Goal: Task Accomplishment & Management: Use online tool/utility

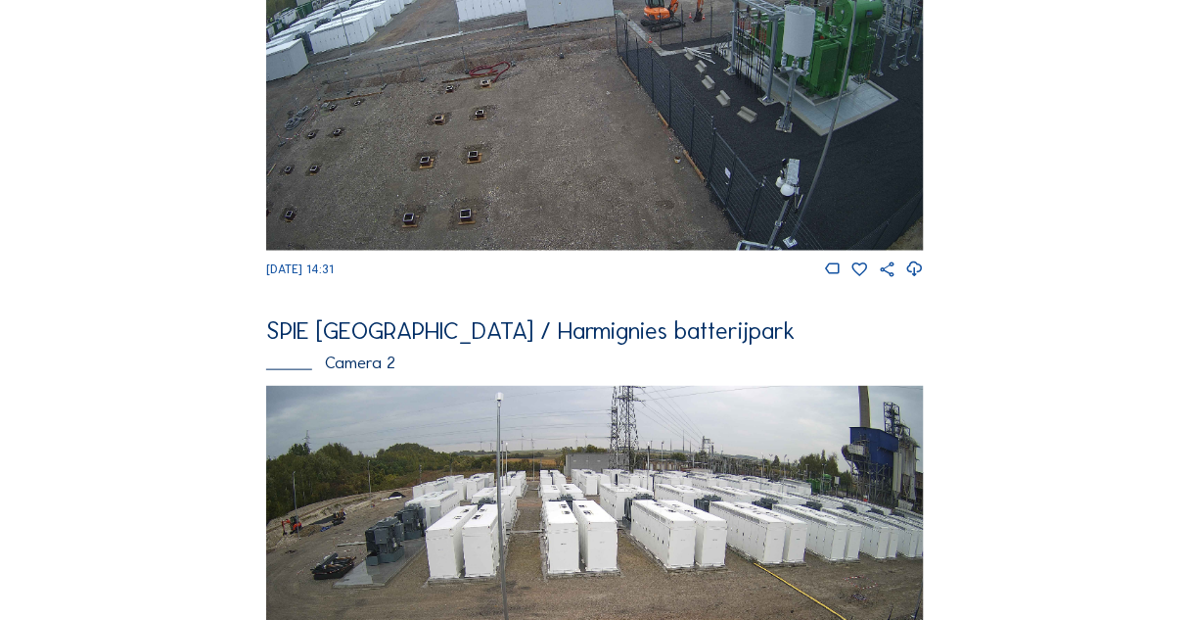
scroll to position [548, 0]
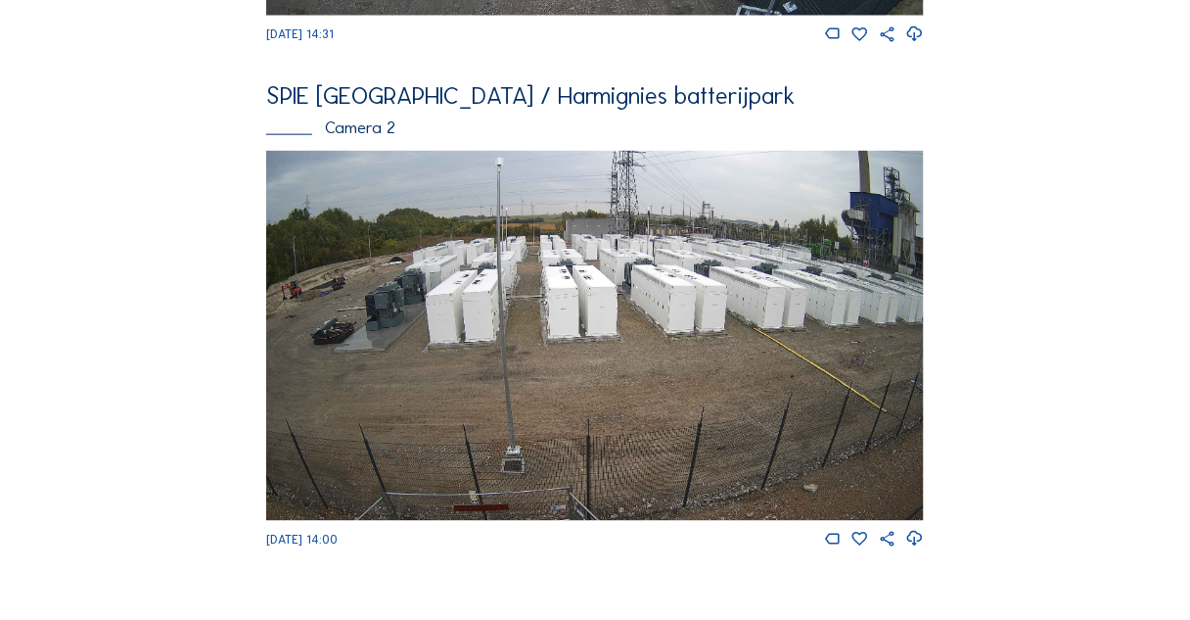
click at [511, 311] on img at bounding box center [595, 336] width 658 height 370
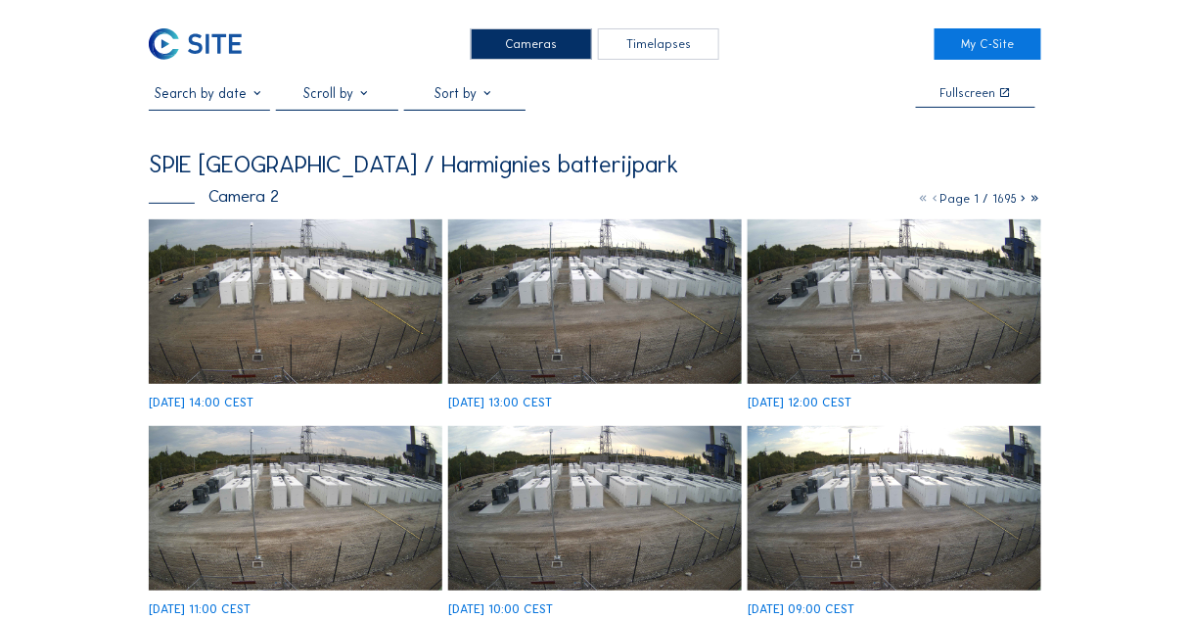
click at [640, 46] on div "Timelapses" at bounding box center [658, 43] width 121 height 31
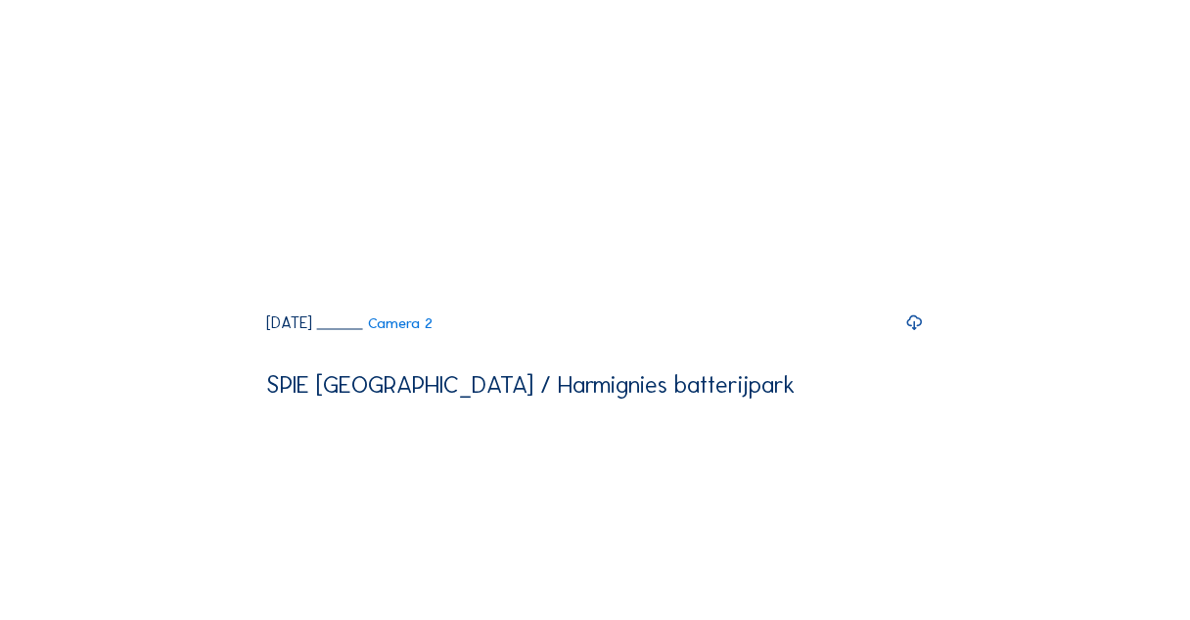
scroll to position [470, 0]
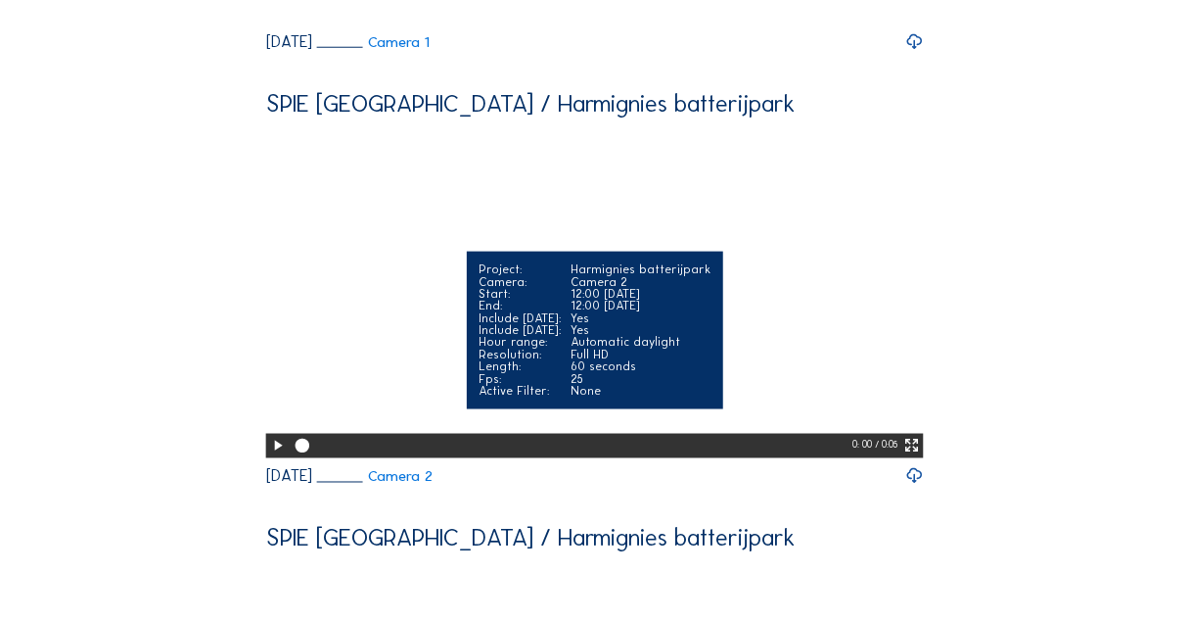
click at [271, 456] on icon at bounding box center [278, 446] width 17 height 21
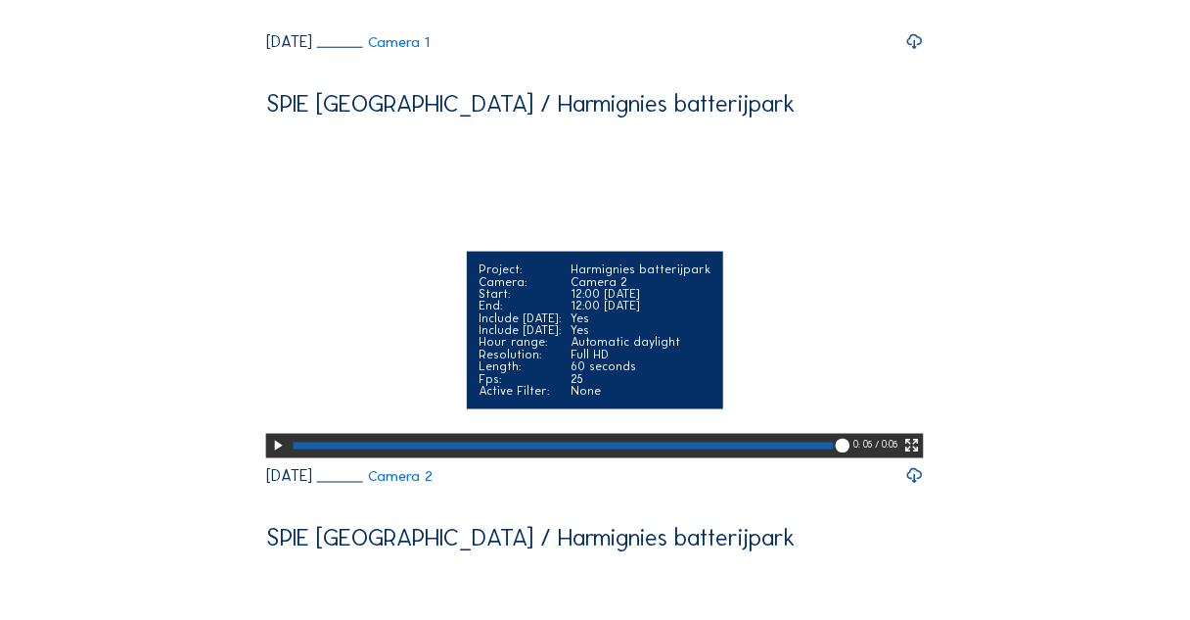
click at [275, 456] on icon at bounding box center [278, 446] width 17 height 21
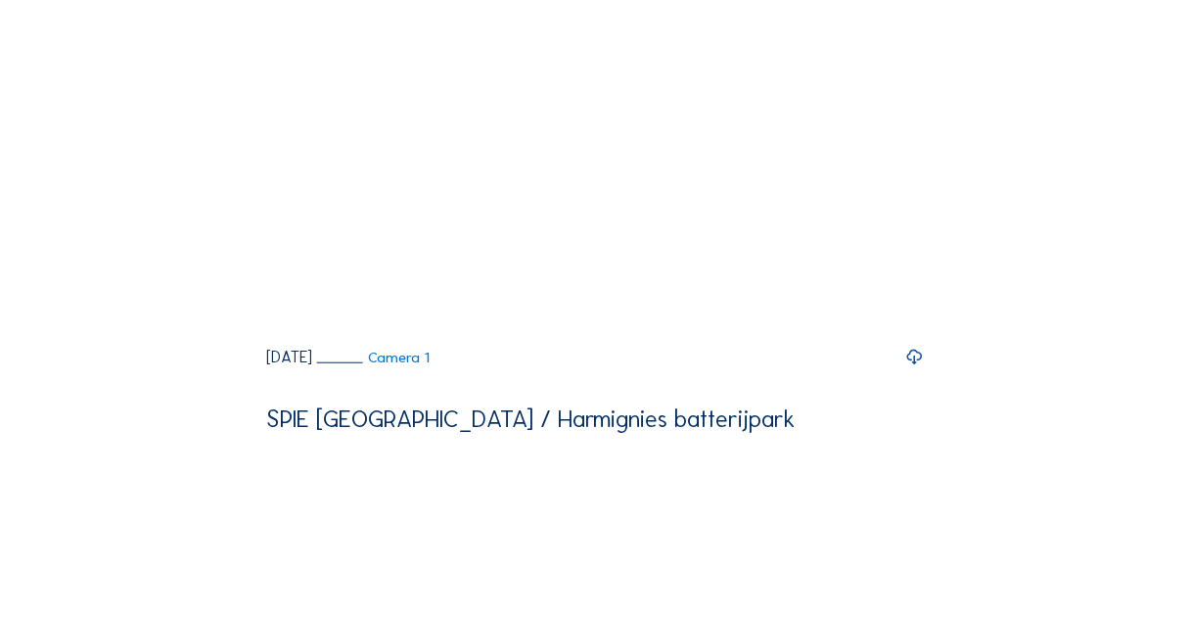
scroll to position [0, 0]
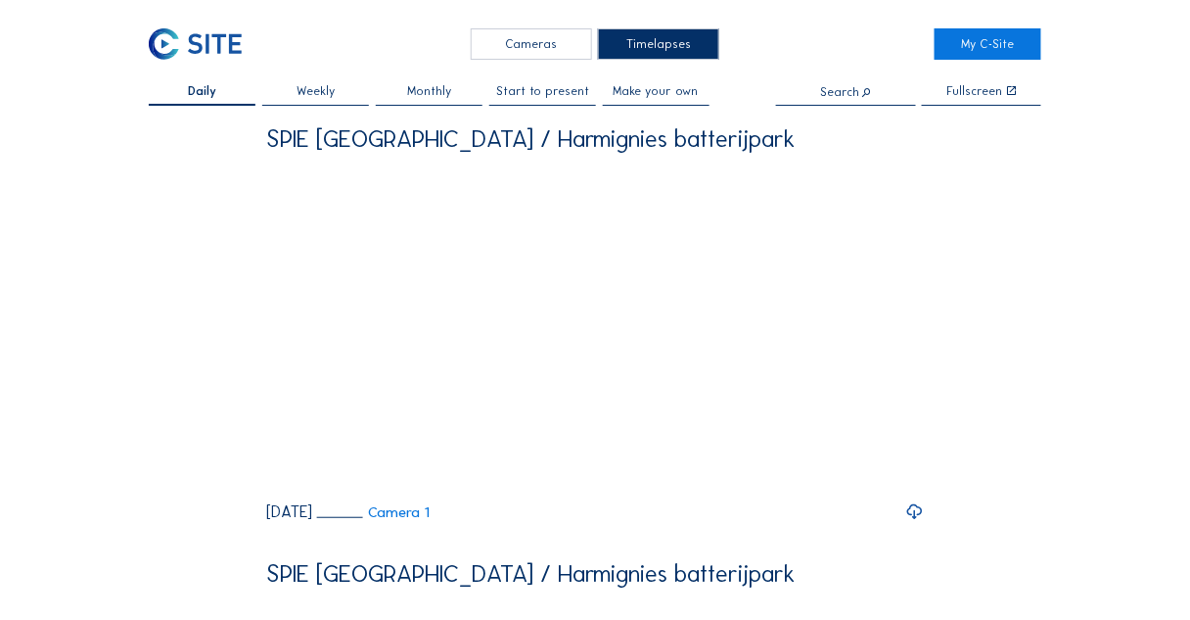
click at [659, 89] on span "Make your own" at bounding box center [656, 91] width 85 height 12
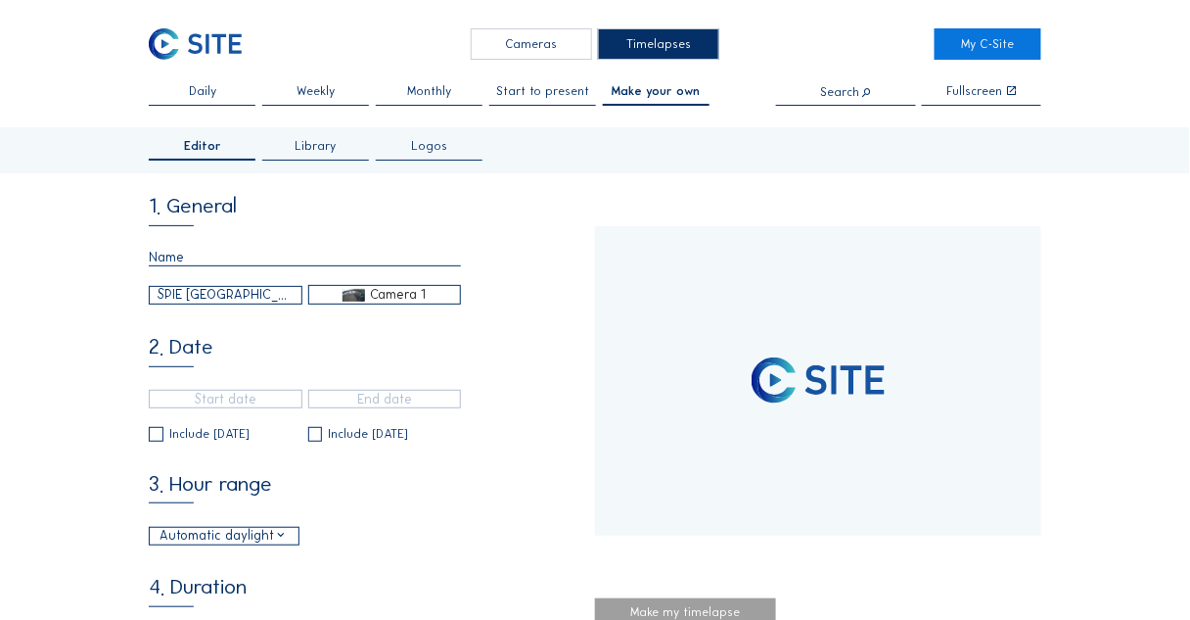
type input "[DATE] 13:10"
type input "[DATE] 14:31"
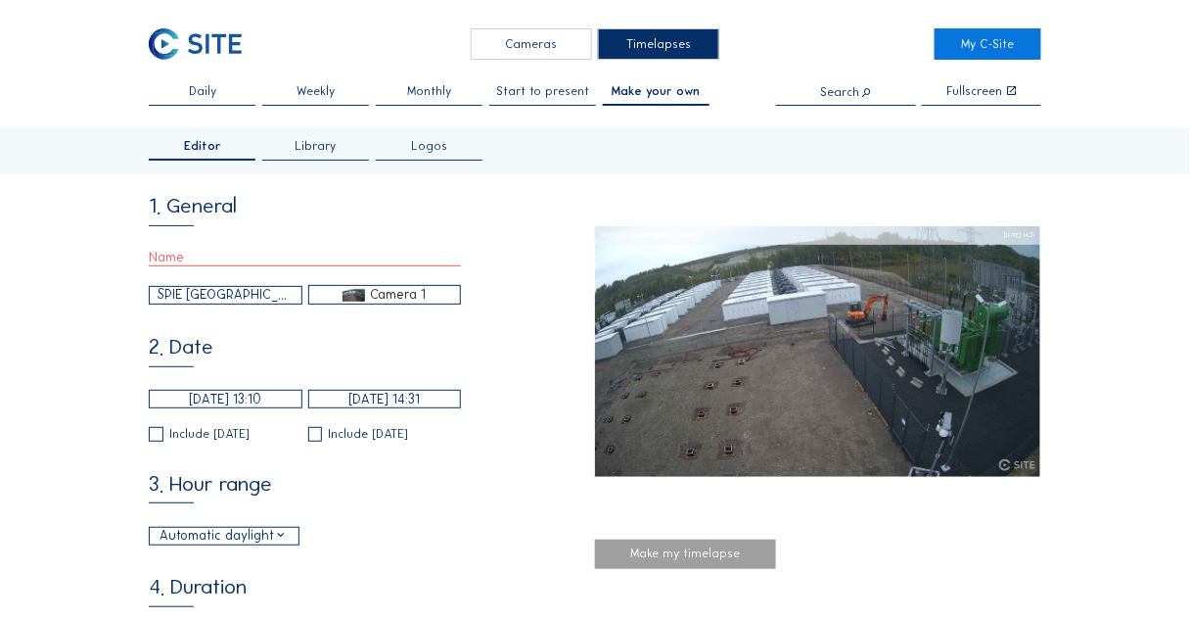
click at [258, 300] on div "SPIE [GEOGRAPHIC_DATA] / Harmignies batterijpark" at bounding box center [226, 295] width 136 height 20
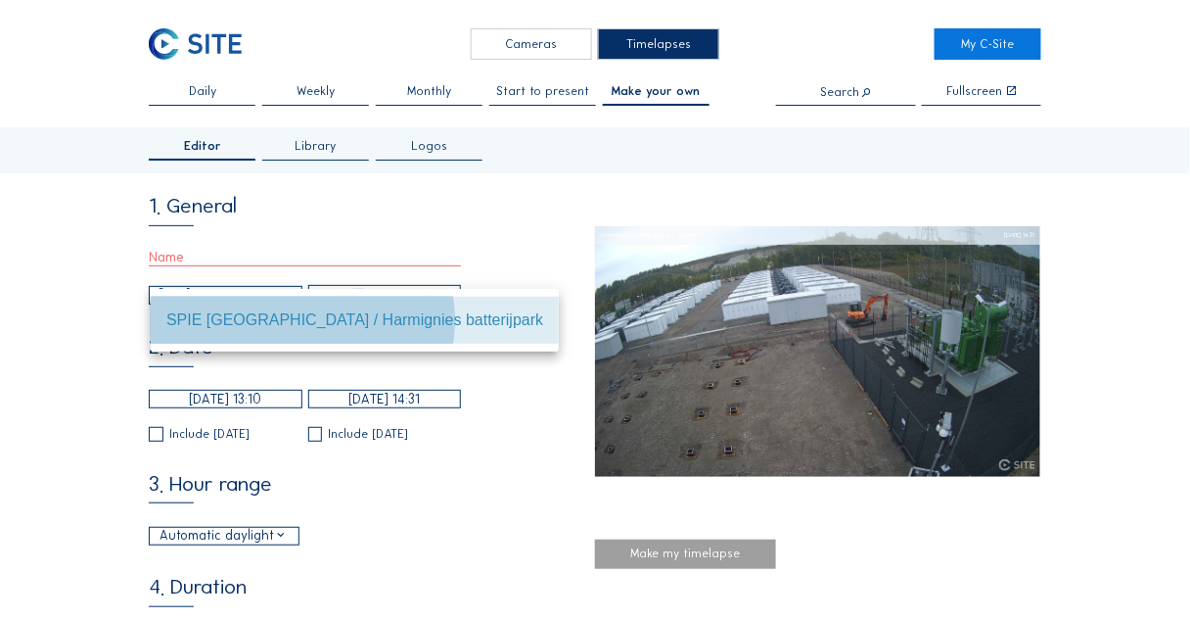
click at [263, 315] on div "SPIE [GEOGRAPHIC_DATA] / Harmignies batterijpark" at bounding box center [354, 319] width 377 height 19
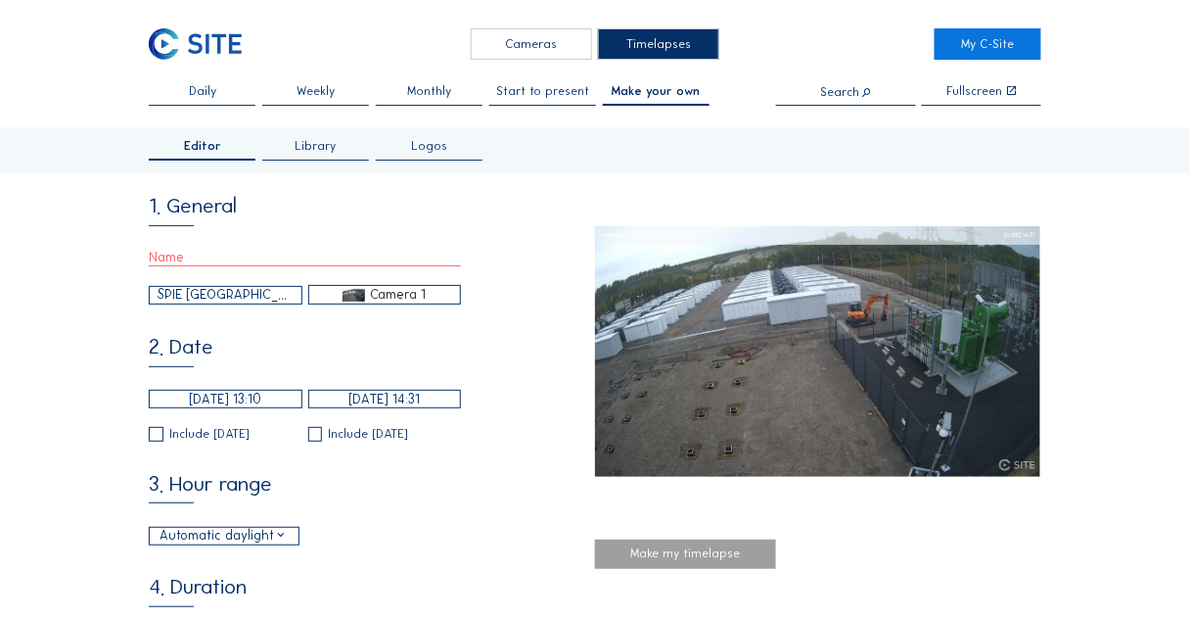
click at [383, 297] on div "Camera 1" at bounding box center [399, 295] width 56 height 18
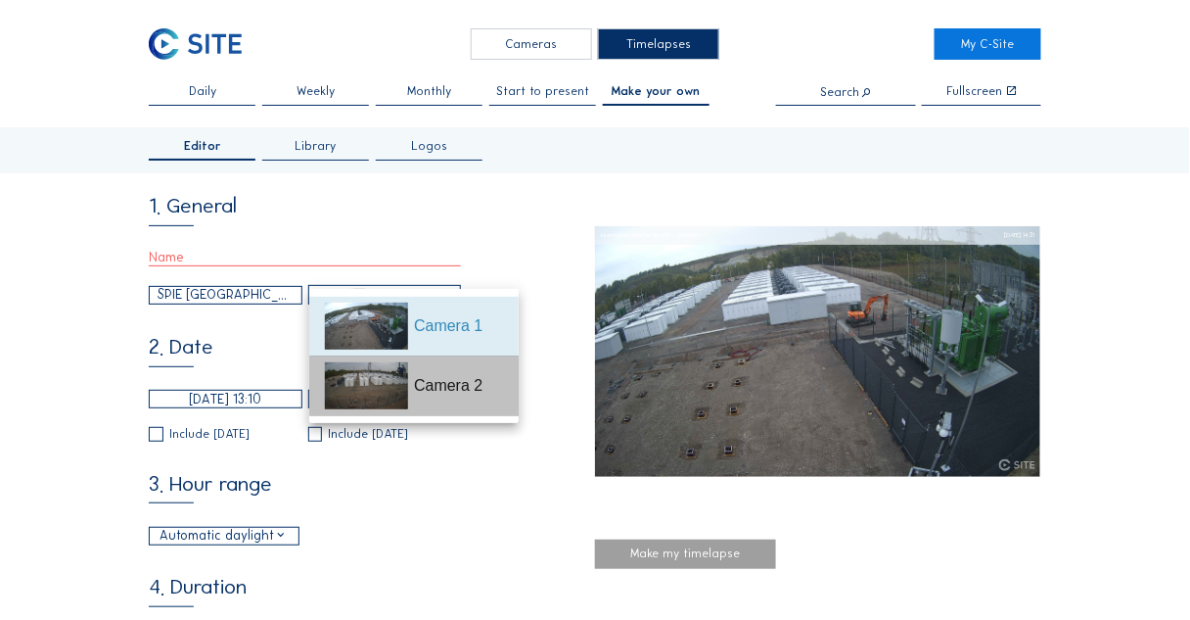
click at [426, 377] on div "Camera 2" at bounding box center [458, 385] width 89 height 23
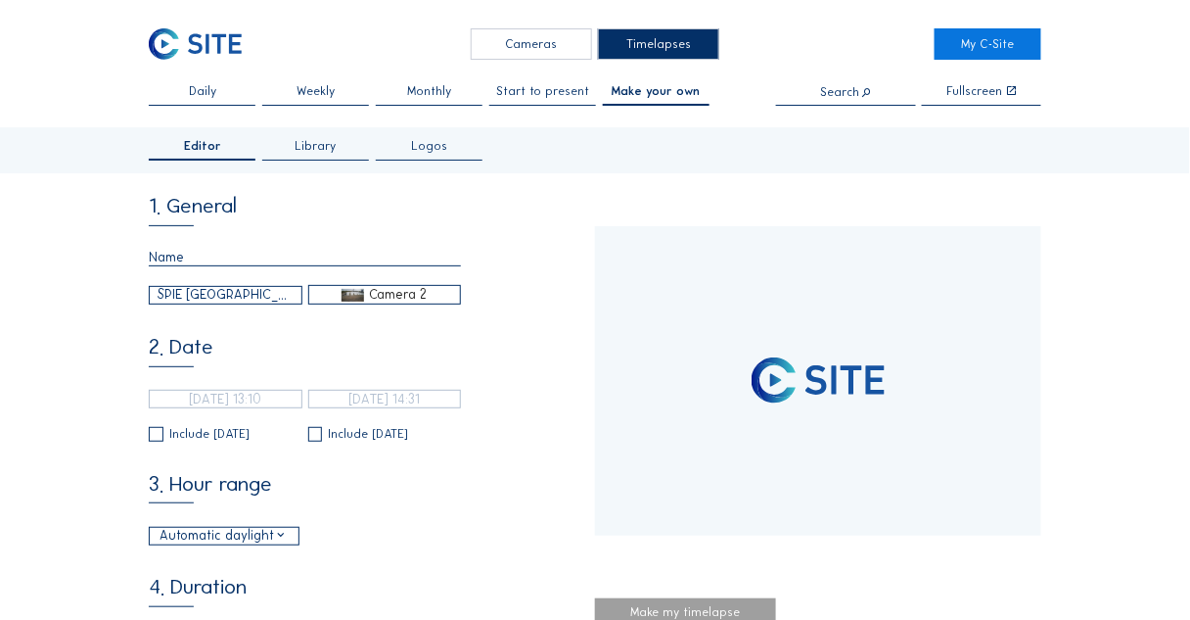
type input "[DATE] 14:05"
type input "[DATE] 14:00"
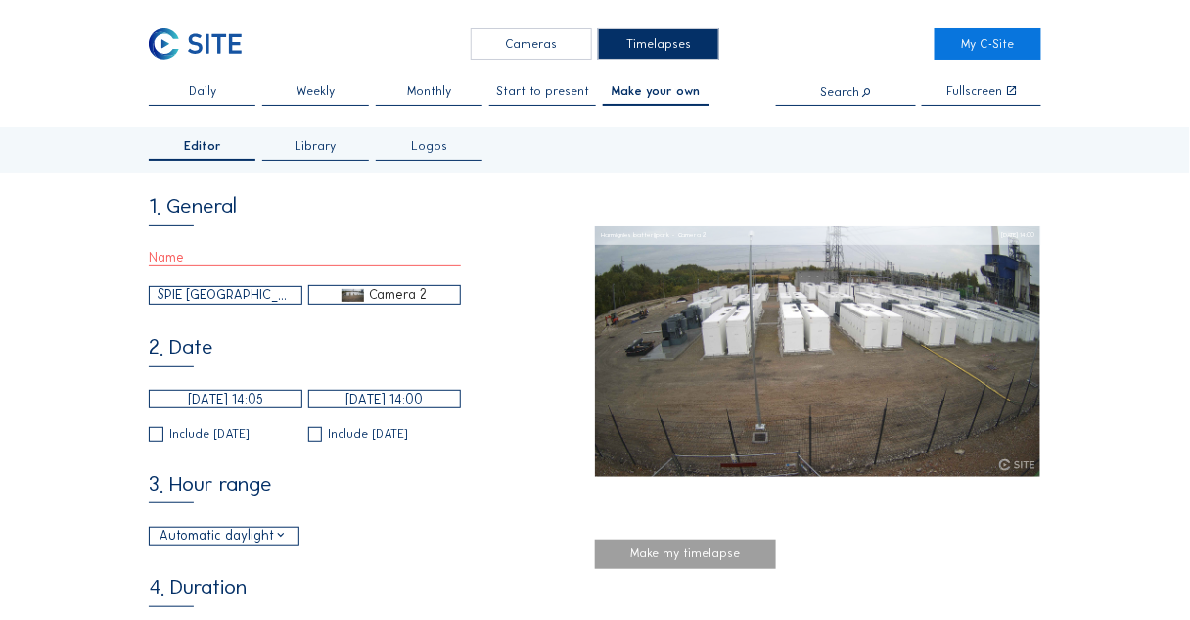
click at [226, 401] on input "[DATE] 14:05" at bounding box center [226, 399] width 154 height 19
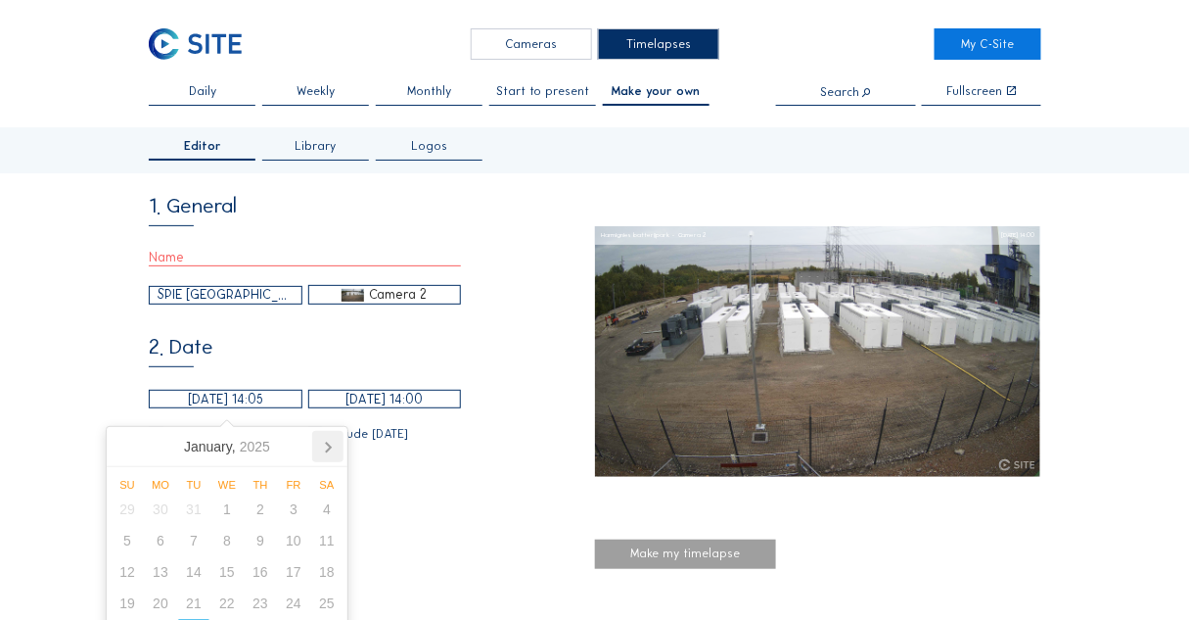
click at [325, 444] on icon at bounding box center [327, 446] width 31 height 31
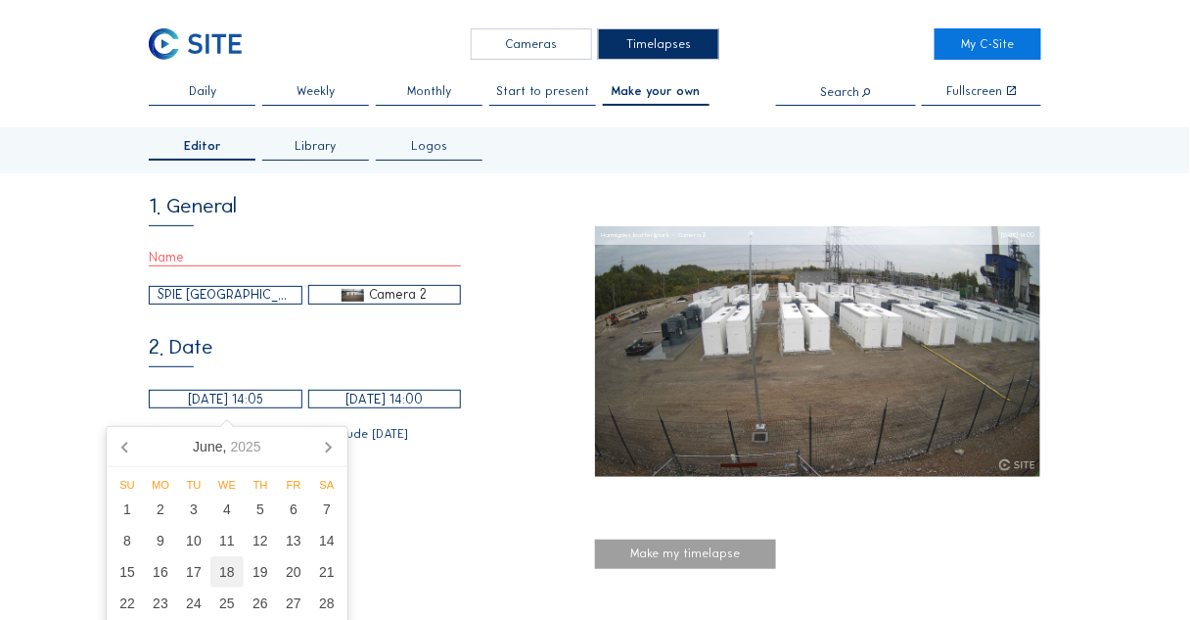
click at [220, 574] on div "18" at bounding box center [226, 571] width 33 height 31
type input "[DATE] 14:05"
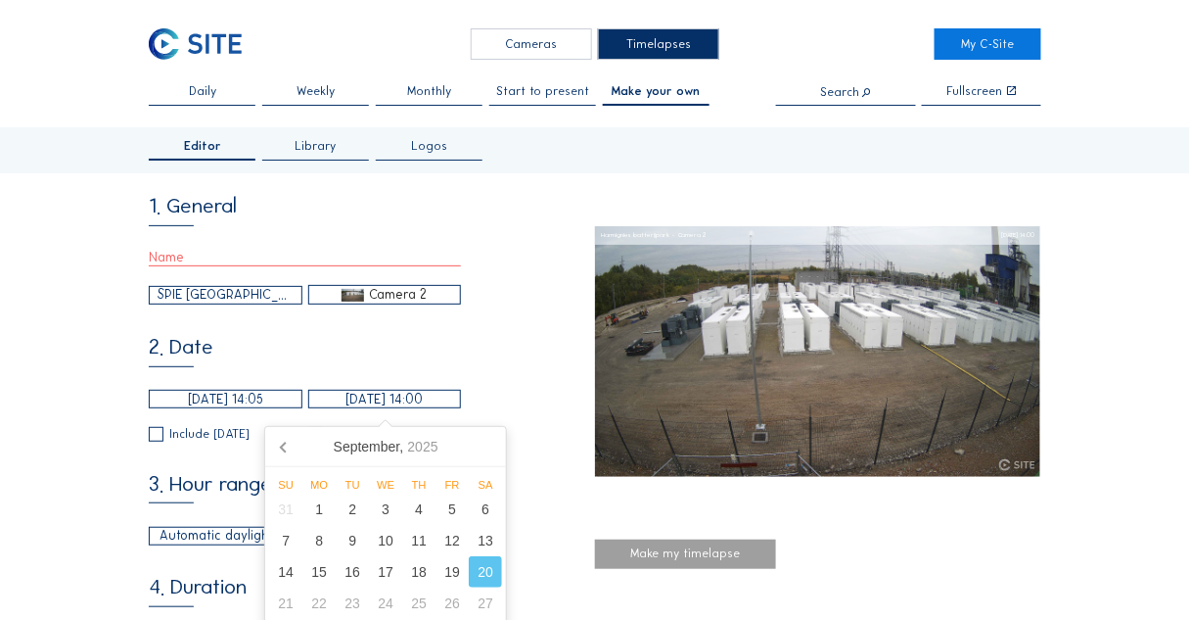
click at [359, 406] on input "[DATE] 14:00" at bounding box center [385, 399] width 154 height 19
click at [280, 442] on icon at bounding box center [284, 446] width 31 height 31
click at [388, 570] on div "18" at bounding box center [385, 571] width 33 height 31
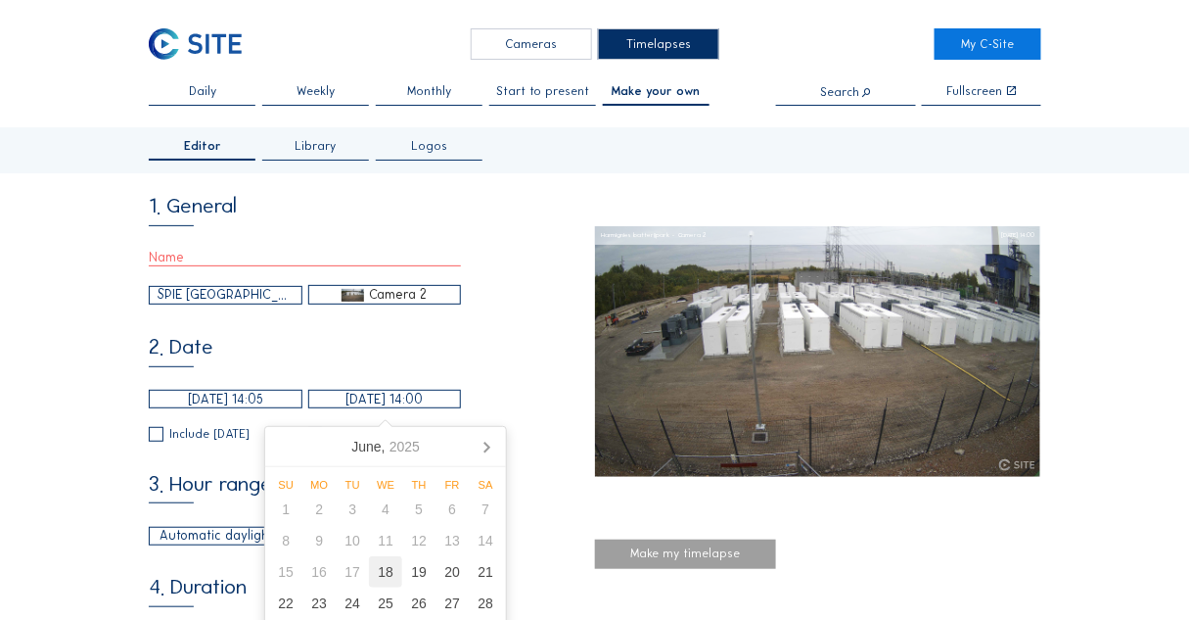
type input "[DATE] 14:05"
type input "5"
type input "0"
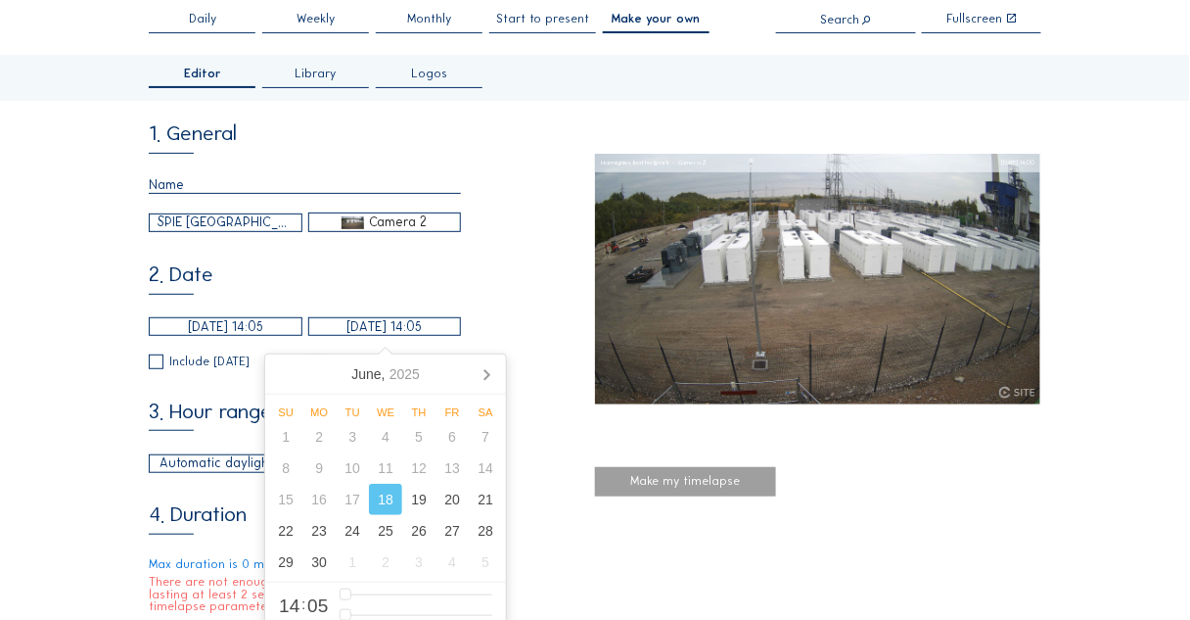
scroll to position [235, 0]
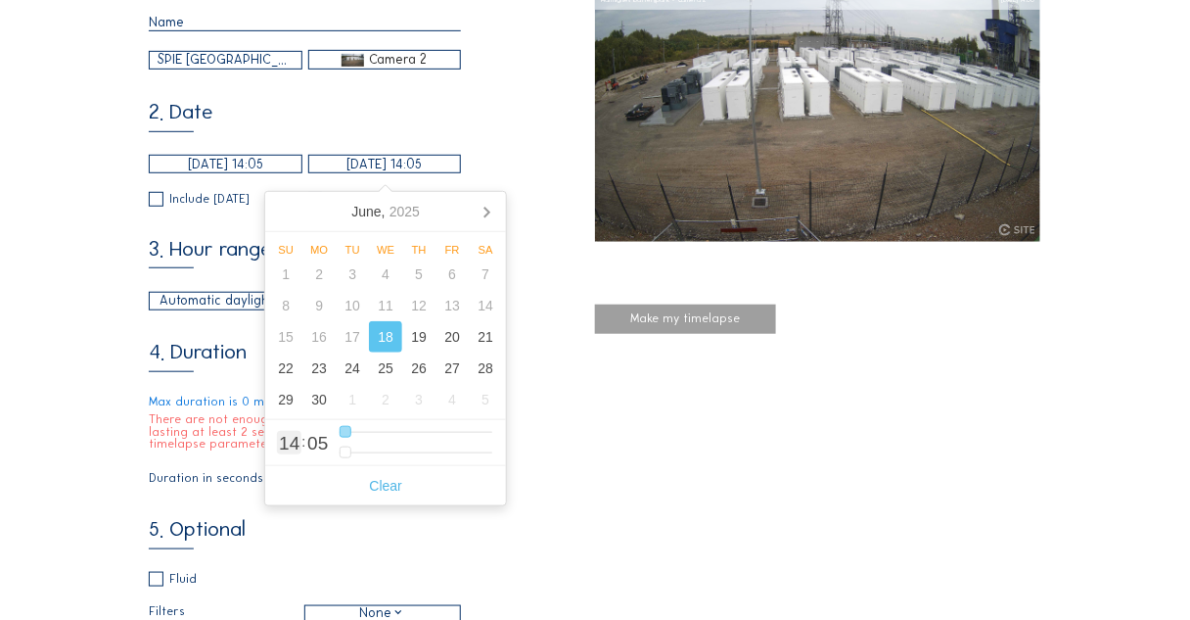
type input "[DATE] 15:05"
type input "15"
type input "[DATE] 16:05"
type input "16"
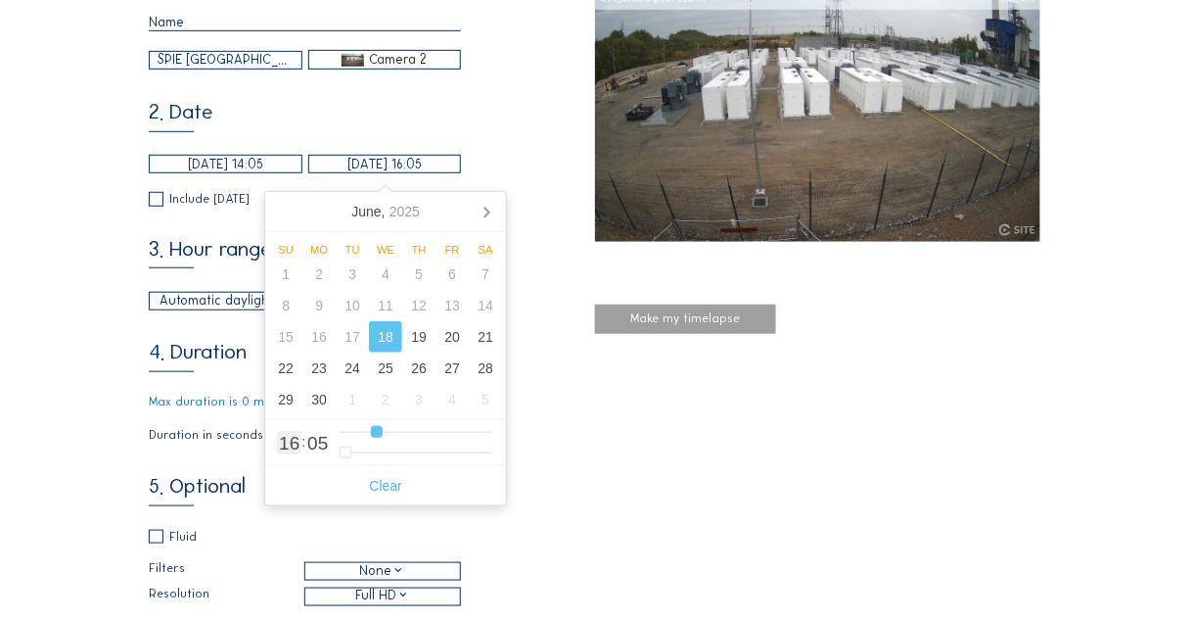
type input "[DATE] 15:05"
type input "15"
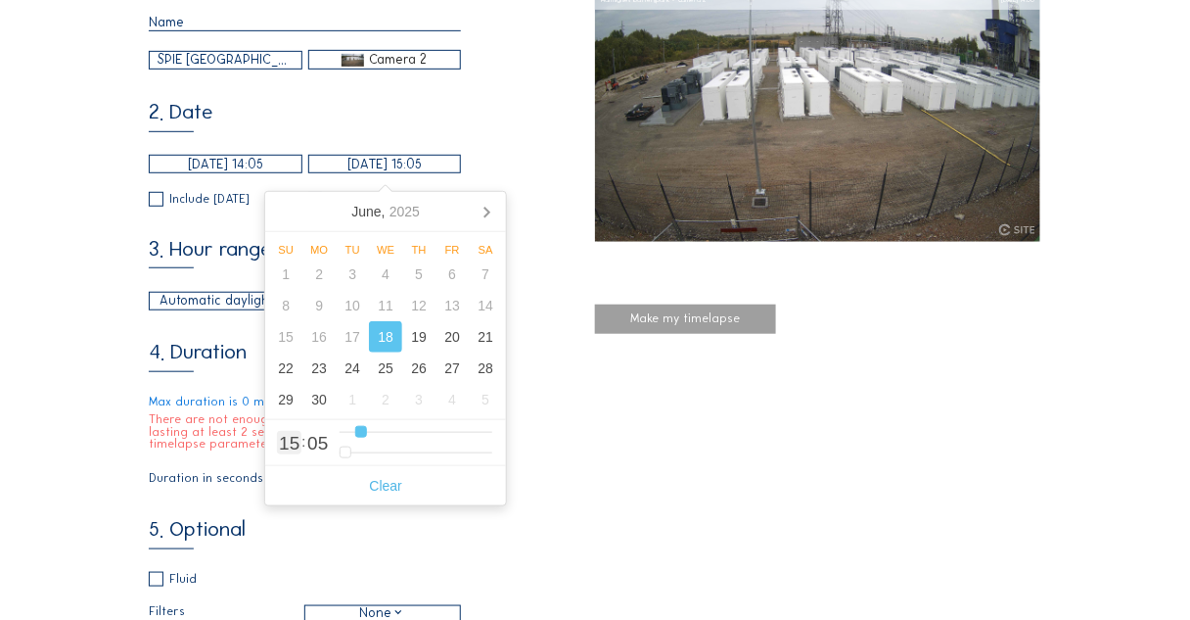
type input "[DATE] 14:05"
type input "14"
drag, startPoint x: 344, startPoint y: 436, endPoint x: 332, endPoint y: 442, distance: 13.6
click at [340, 440] on input "range" at bounding box center [416, 432] width 153 height 17
type input "[DATE] 14:07"
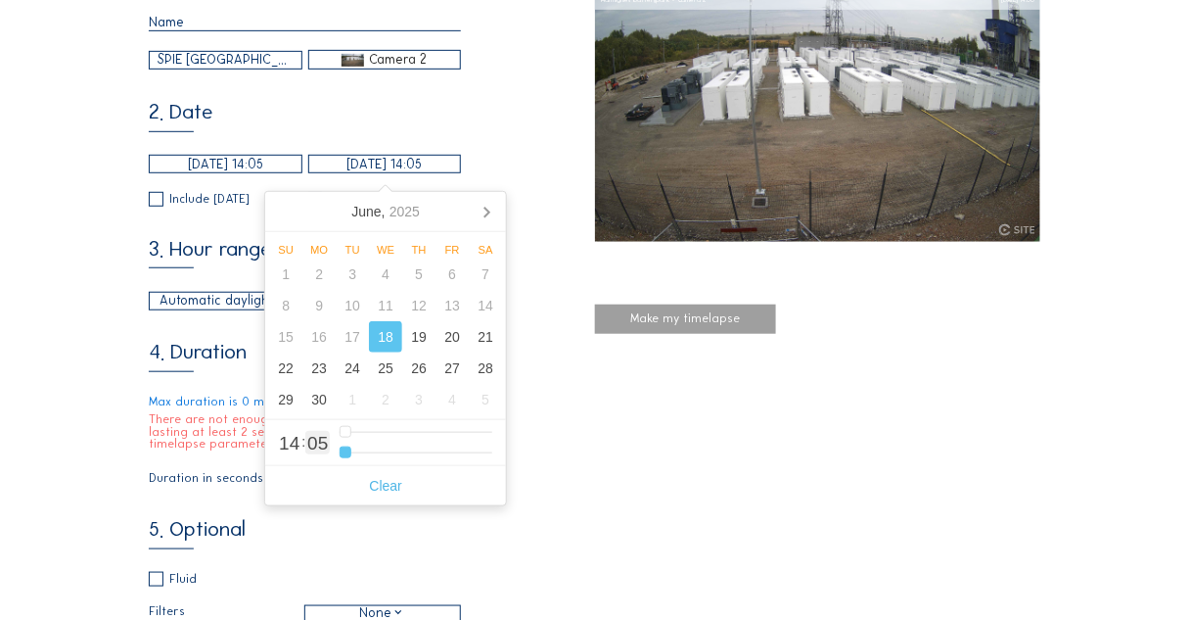
type input "7"
type input "[DATE] 14:09"
type input "9"
type input "[DATE] 14:11"
type input "11"
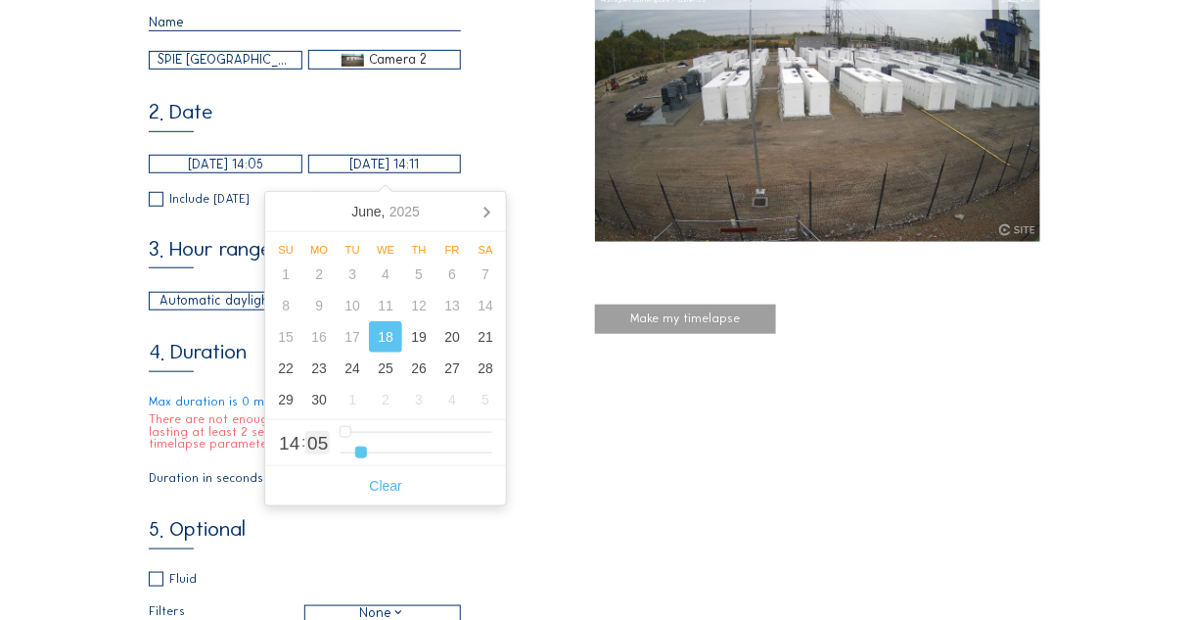
type input "[DATE] 14:15"
type input "15"
type input "[DATE] 14:18"
type input "18"
type input "[DATE] 14:19"
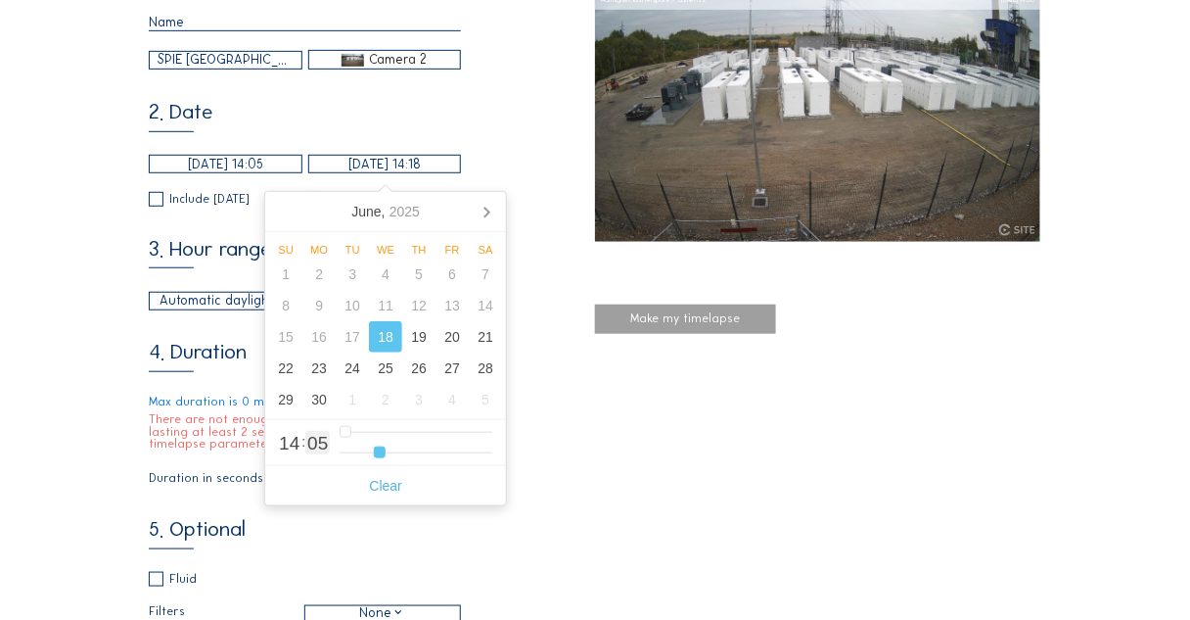
type input "19"
type input "[DATE] 14:21"
type input "21"
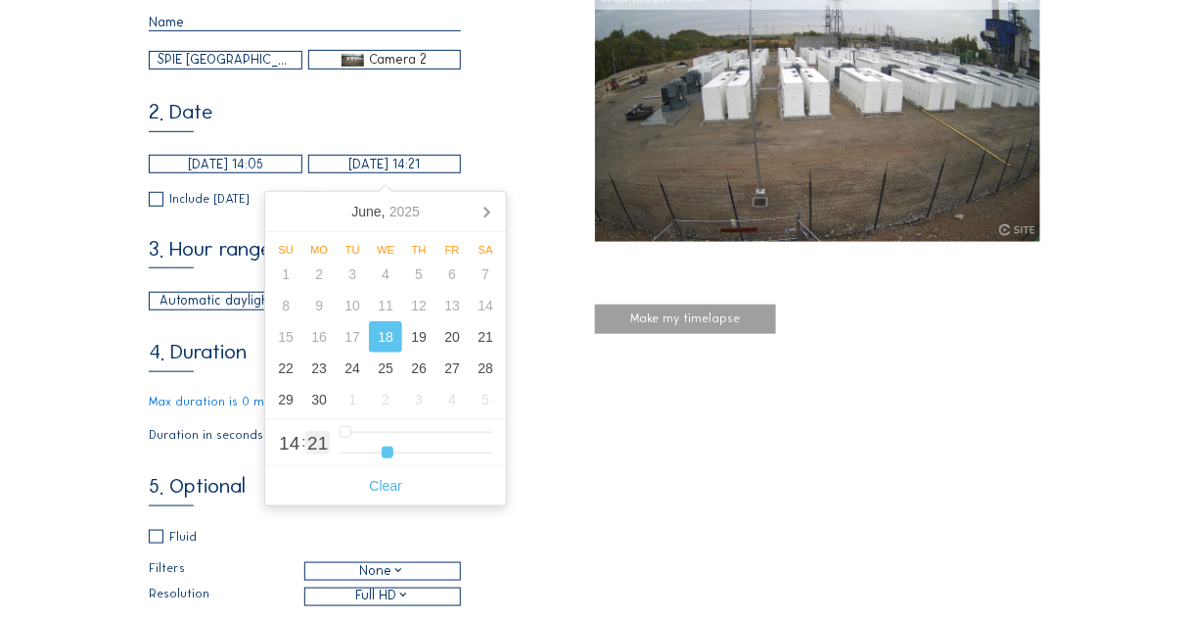
type input "[DATE] 14:20"
type input "20"
type input "[DATE] 14:16"
type input "16"
type input "[DATE] 14:13"
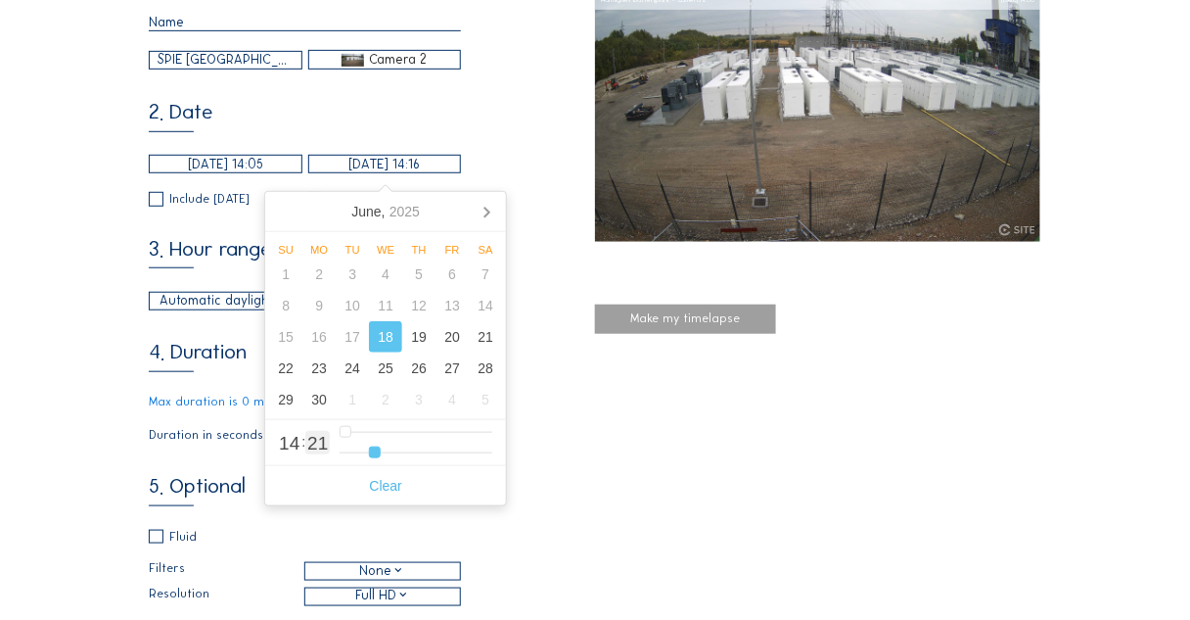
type input "13"
type input "[DATE] 14:10"
type input "10"
type input "[DATE] 14:06"
type input "6"
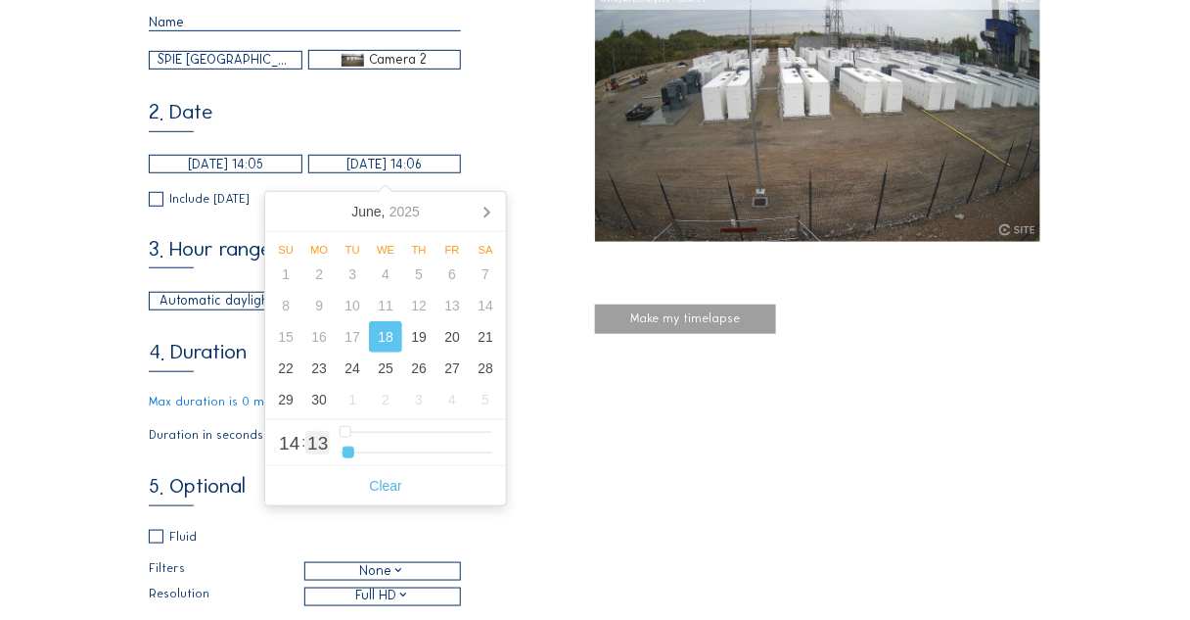
type input "[DATE] 14:05"
type input "5"
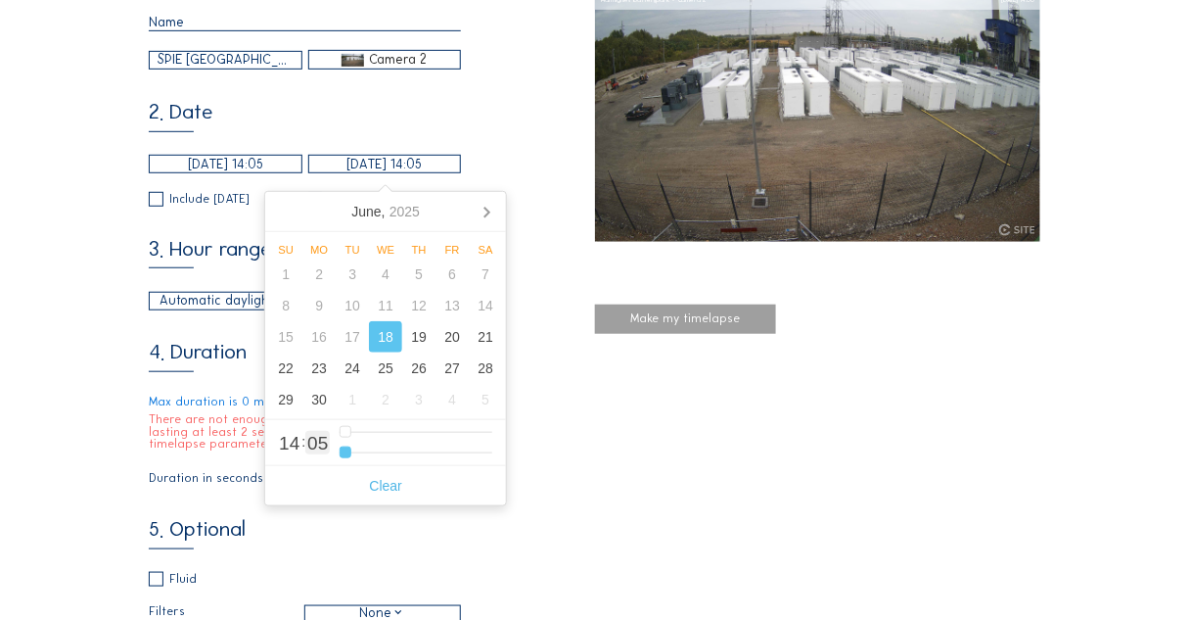
drag, startPoint x: 341, startPoint y: 453, endPoint x: 299, endPoint y: 447, distance: 42.5
click at [340, 455] on input "range" at bounding box center [416, 452] width 153 height 17
click at [292, 442] on span "14" at bounding box center [289, 443] width 21 height 19
click at [290, 444] on span "14" at bounding box center [289, 443] width 21 height 19
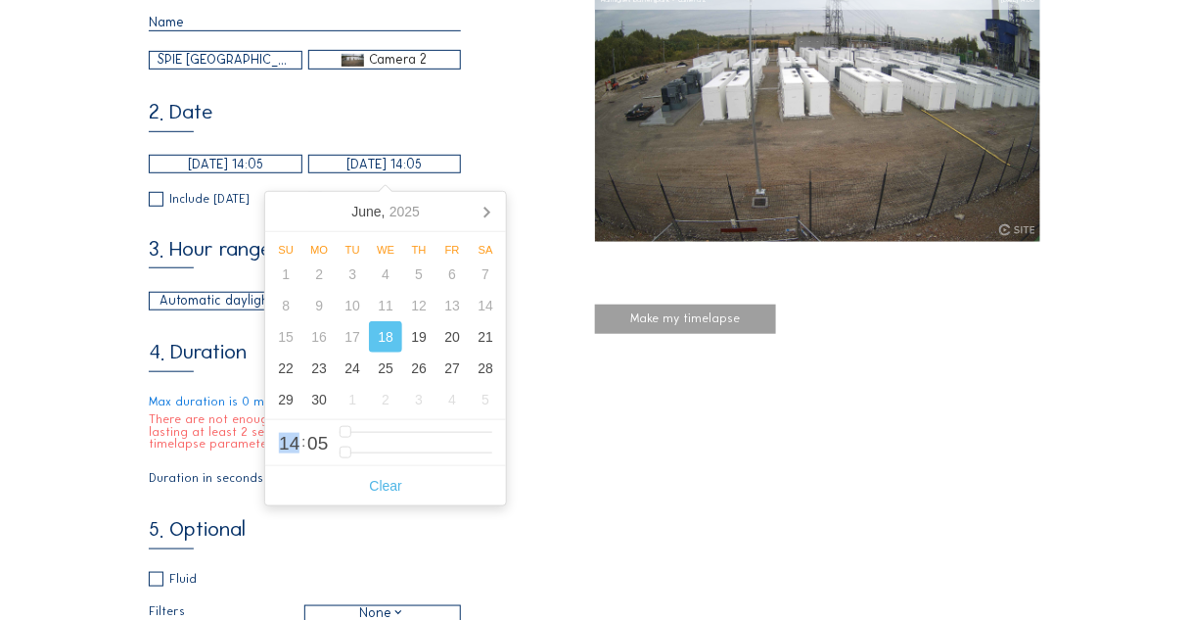
click at [290, 444] on span "14" at bounding box center [289, 443] width 21 height 19
type input "[DATE] 15:05"
type input "15"
type input "[DATE] 16:05"
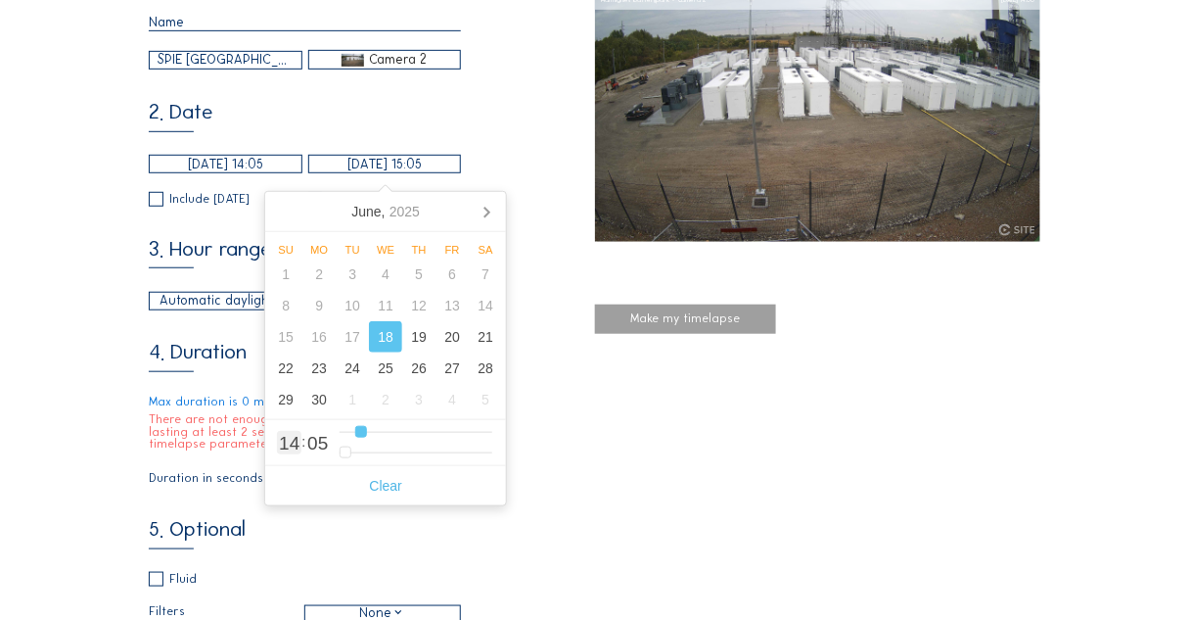
type input "16"
type input "[DATE] 17:05"
type input "17"
type input "[DATE] 18:05"
type input "18"
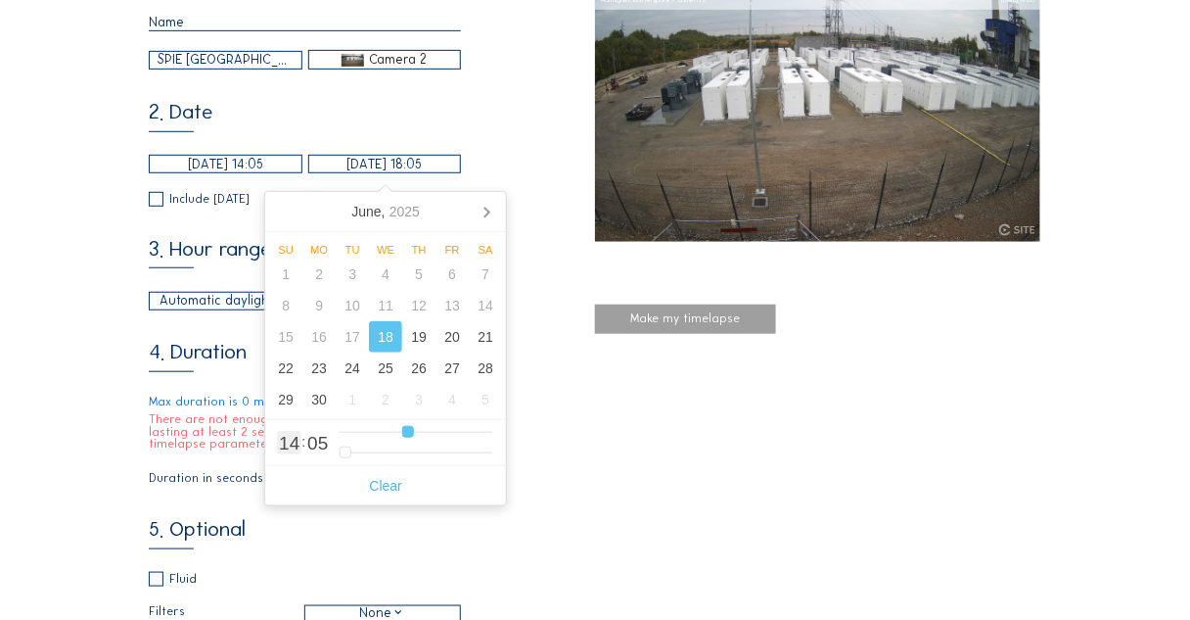
type input "[DATE] 19:05"
type input "19"
type input "[DATE] 20:05"
type input "20"
type input "[DATE] 21:05"
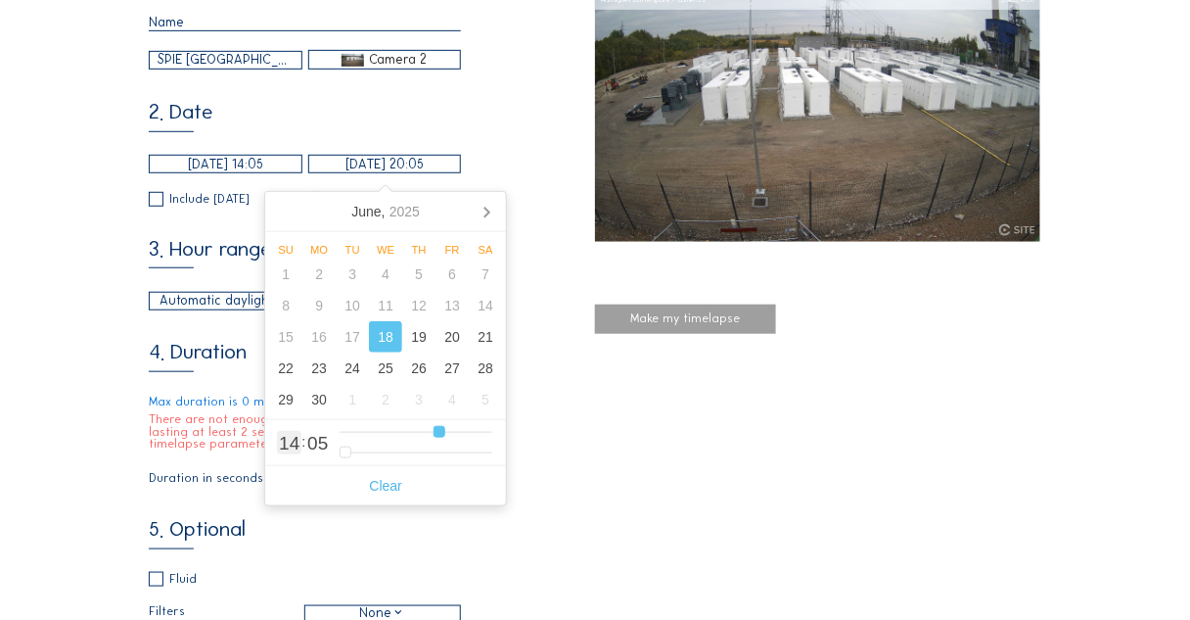
type input "21"
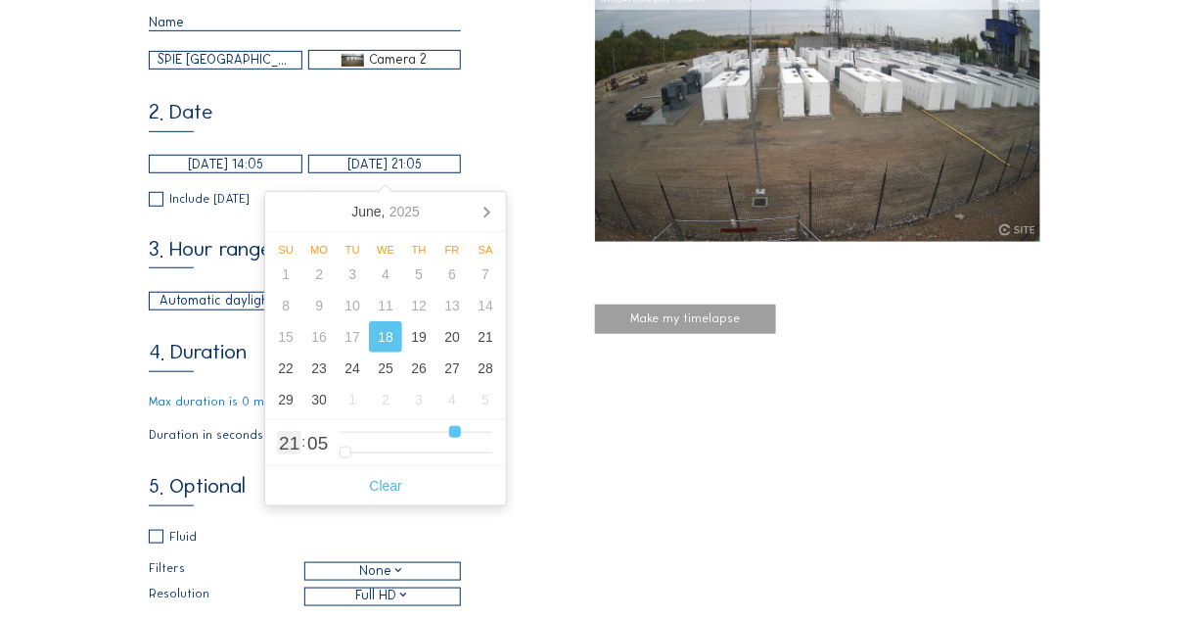
type input "[DATE] 22:05"
type input "22"
type input "[DATE] 23:05"
type input "23"
type input "1"
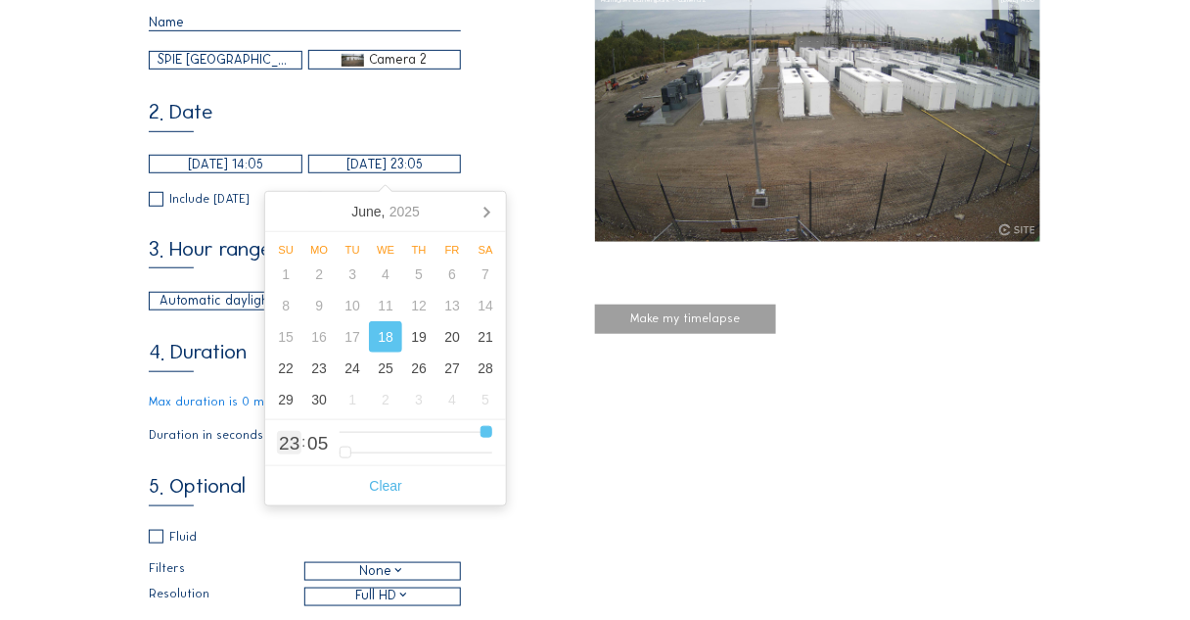
type input "[DATE] 22:05"
type input "22"
type input "[DATE] 21:05"
type input "21"
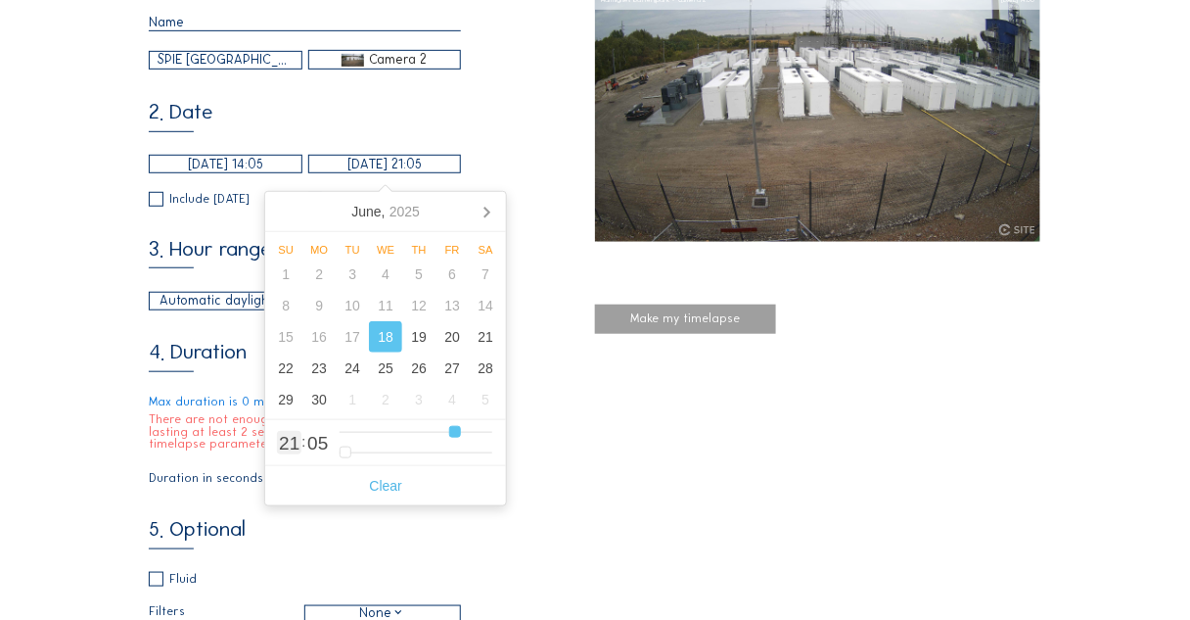
type input "[DATE] 20:05"
type input "20"
type input "[DATE] 19:05"
type input "19"
type input "[DATE] 18:05"
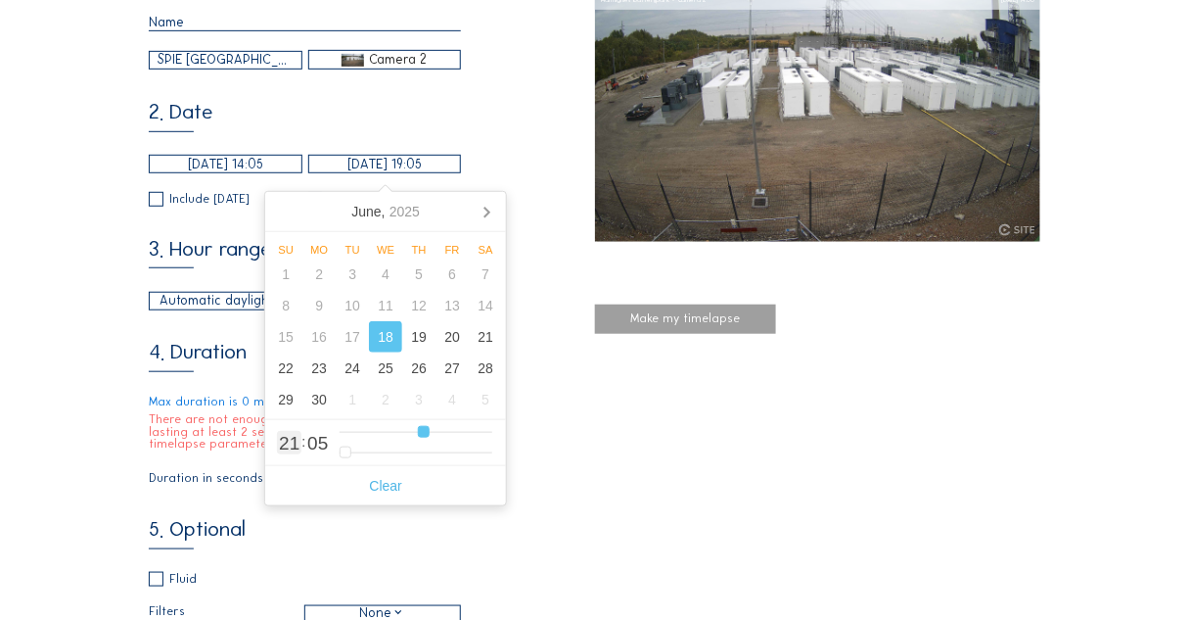
type input "18"
type input "[DATE] 17:05"
type input "17"
type input "[DATE] 16:05"
type input "0"
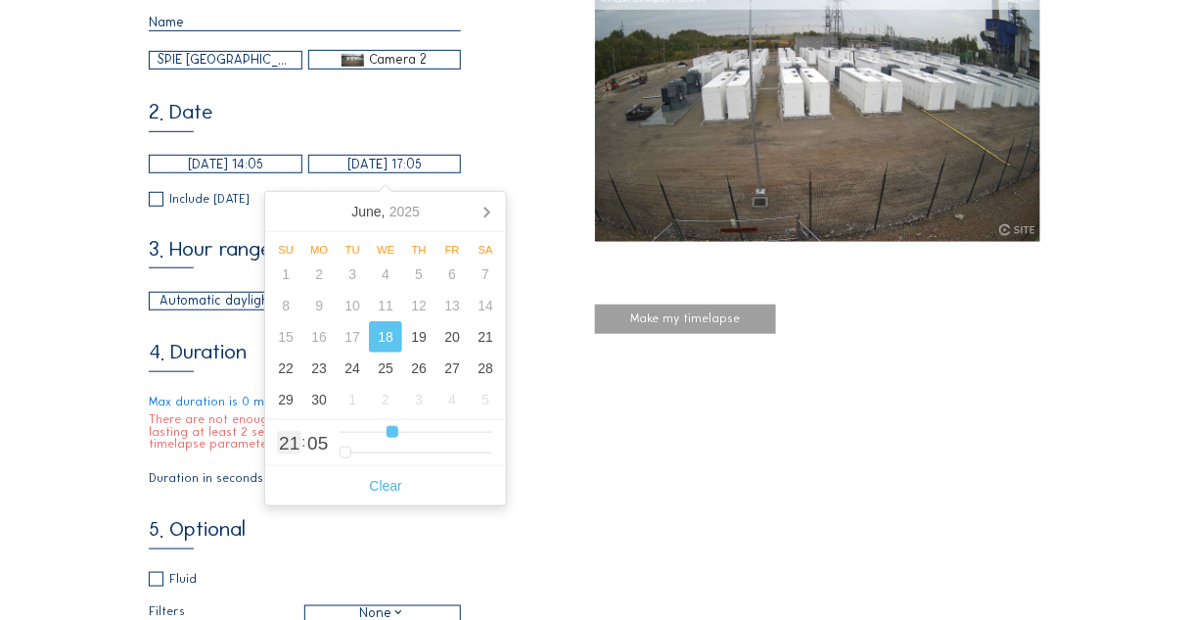
type input "16"
type input "[DATE] 15:05"
type input "15"
type input "[DATE] 14:05"
type input "14"
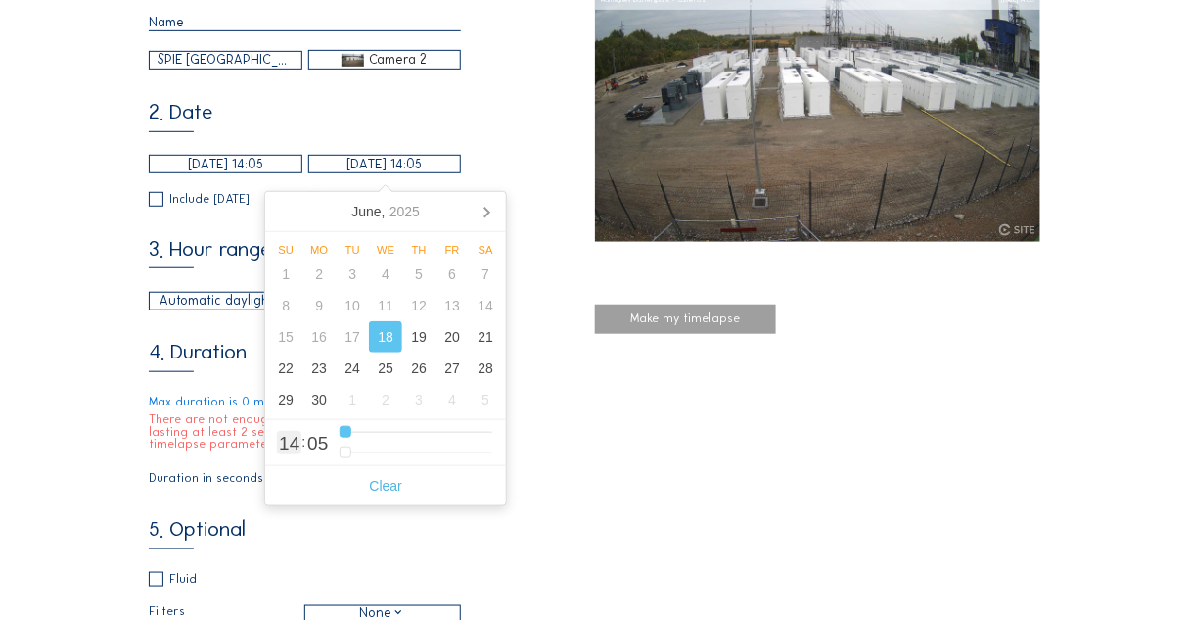
drag, startPoint x: 344, startPoint y: 433, endPoint x: 316, endPoint y: 436, distance: 27.6
click at [340, 436] on input "range" at bounding box center [416, 432] width 153 height 17
click at [246, 168] on input "[DATE] 14:05" at bounding box center [226, 164] width 154 height 19
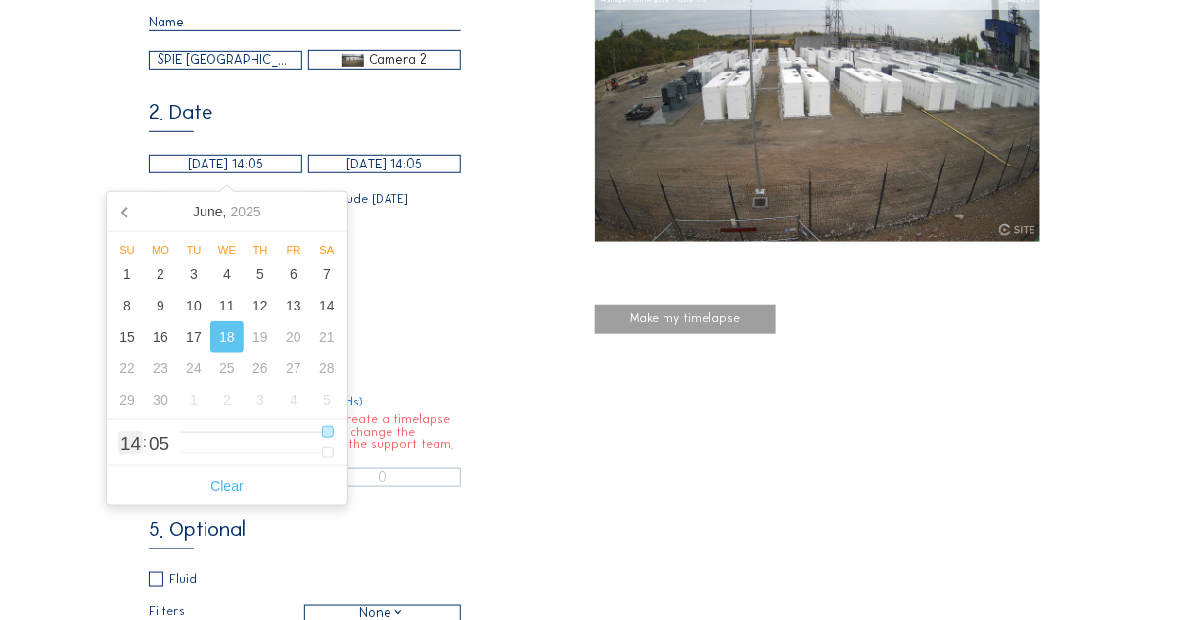
type input "[DATE] 13:05"
type input "13"
type input "[DATE] 12:05"
type input "12"
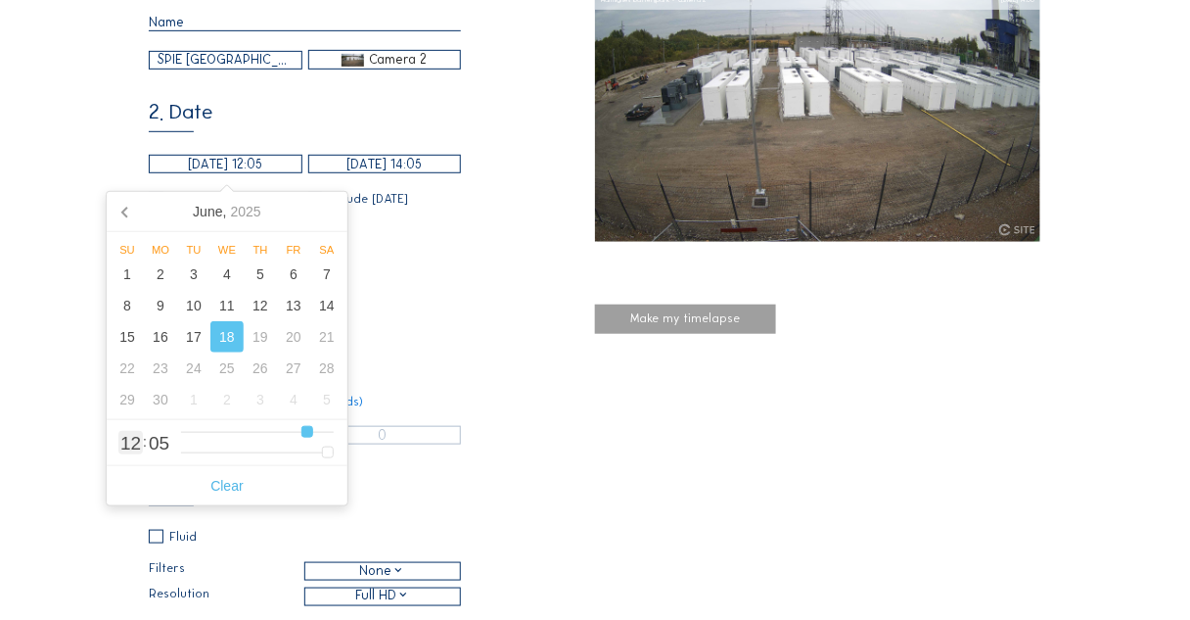
type input "[DATE] 11:05"
type input "11"
type input "[DATE] 10:05"
type input "10"
type input "[DATE] 09:05"
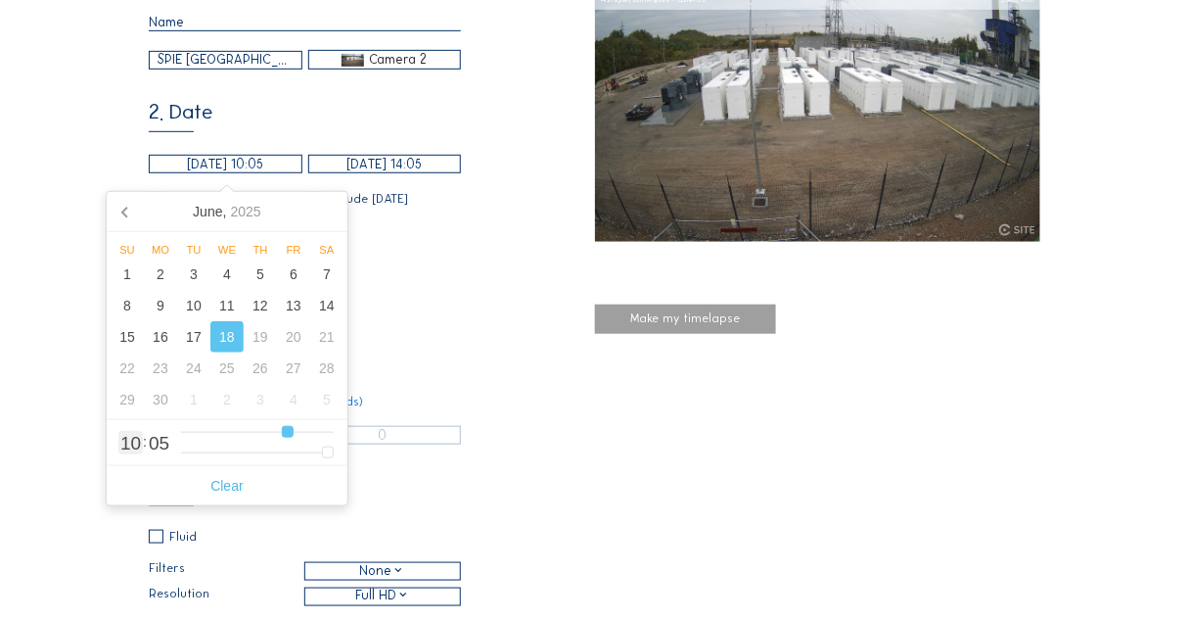
type input "9"
type input "2"
drag, startPoint x: 326, startPoint y: 432, endPoint x: 274, endPoint y: 434, distance: 51.9
type input "9"
click at [274, 434] on input "range" at bounding box center [257, 432] width 153 height 17
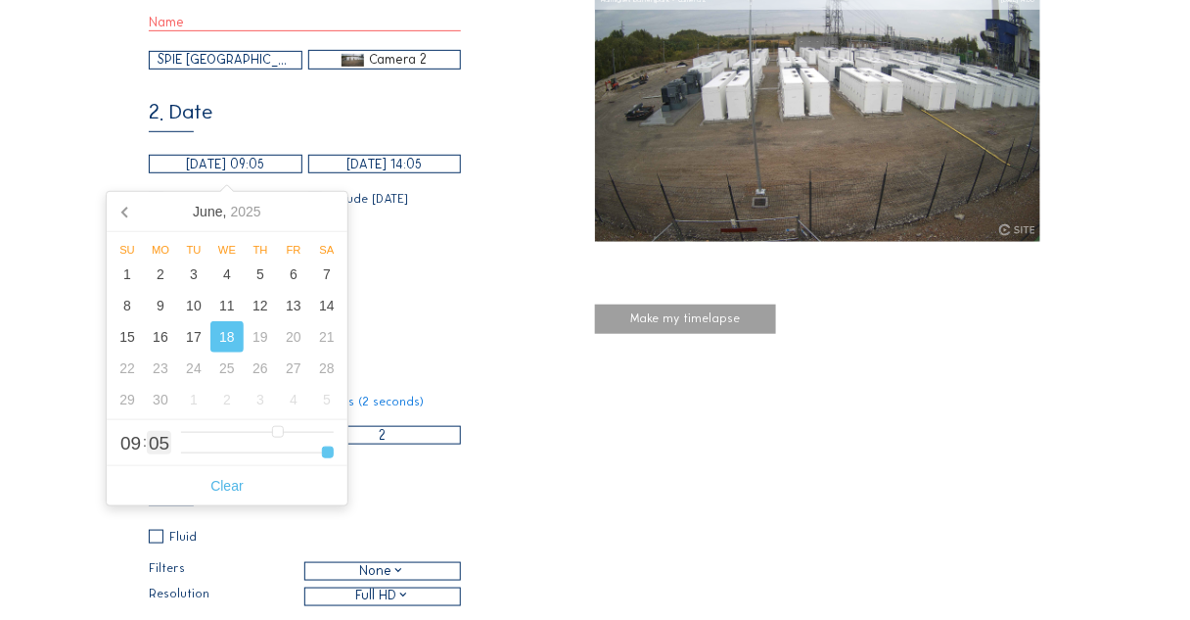
type input "[DATE] 09:04"
type input "4"
type input "[DATE] 09:03"
type input "3"
type input "[DATE] 09:04"
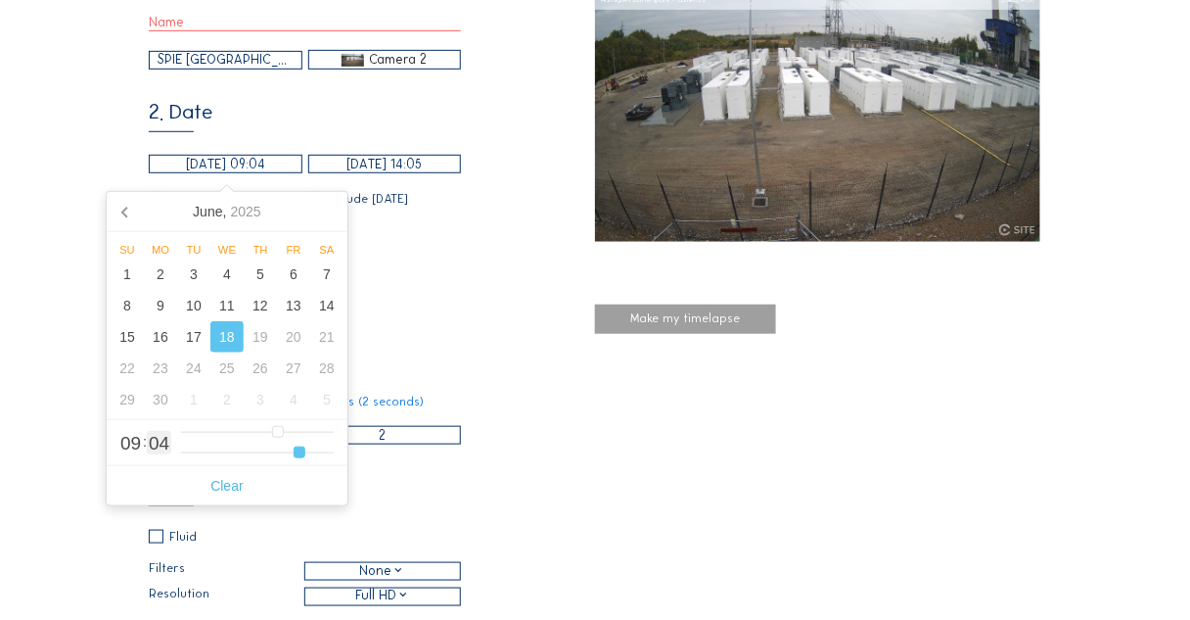
drag, startPoint x: 325, startPoint y: 453, endPoint x: 294, endPoint y: 453, distance: 31.3
type input "4"
click at [294, 453] on input "range" at bounding box center [257, 452] width 153 height 17
click at [446, 289] on div "3. Hour range Automatic daylight 06:00 From 18:00 To" at bounding box center [372, 274] width 446 height 72
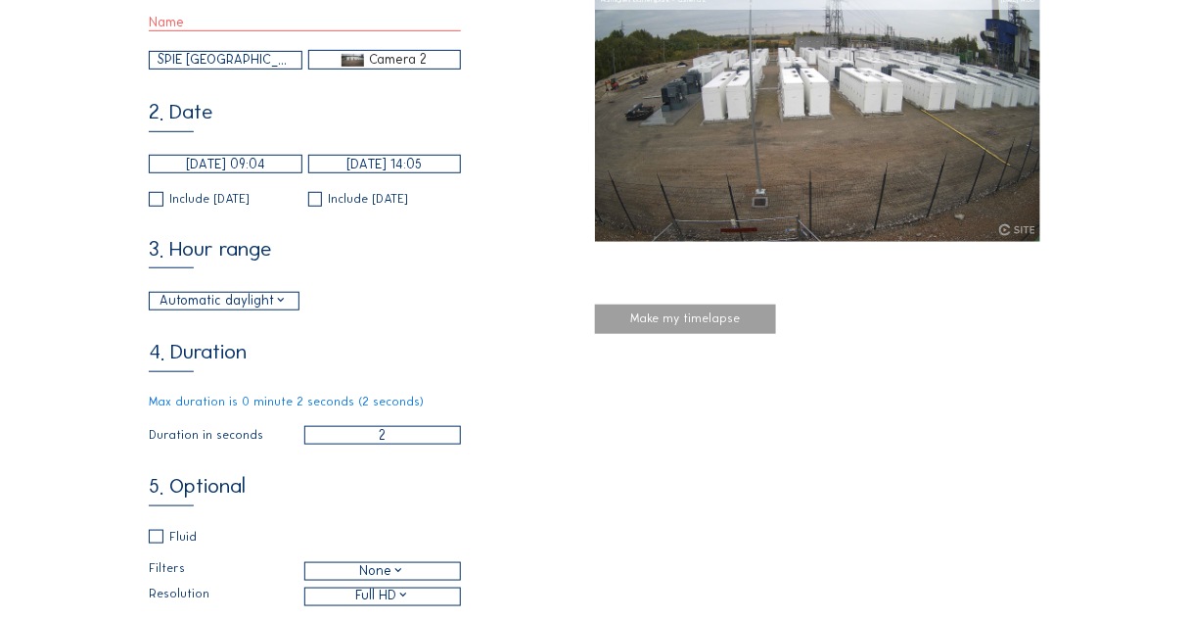
click at [412, 169] on input "[DATE] 14:05" at bounding box center [385, 164] width 154 height 19
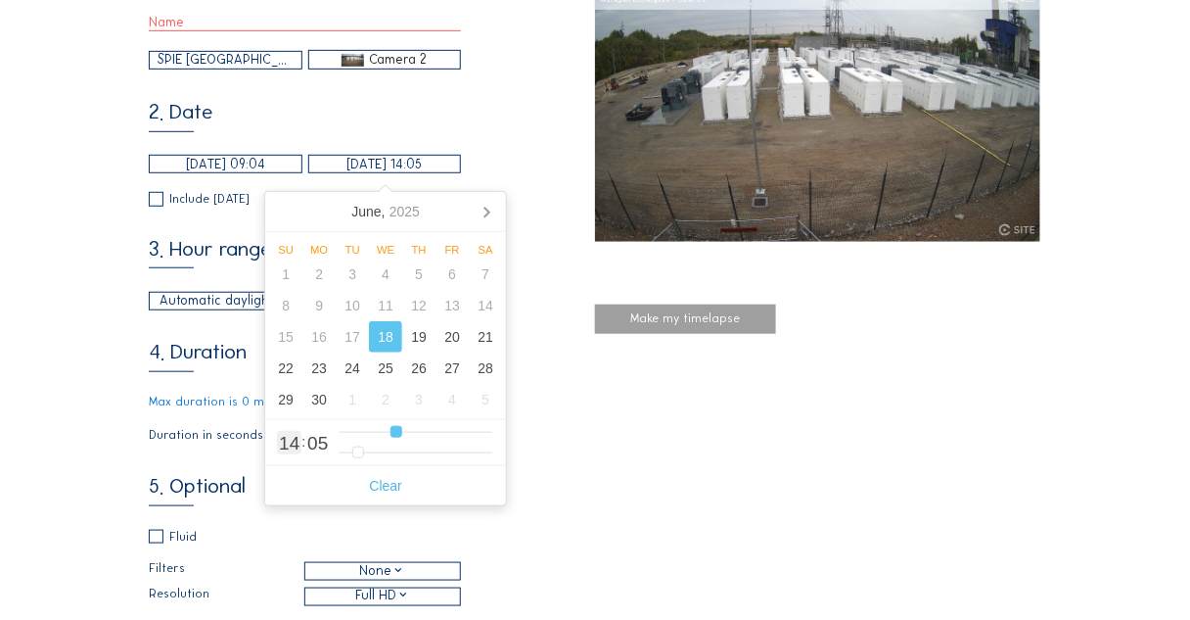
type input "[DATE] 13:05"
type input "13"
type input "[DATE] 12:05"
type input "12"
type input "[DATE] 11:05"
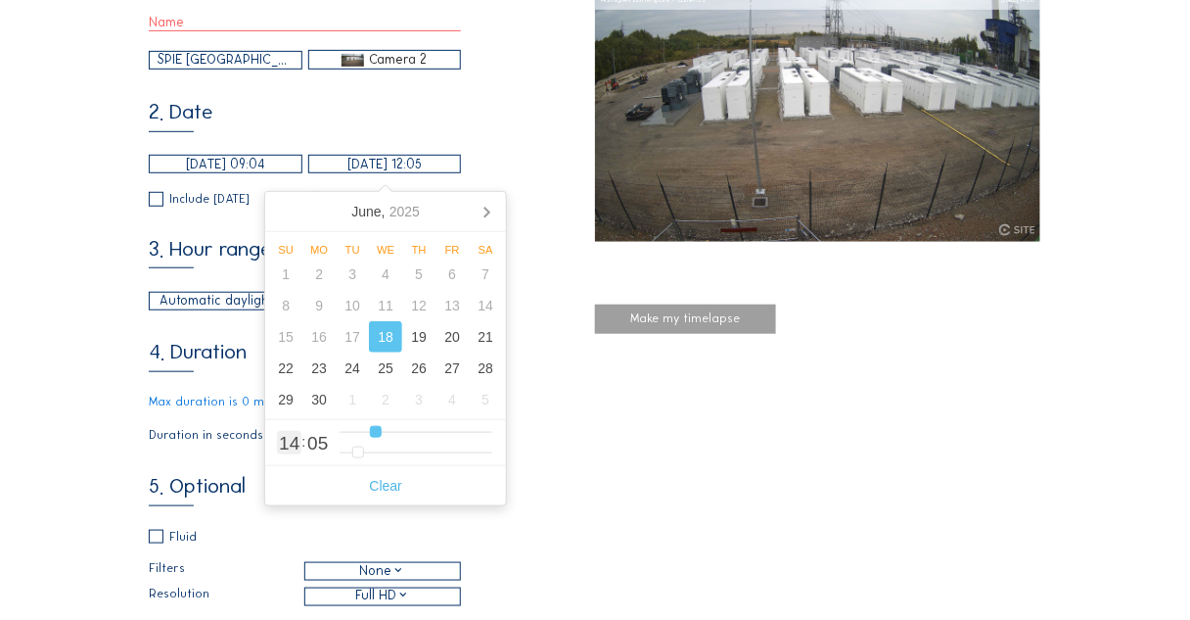
type input "11"
type input "[DATE] 10:05"
type input "10"
type input "[DATE] 09:05"
type input "9"
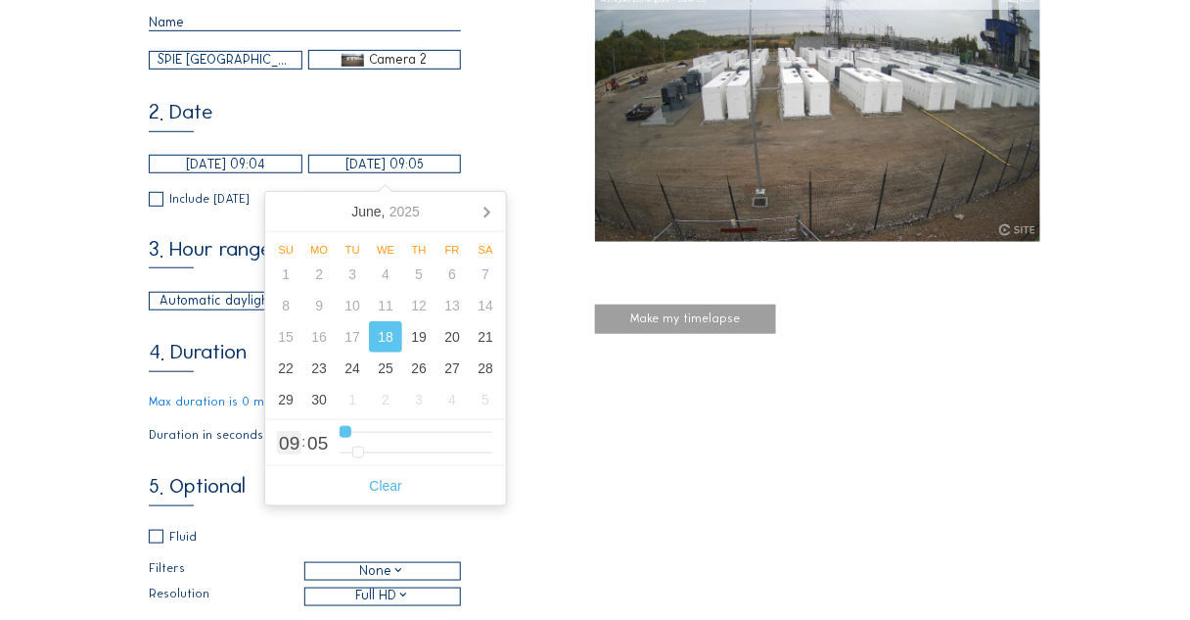
type input "0"
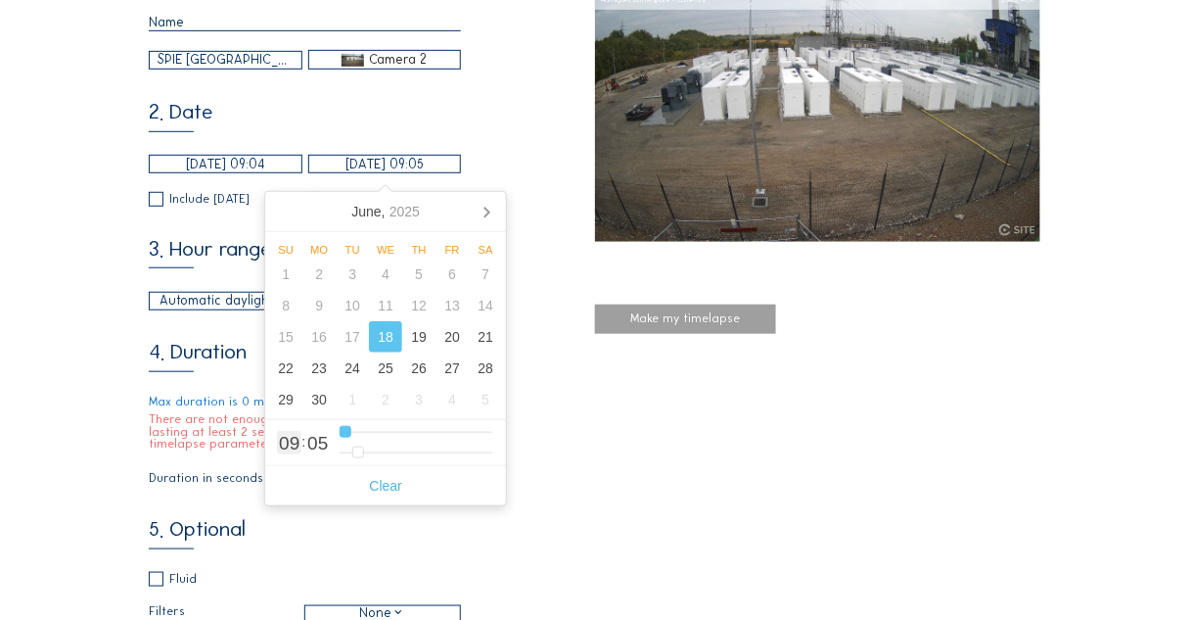
type input "[DATE] 10:05"
drag, startPoint x: 393, startPoint y: 431, endPoint x: 355, endPoint y: 431, distance: 38.2
type input "10"
click at [355, 431] on input "range" at bounding box center [416, 432] width 153 height 17
type input "[DATE] 10:06"
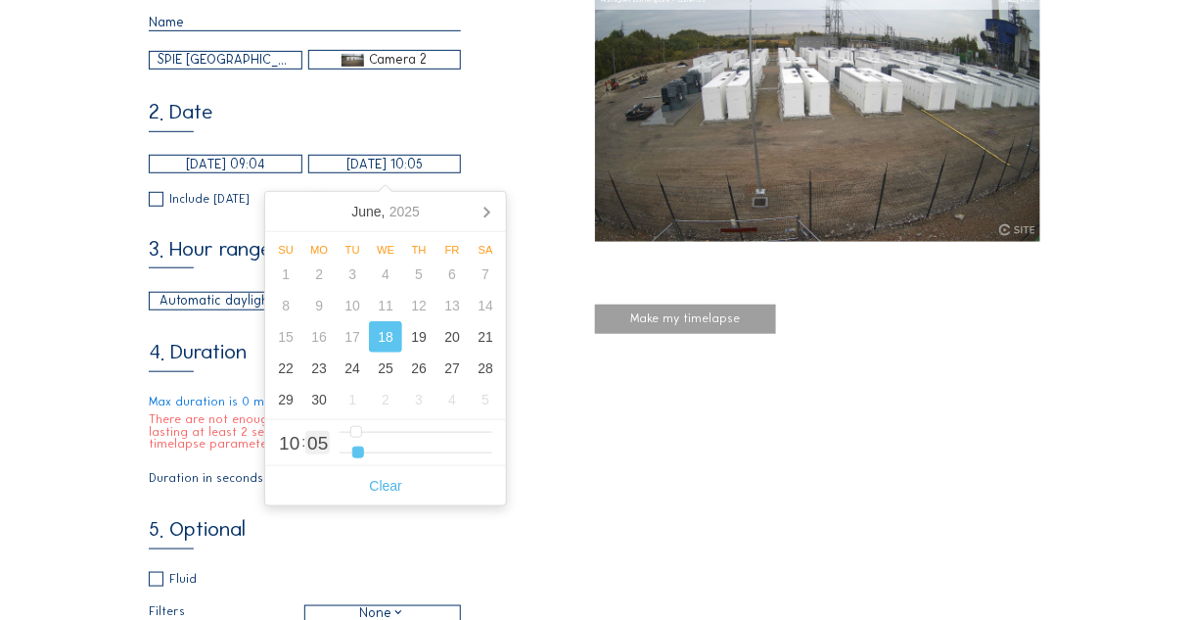
type input "6"
type input "[DATE] 10:07"
type input "7"
type input "[DATE] 10:08"
type input "8"
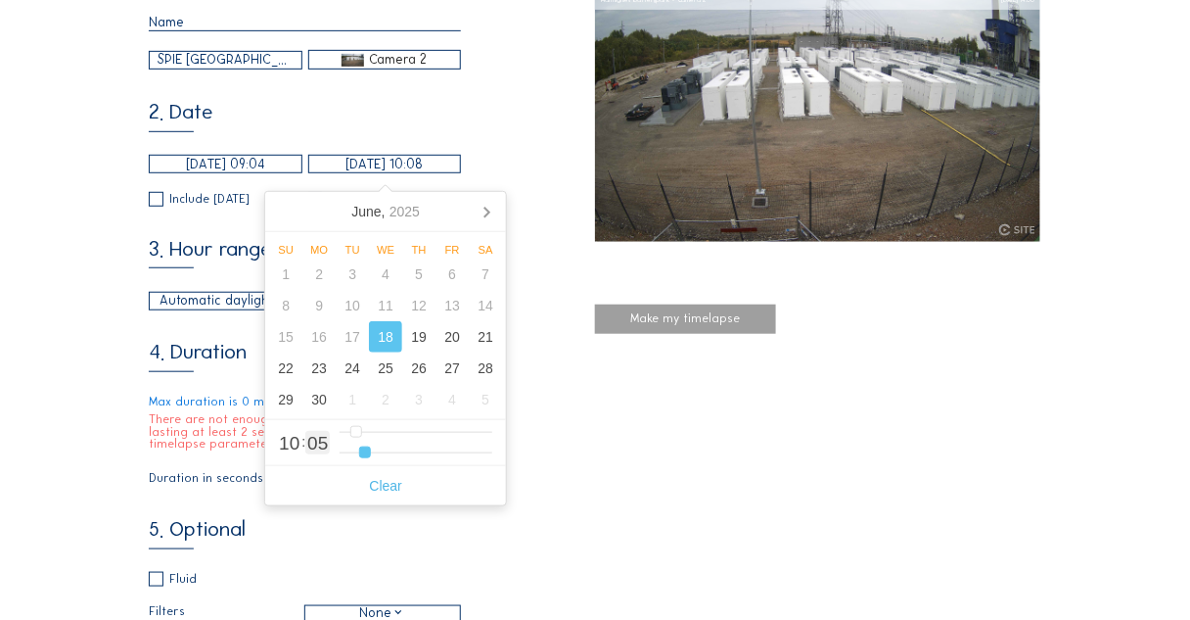
type input "[DATE] 10:09"
type input "9"
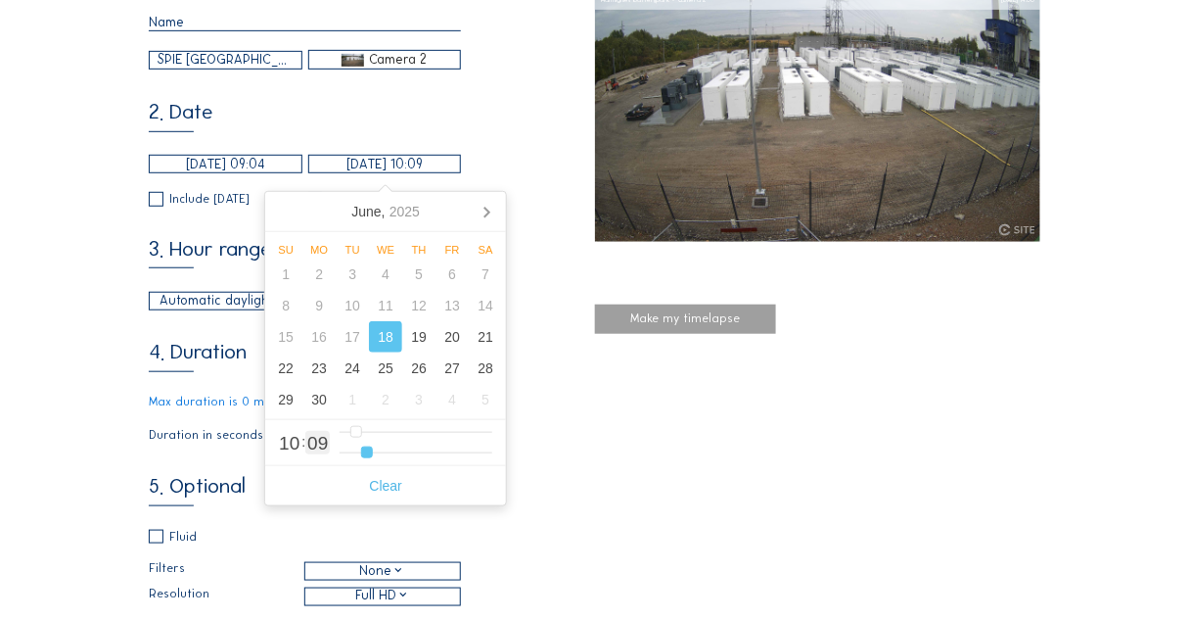
type input "[DATE] 10:10"
type input "10"
type input "[DATE] 10:11"
type input "11"
type input "[DATE] 10:12"
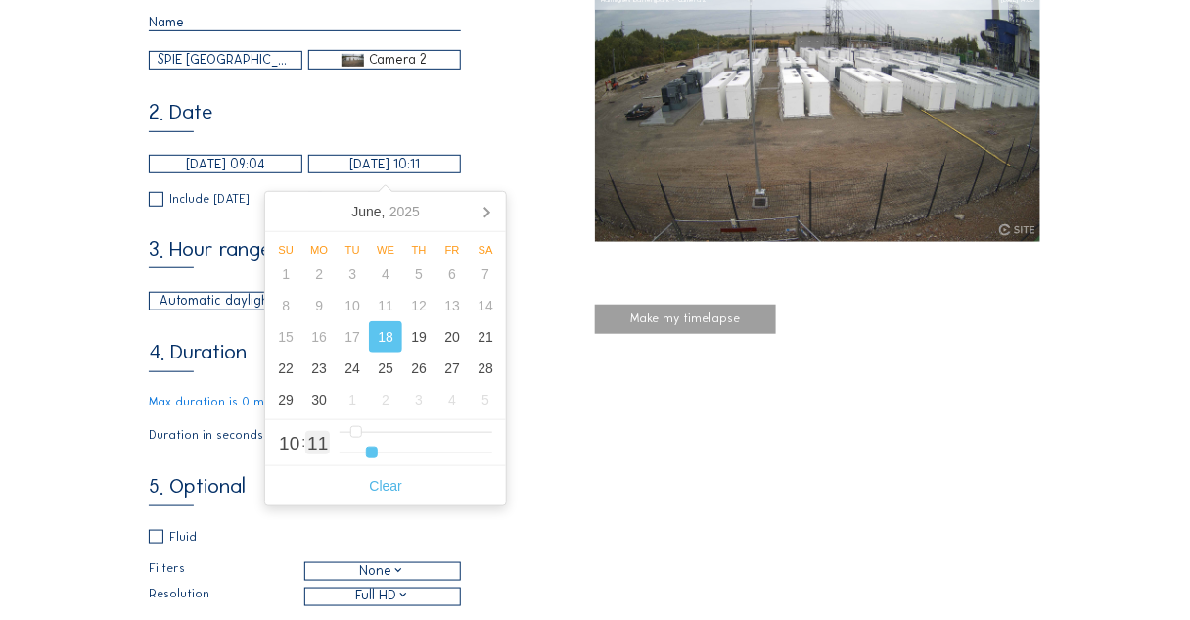
type input "12"
type input "[DATE] 10:13"
type input "13"
type input "[DATE] 10:14"
type input "14"
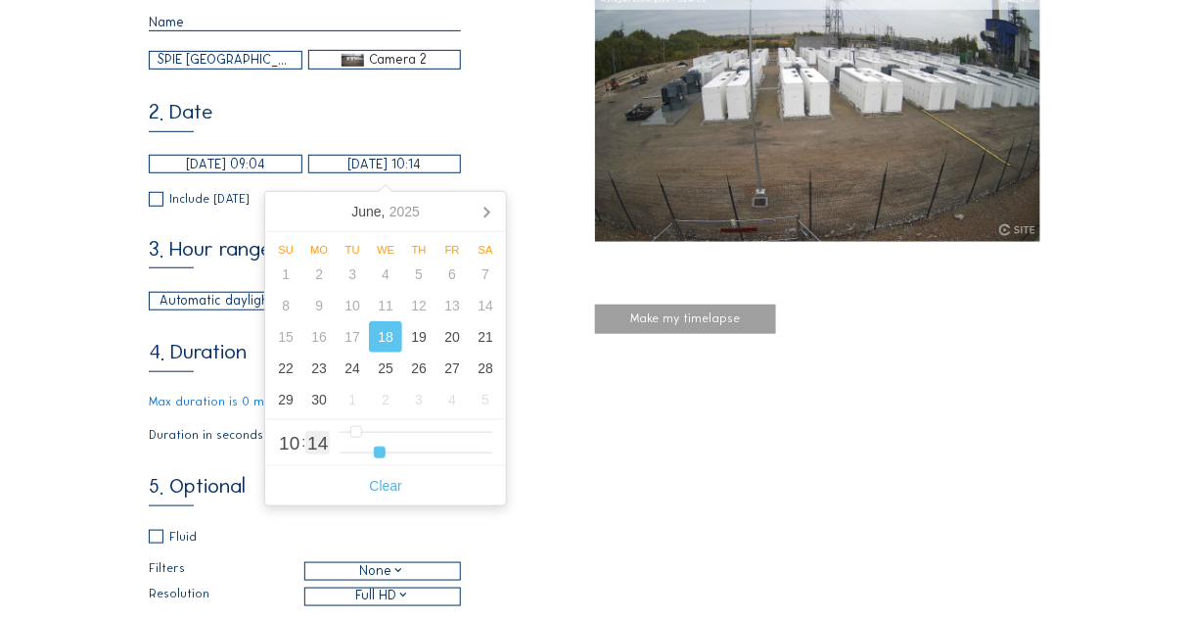
type input "[DATE] 10:15"
type input "15"
type input "[DATE] 10:16"
type input "16"
type input "[DATE] 10:17"
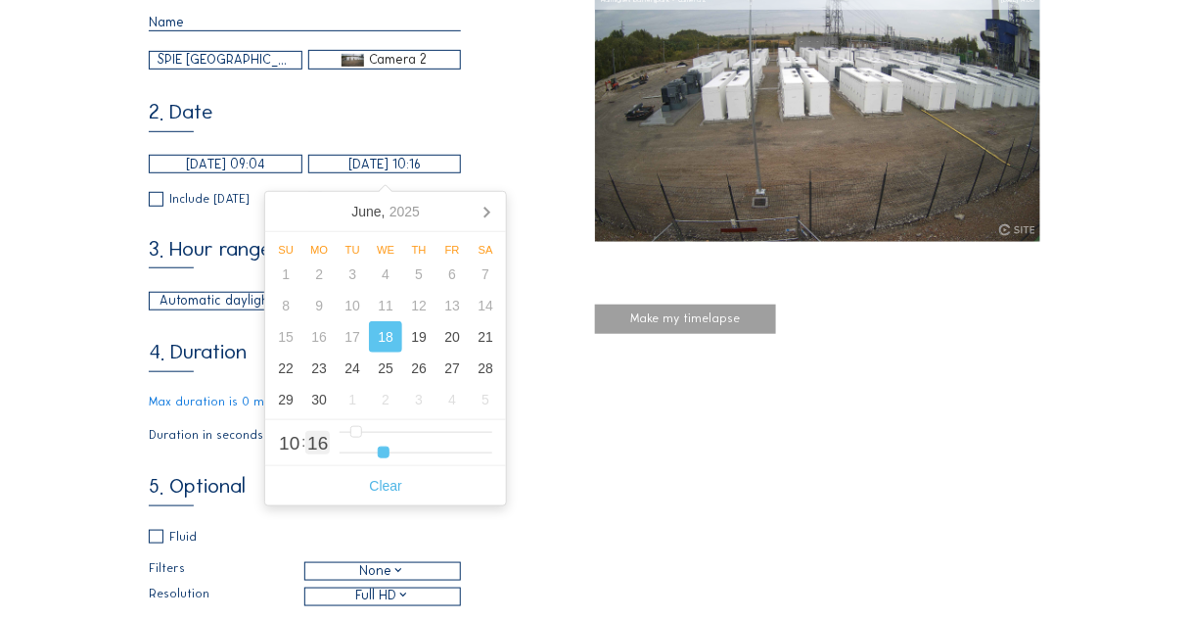
type input "17"
type input "[DATE] 10:19"
type input "19"
type input "[DATE] 10:20"
type input "20"
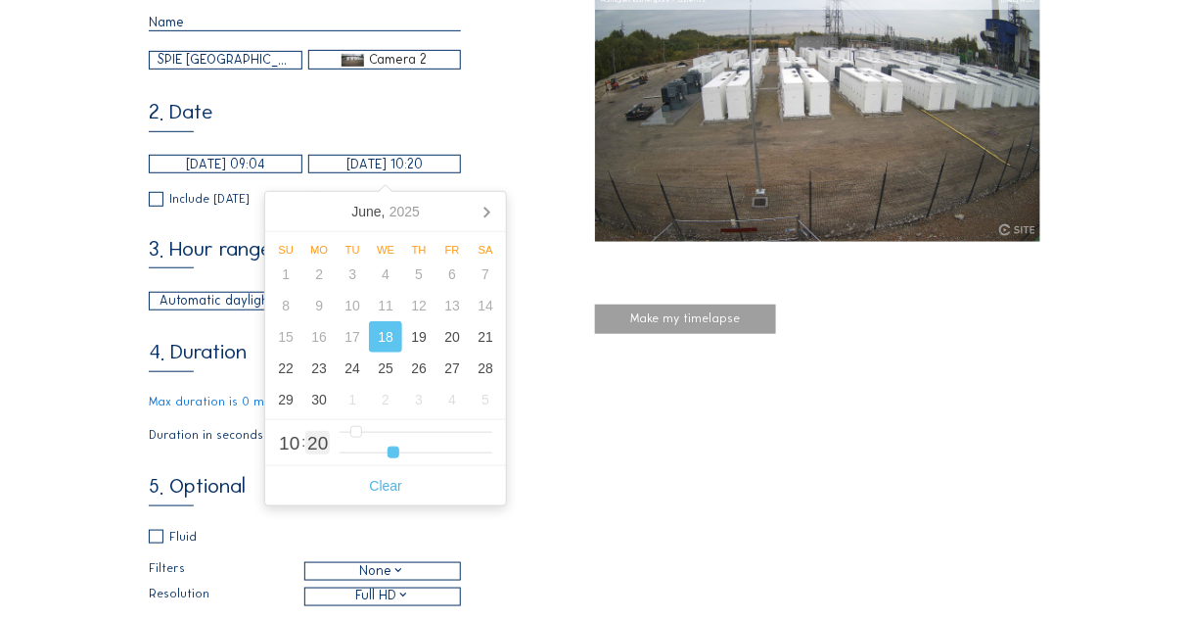
type input "[DATE] 10:22"
type input "22"
type input "[DATE] 10:23"
type input "23"
type input "[DATE] 10:24"
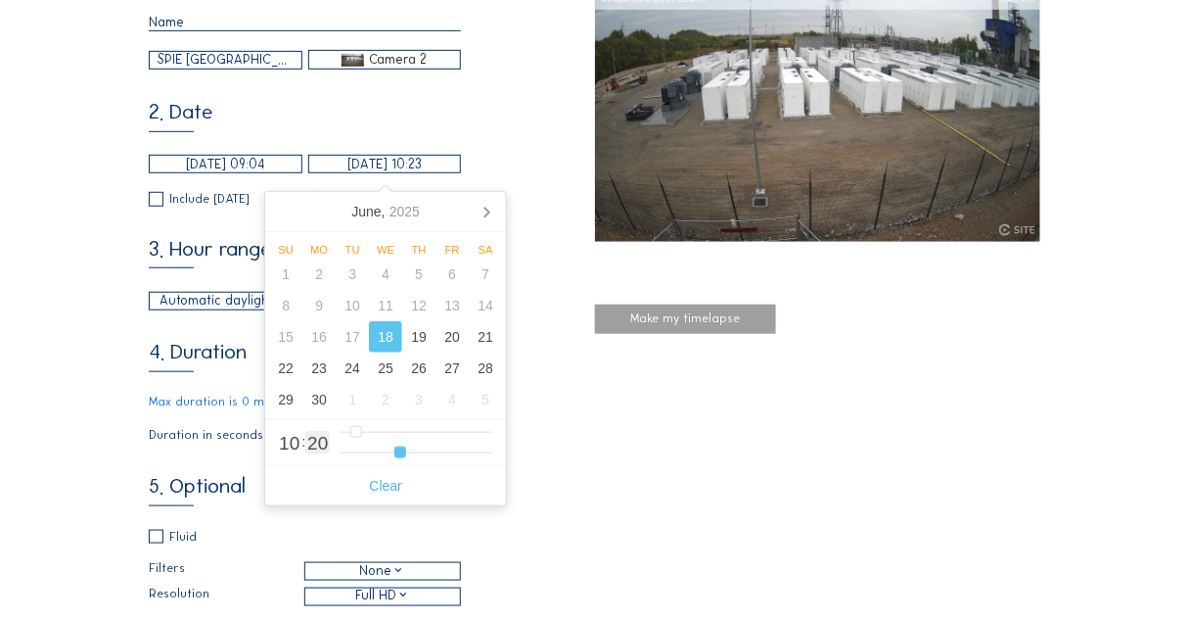
type input "24"
type input "[DATE] 10:26"
type input "26"
type input "[DATE] 10:27"
type input "27"
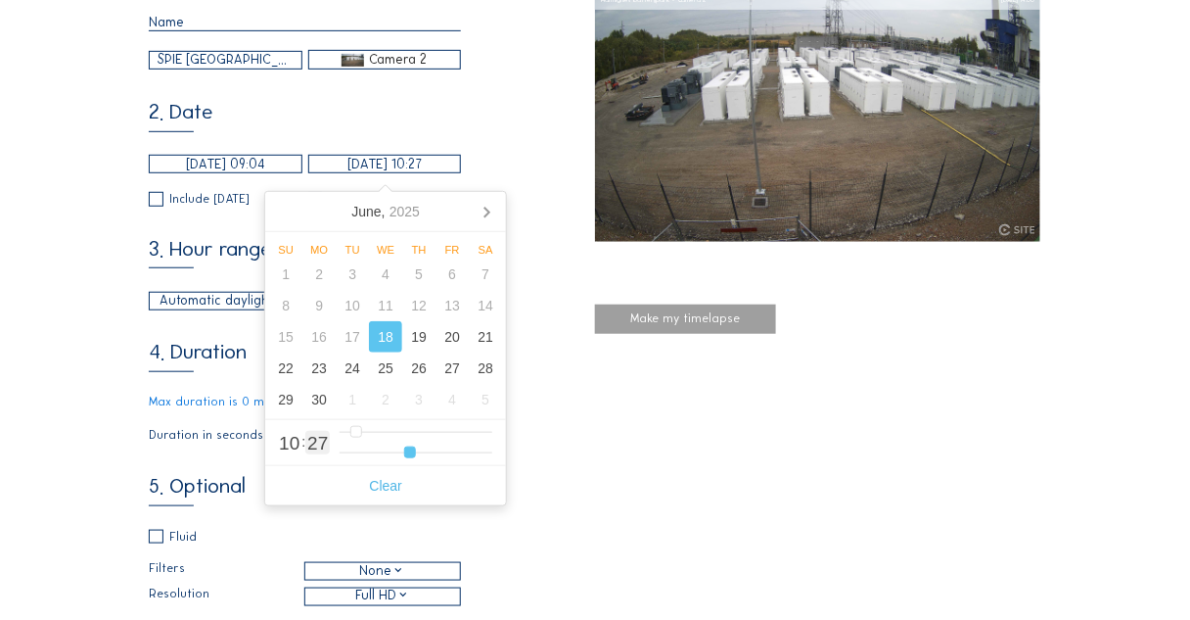
type input "[DATE] 10:28"
type input "28"
type input "[DATE] 10:29"
type input "29"
type input "[DATE] 10:30"
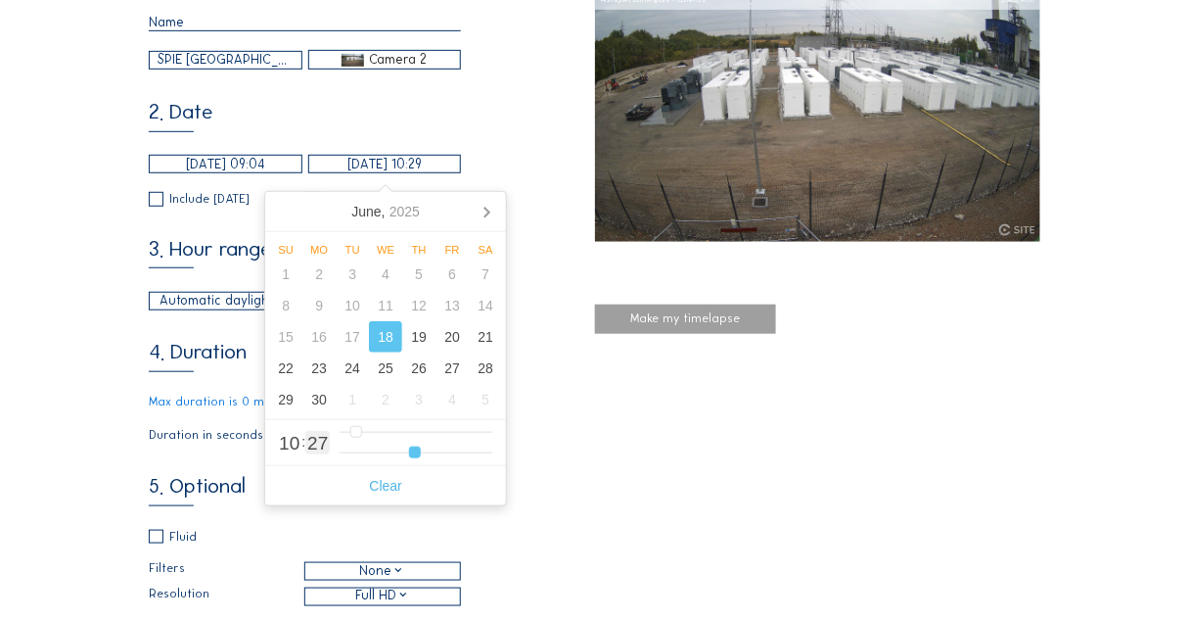
type input "30"
type input "[DATE] 10:31"
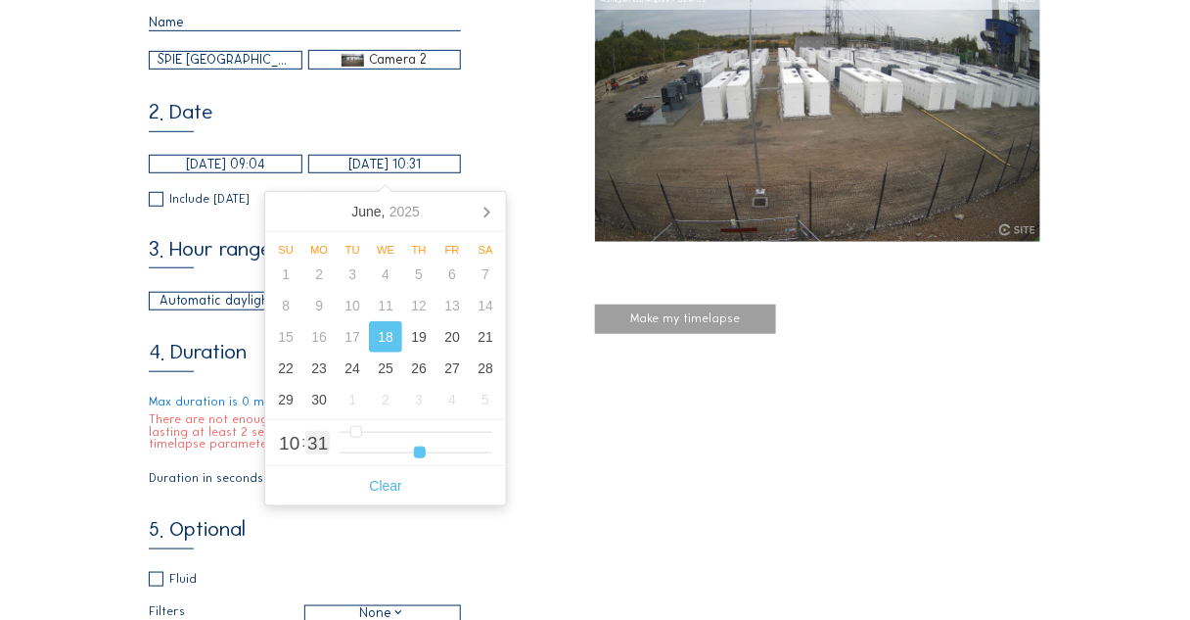
drag, startPoint x: 354, startPoint y: 448, endPoint x: 418, endPoint y: 452, distance: 63.7
type input "31"
click at [418, 452] on input "range" at bounding box center [416, 452] width 153 height 17
click at [551, 310] on div "3. Hour range Automatic daylight 06:00 From 18:00 To" at bounding box center [372, 274] width 446 height 72
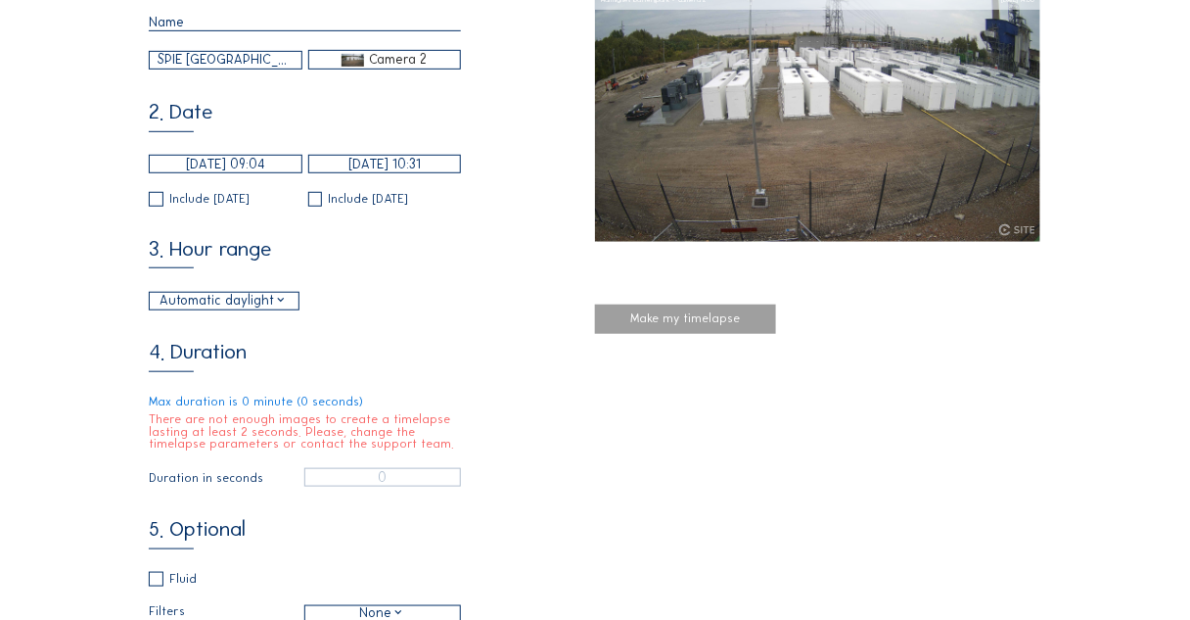
click at [551, 310] on div "3. Hour range Automatic daylight 06:00 From 18:00 To" at bounding box center [372, 274] width 446 height 72
click at [278, 305] on div "Automatic daylight" at bounding box center [224, 301] width 128 height 20
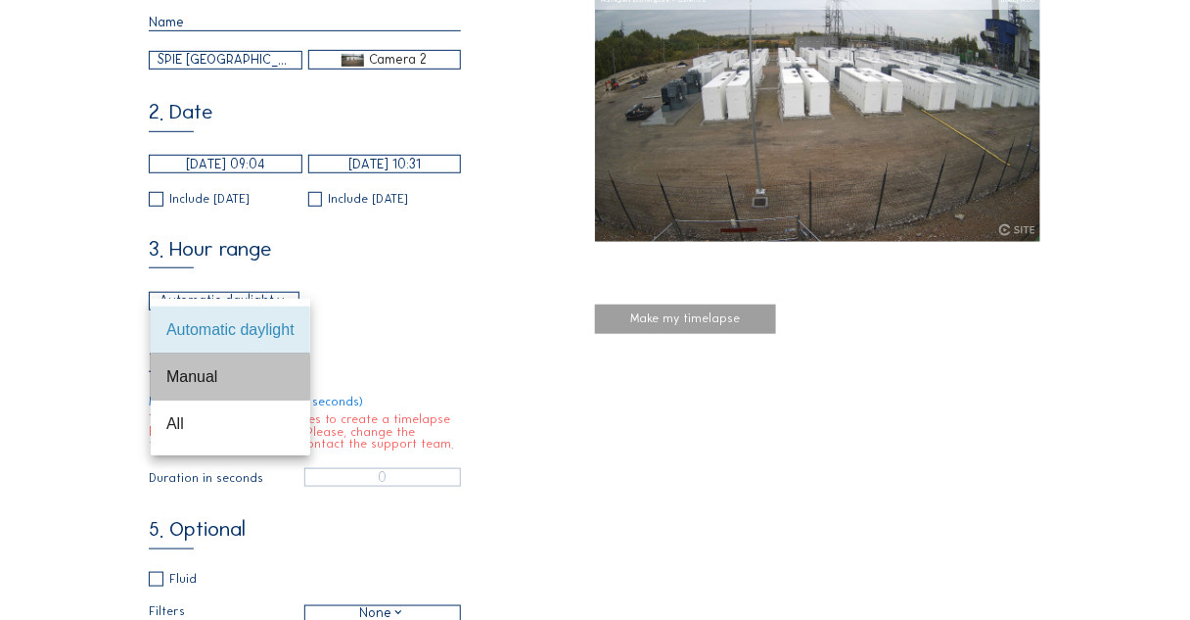
click at [220, 378] on div "Manual" at bounding box center [230, 376] width 128 height 19
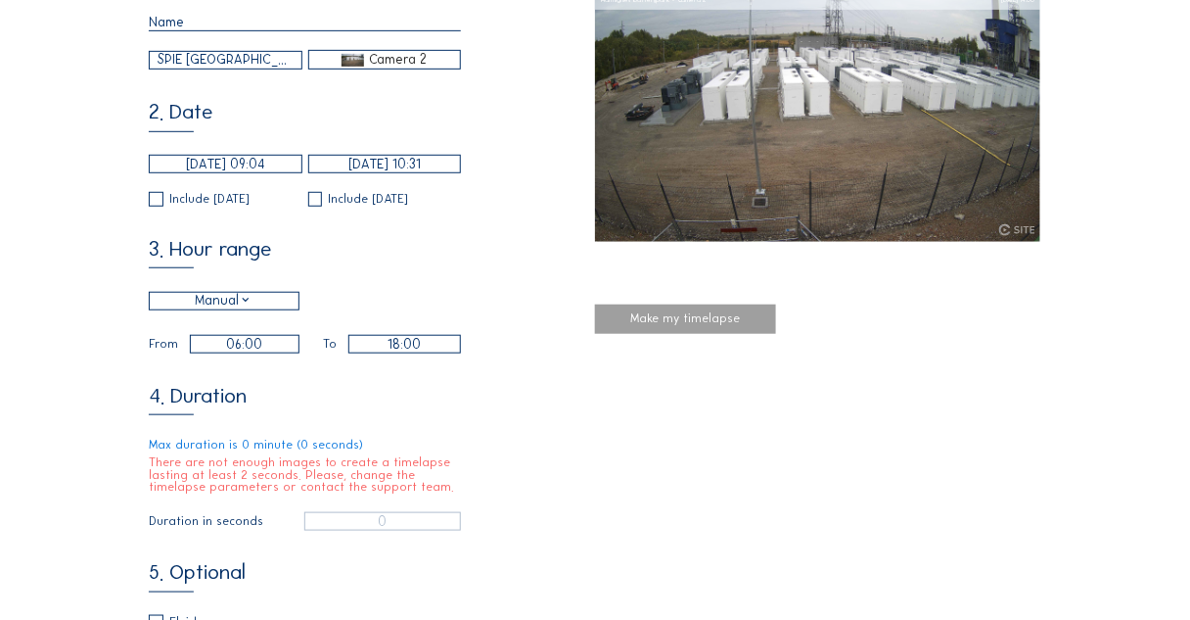
click at [247, 303] on div "Manual" at bounding box center [224, 301] width 58 height 20
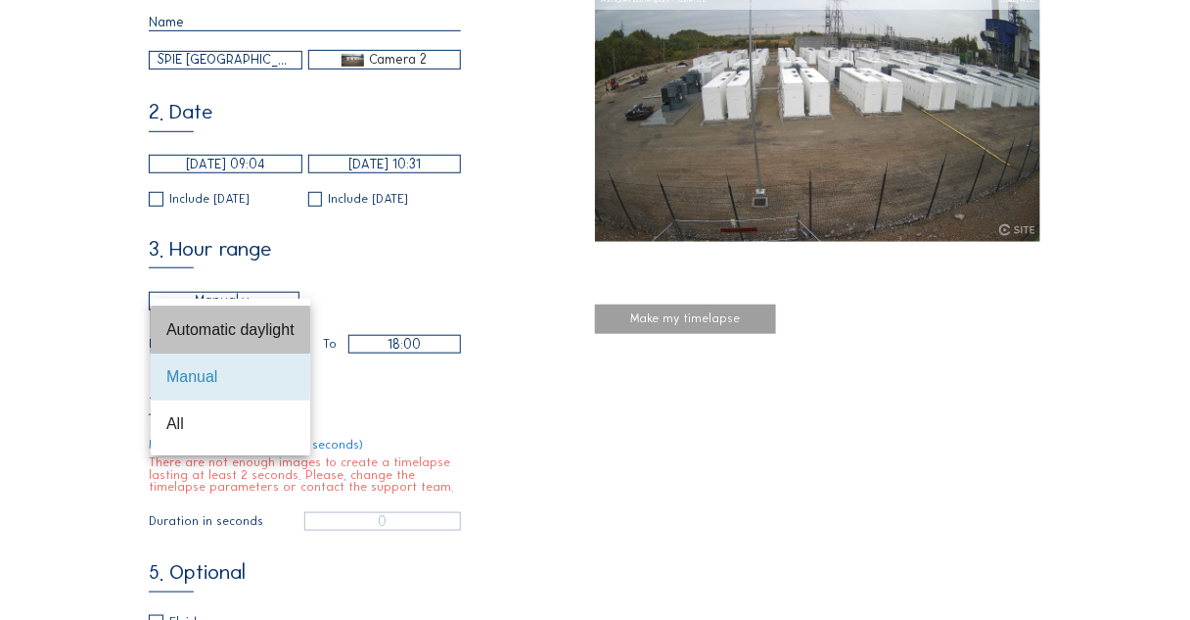
click at [243, 328] on div "Automatic daylight" at bounding box center [230, 329] width 128 height 19
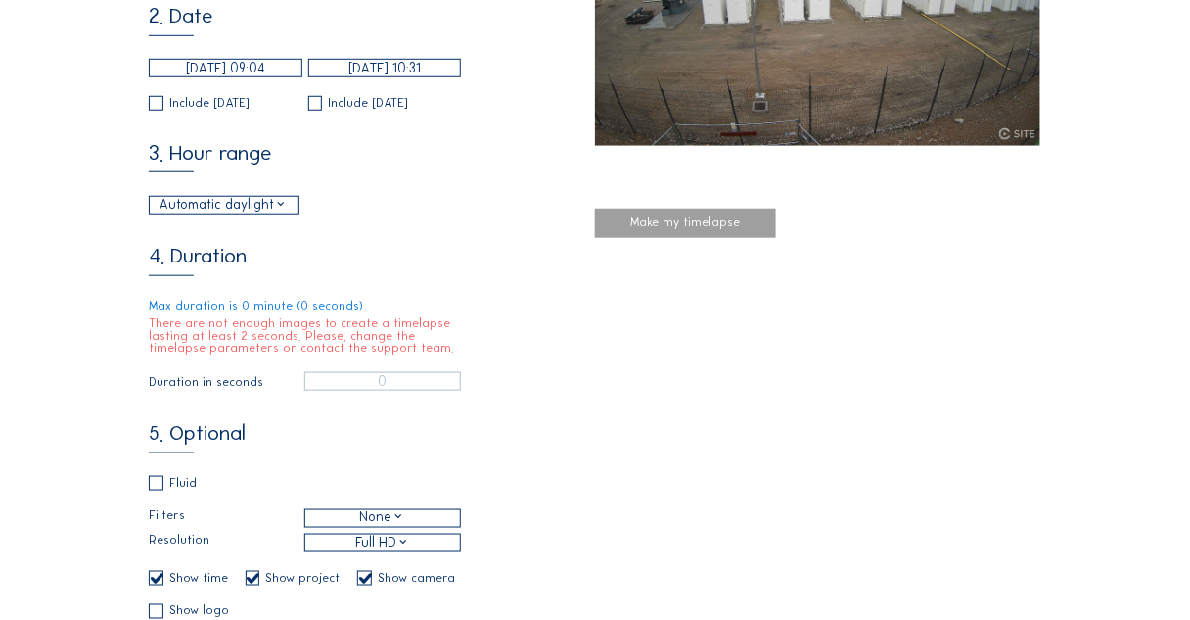
scroll to position [157, 0]
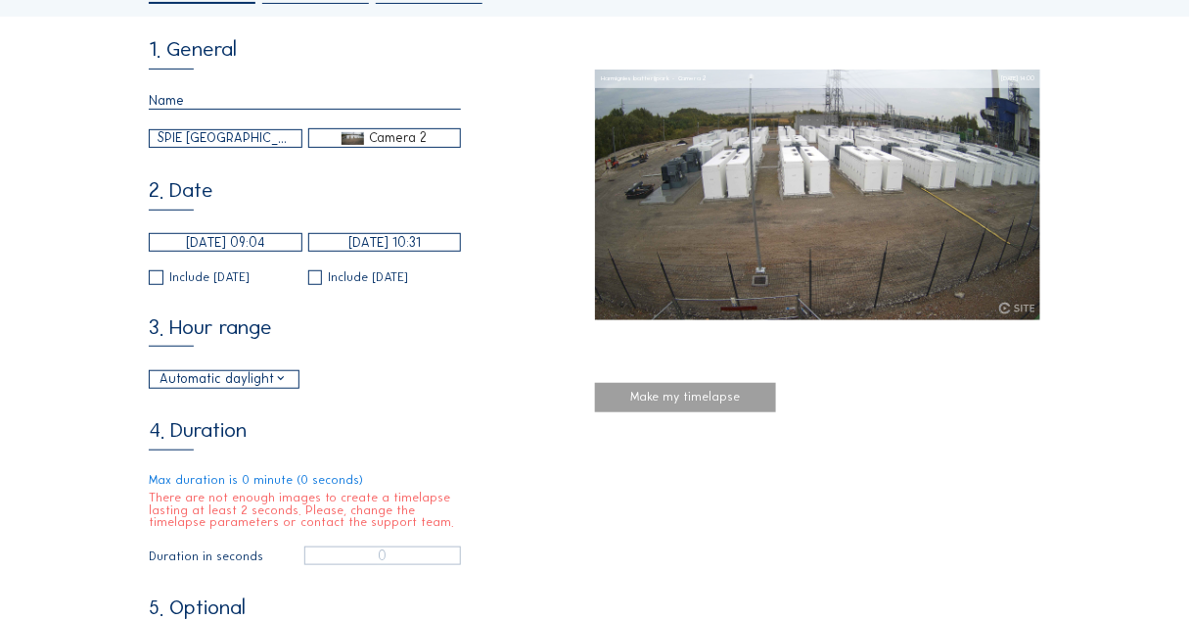
click at [414, 252] on input "[DATE] 10:31" at bounding box center [385, 242] width 154 height 19
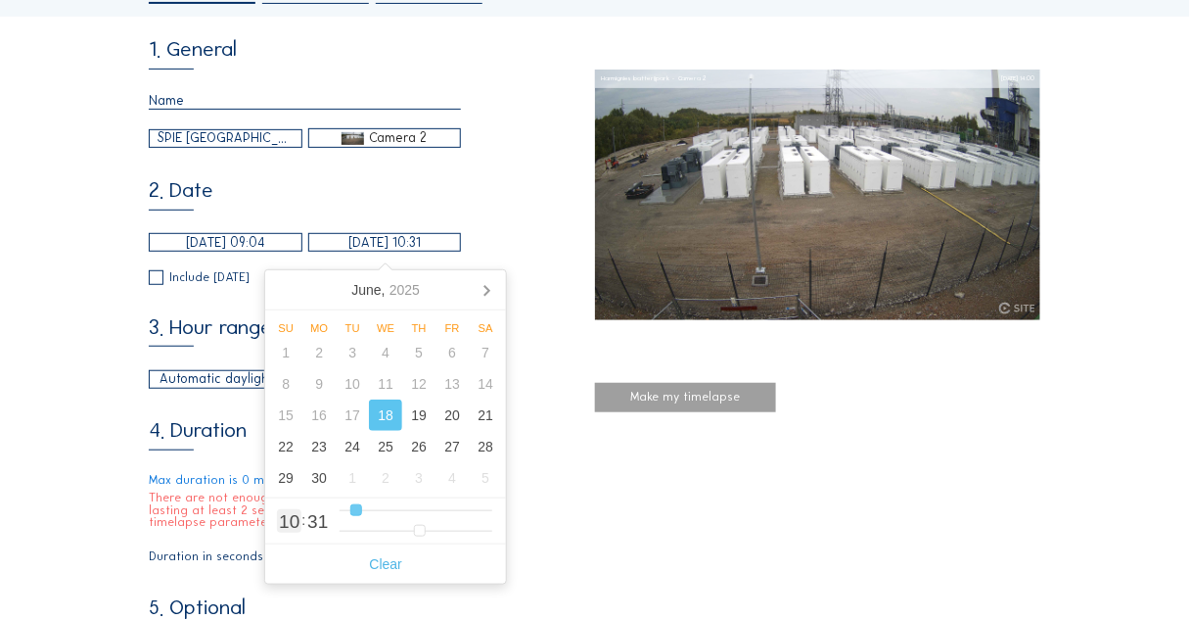
type input "[DATE] 11:31"
type input "11"
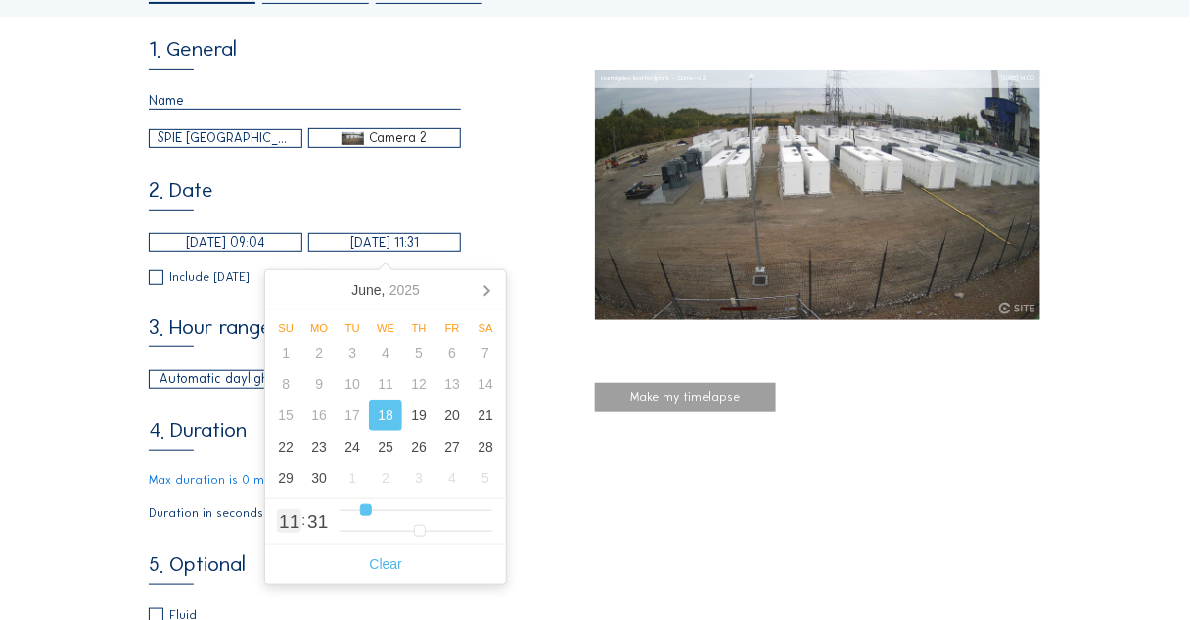
type input "[DATE] 12:31"
drag, startPoint x: 354, startPoint y: 510, endPoint x: 377, endPoint y: 509, distance: 22.5
type input "12"
click at [377, 509] on input "range" at bounding box center [416, 510] width 153 height 17
type input "1"
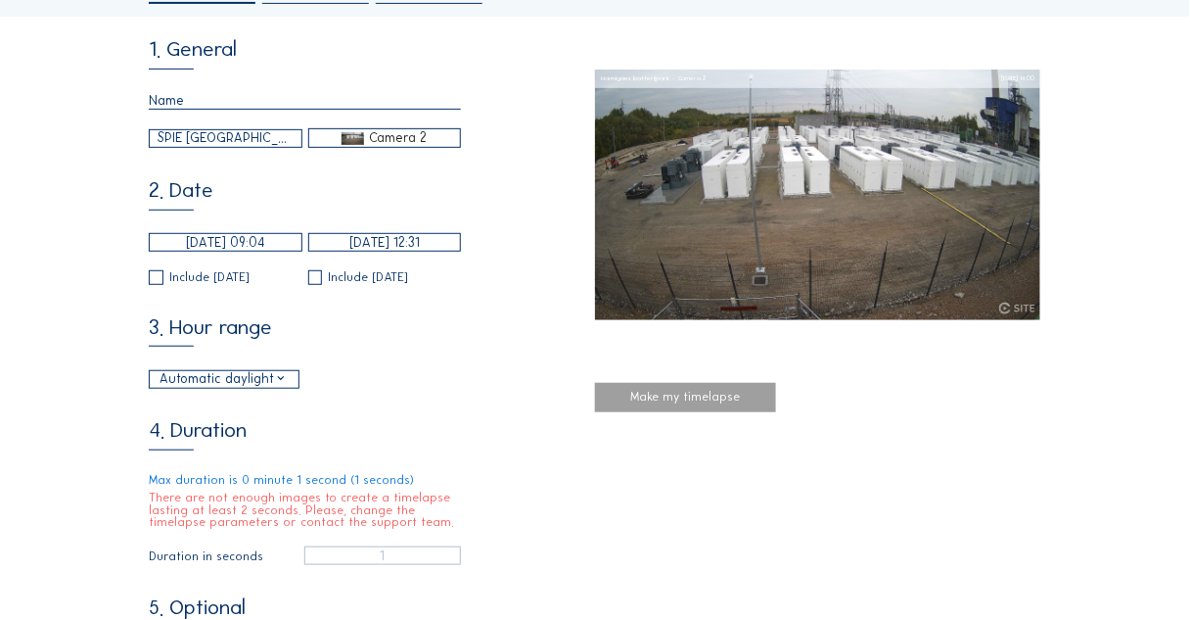
click at [221, 248] on input "[DATE] 09:04" at bounding box center [226, 242] width 154 height 19
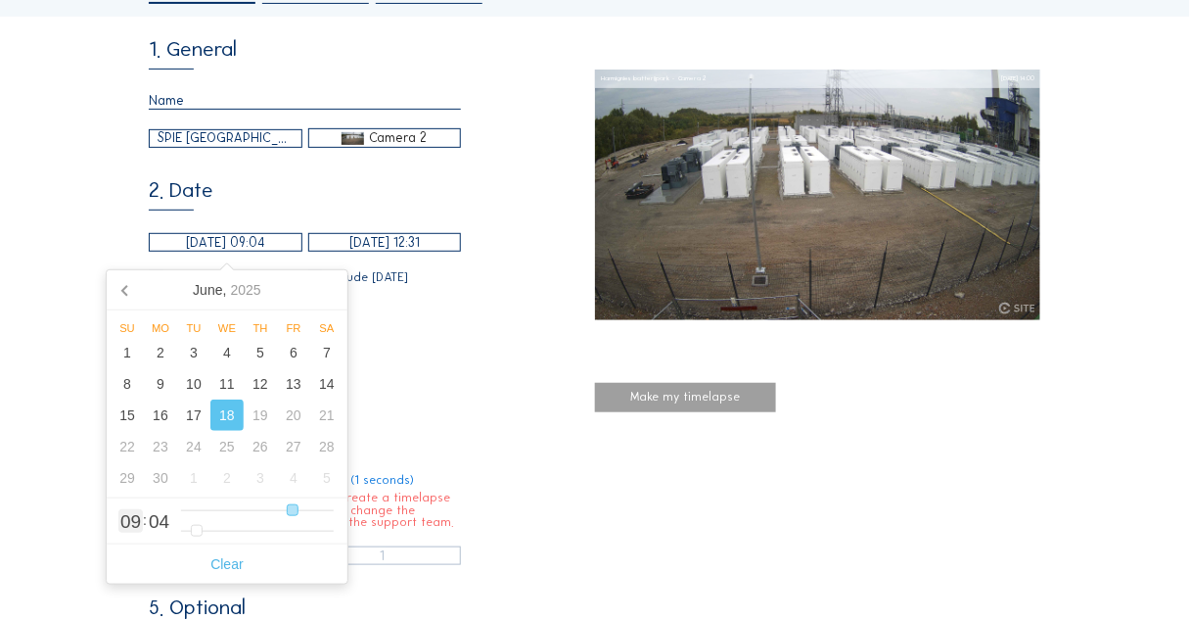
type input "[DATE] 08:04"
type input "8"
click at [280, 511] on input "range" at bounding box center [257, 510] width 153 height 17
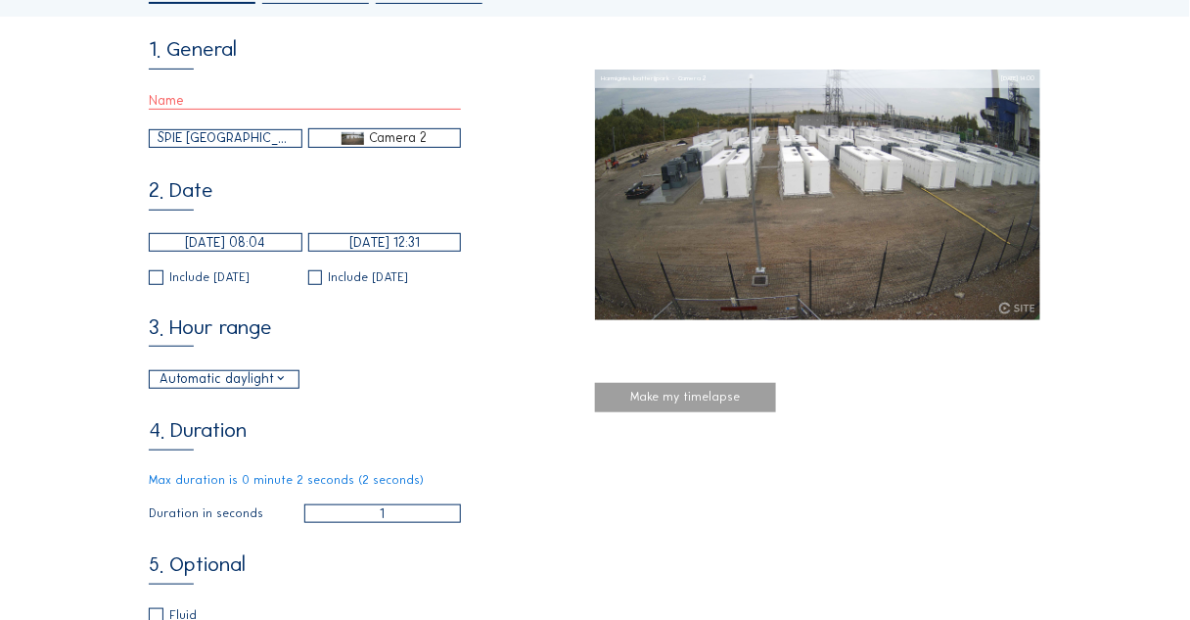
click at [61, 366] on div "Cameras Timelapses My C-Site Daily Weekly Monthly Start to present Make your ow…" at bounding box center [595, 622] width 1190 height 1558
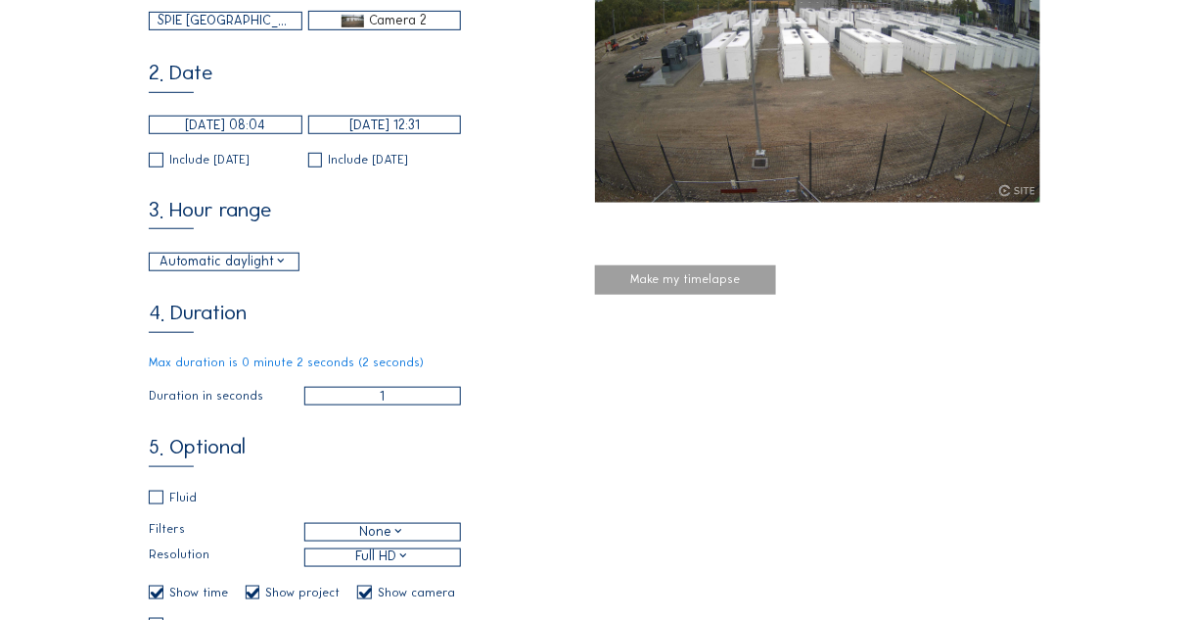
scroll to position [313, 0]
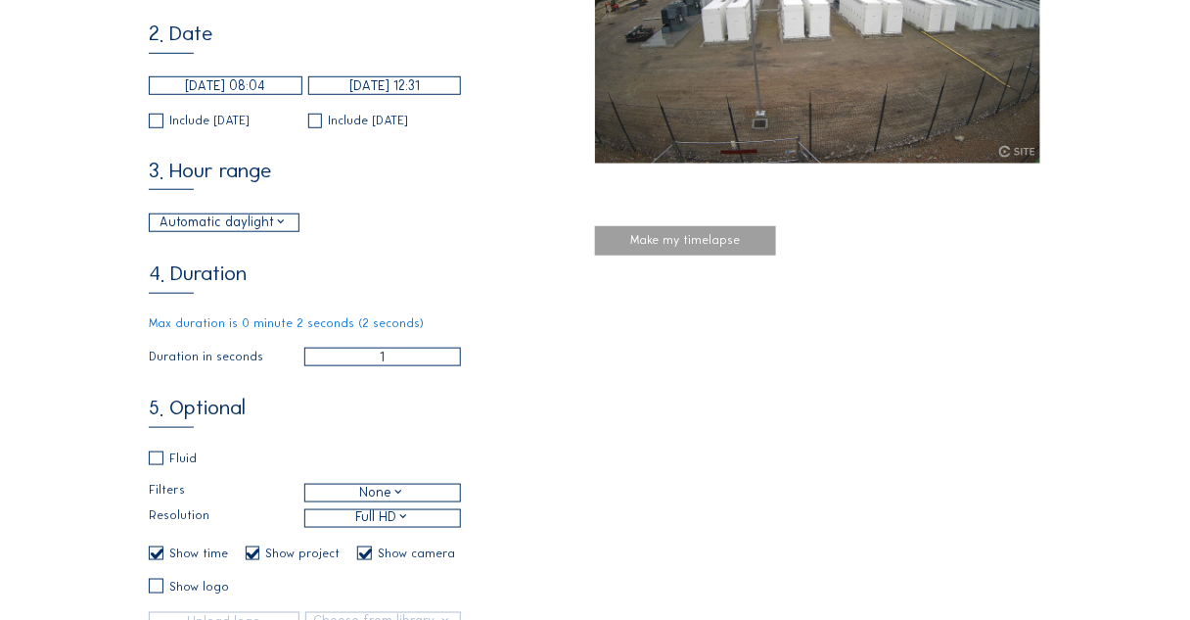
click at [276, 229] on div "Automatic daylight" at bounding box center [224, 222] width 128 height 20
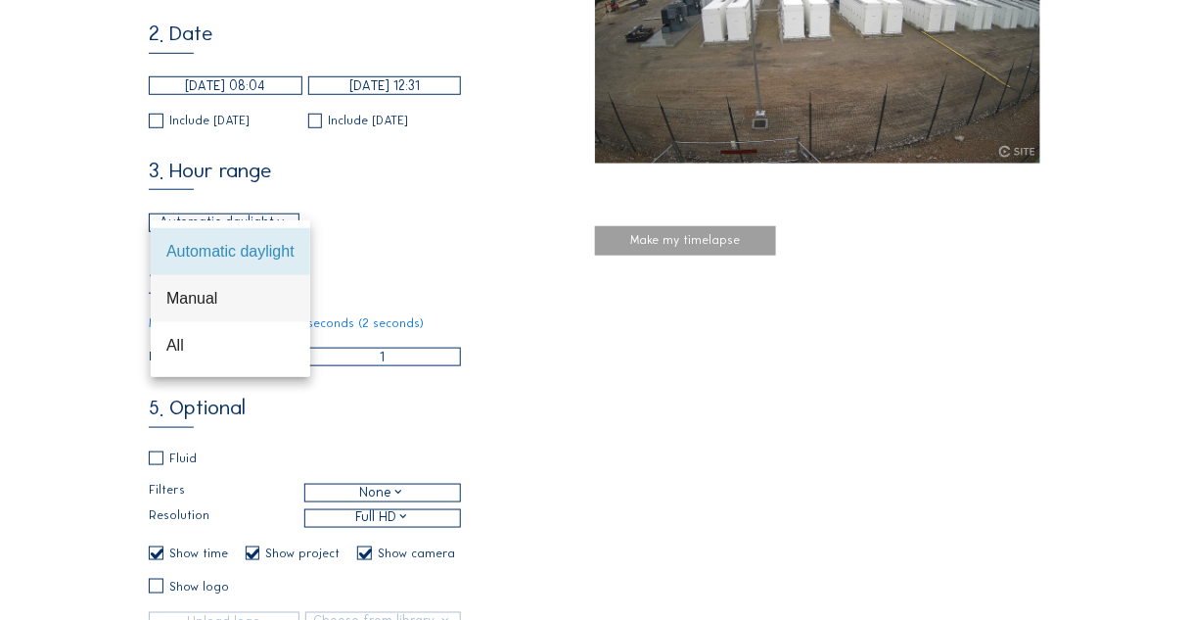
click at [226, 295] on div "Manual" at bounding box center [230, 298] width 128 height 19
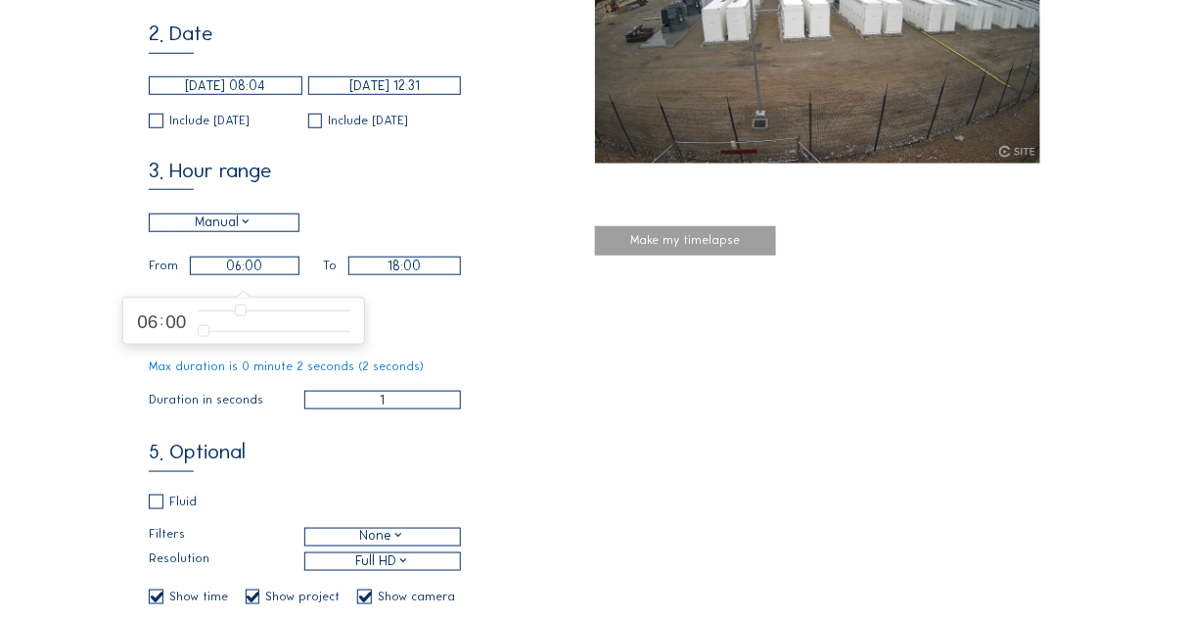
click at [240, 269] on input "06:00" at bounding box center [244, 265] width 109 height 19
type input "07:00"
type input "7"
type input "08:00"
drag, startPoint x: 238, startPoint y: 304, endPoint x: 250, endPoint y: 309, distance: 12.7
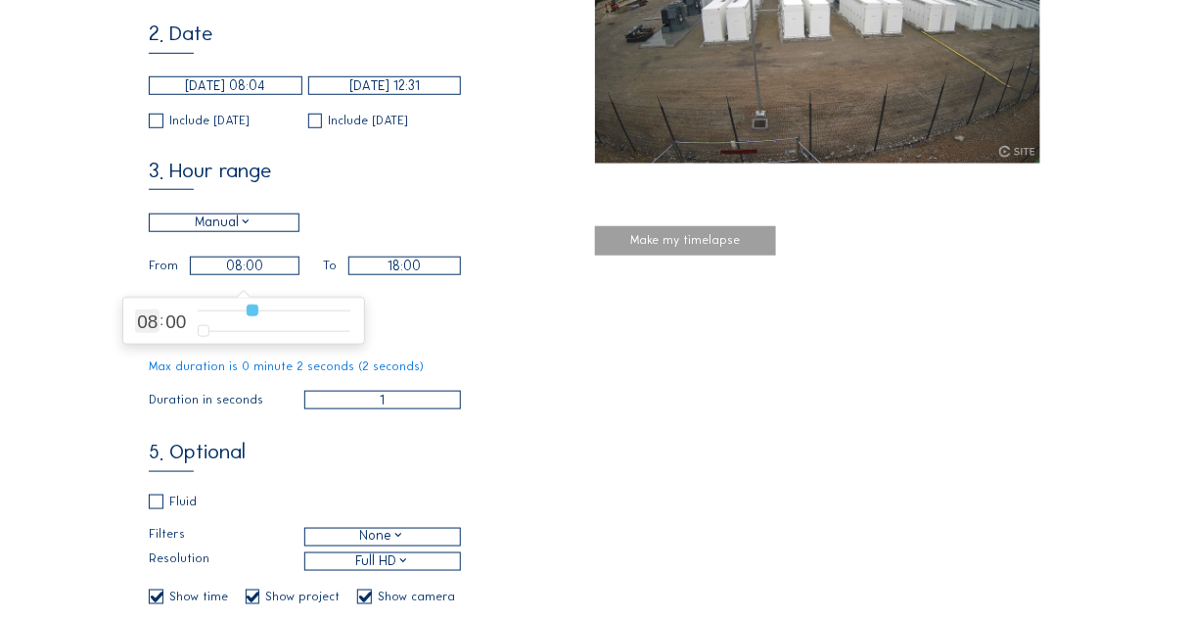
type input "8"
click at [250, 309] on input "range" at bounding box center [274, 310] width 153 height 17
click at [393, 275] on input "18:00" at bounding box center [404, 265] width 113 height 19
type input "17:00"
type input "17"
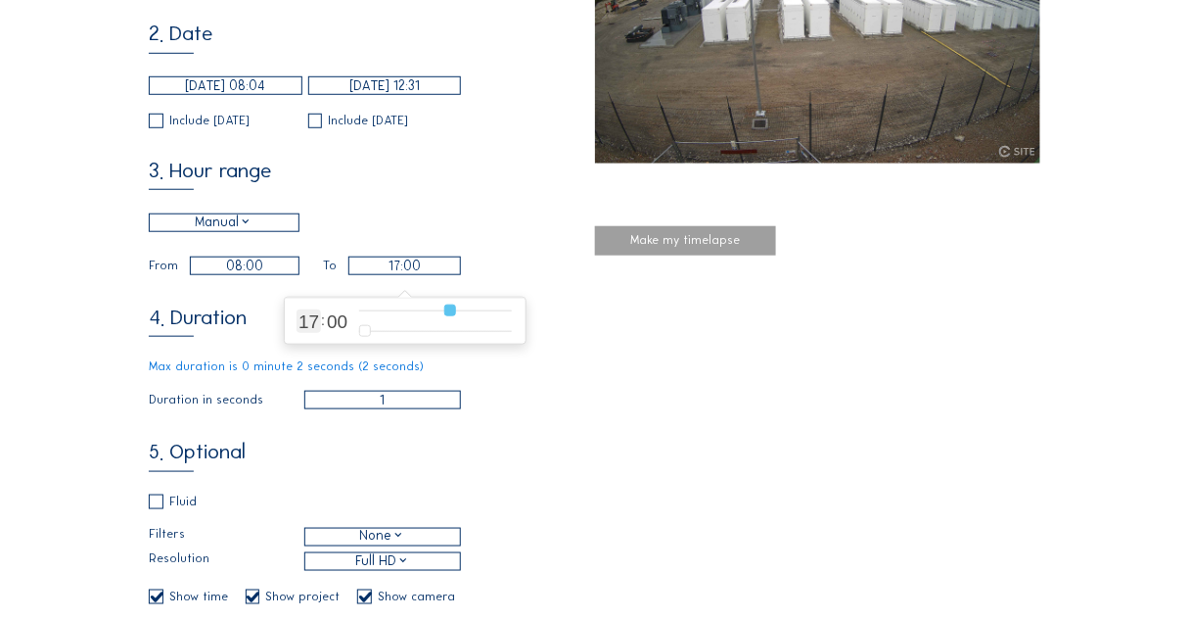
type input "16:00"
type input "16"
type input "15:00"
type input "15"
type input "14:00"
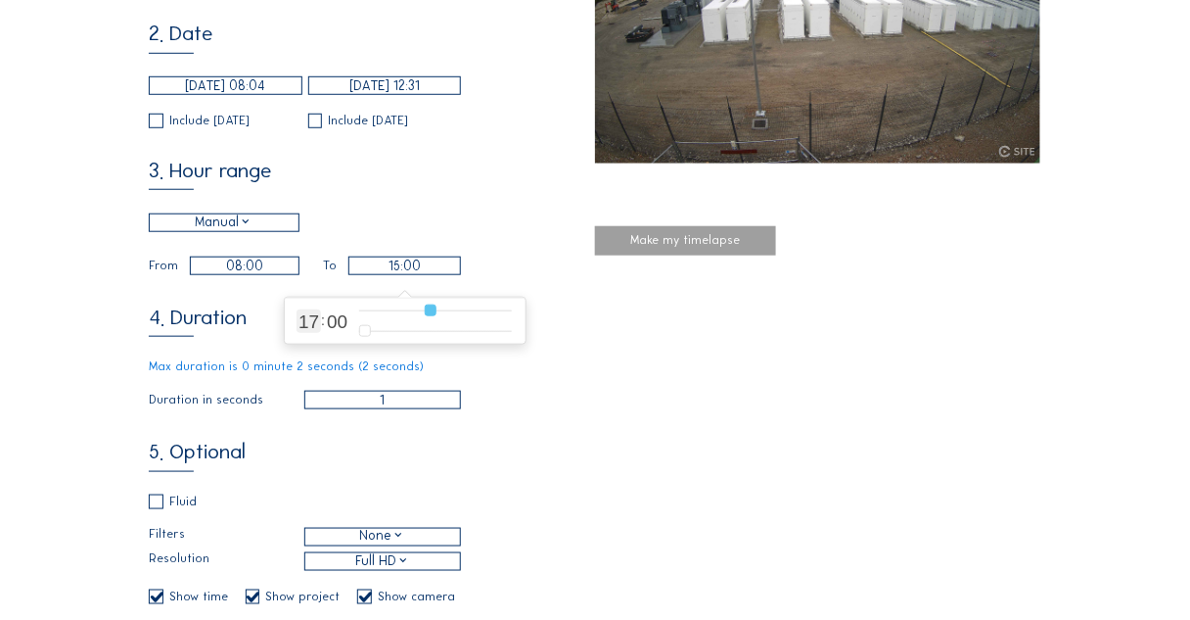
type input "14"
type input "13:00"
type input "13"
type input "12:00"
type input "12"
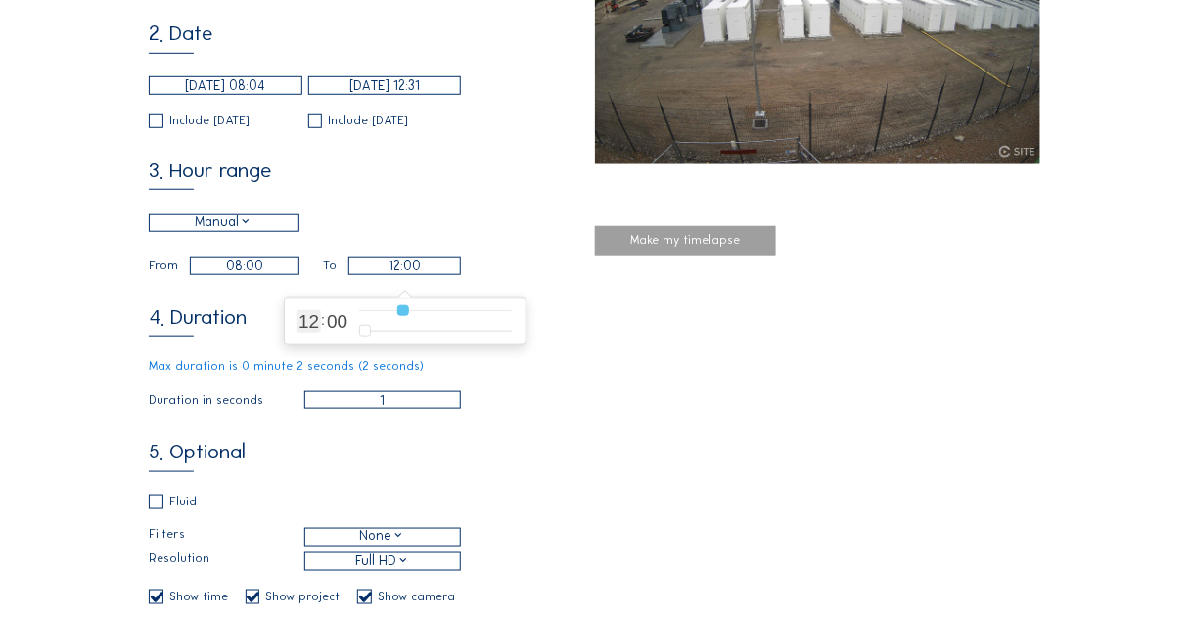
type input "11:00"
drag, startPoint x: 450, startPoint y: 305, endPoint x: 394, endPoint y: 309, distance: 55.9
type input "11"
click at [394, 309] on input "range" at bounding box center [435, 310] width 153 height 17
type input "0"
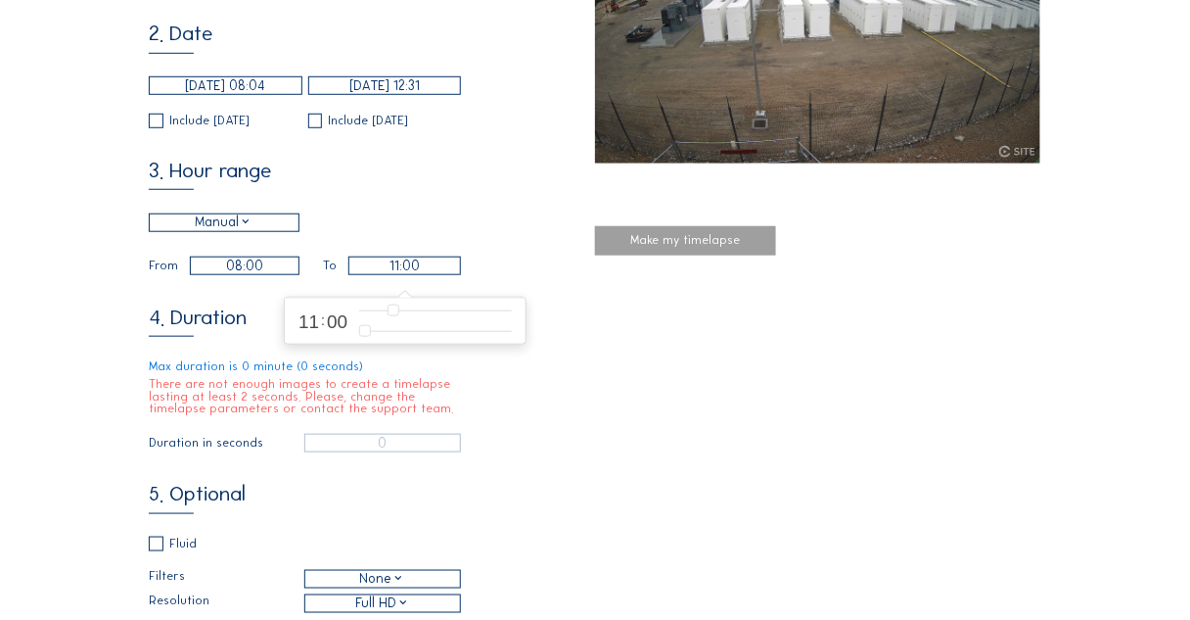
click at [252, 275] on input "08:00" at bounding box center [244, 265] width 109 height 19
type input "09:00"
type input "9"
type input "10:00"
type input "10"
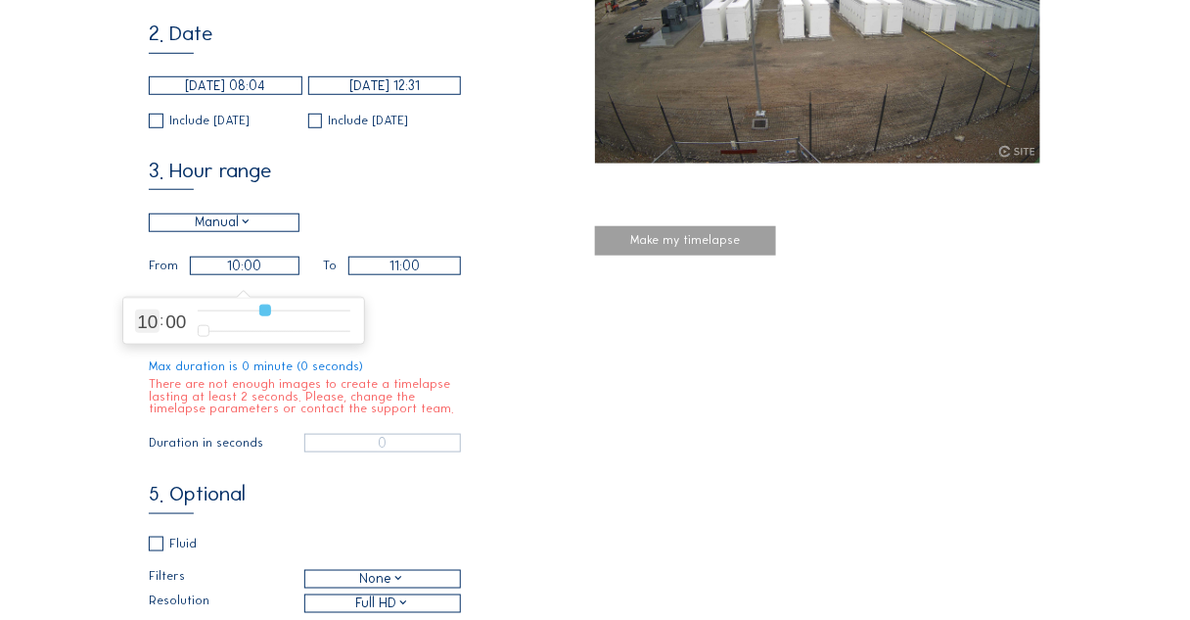
type input "09:00"
type input "9"
type input "08:00"
type input "8"
type input "09:00"
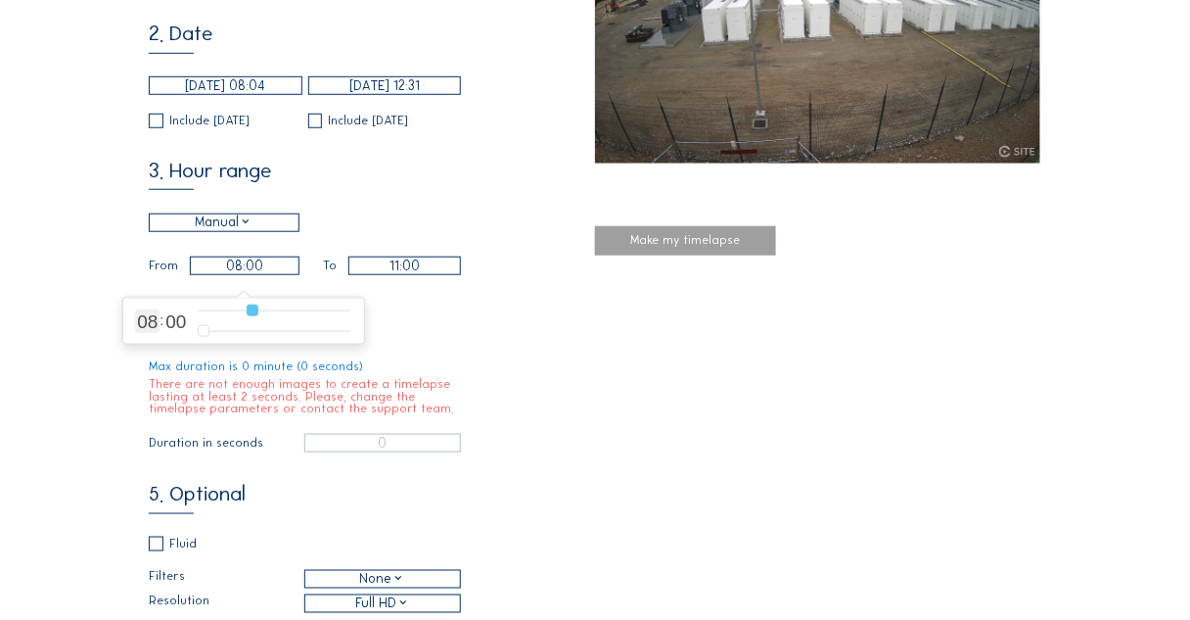
type input "9"
type input "10:00"
drag, startPoint x: 251, startPoint y: 308, endPoint x: 260, endPoint y: 309, distance: 9.8
type input "10"
click at [260, 309] on input "range" at bounding box center [274, 310] width 153 height 17
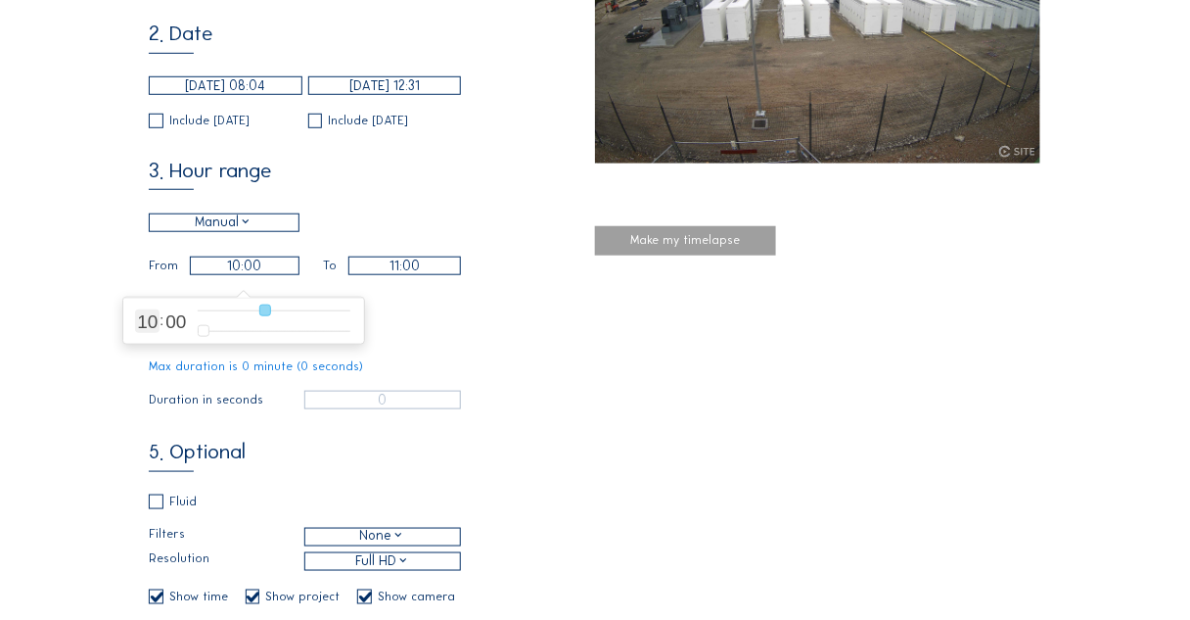
type input "09:00"
type input "9"
type input "08:00"
type input "8"
type input "09:00"
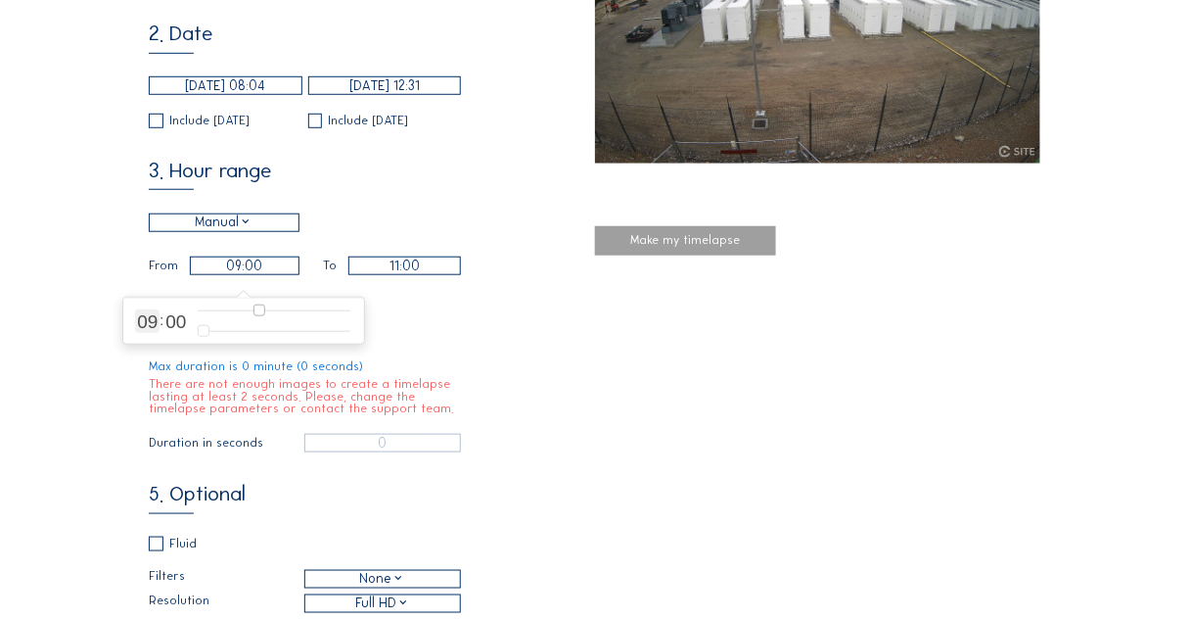
click at [258, 307] on input "range" at bounding box center [274, 310] width 153 height 17
click at [101, 260] on div "Cameras Timelapses My C-Site Daily Weekly Monthly Start to present Make your ow…" at bounding box center [595, 509] width 1190 height 1644
click at [242, 222] on div "Manual" at bounding box center [224, 222] width 58 height 20
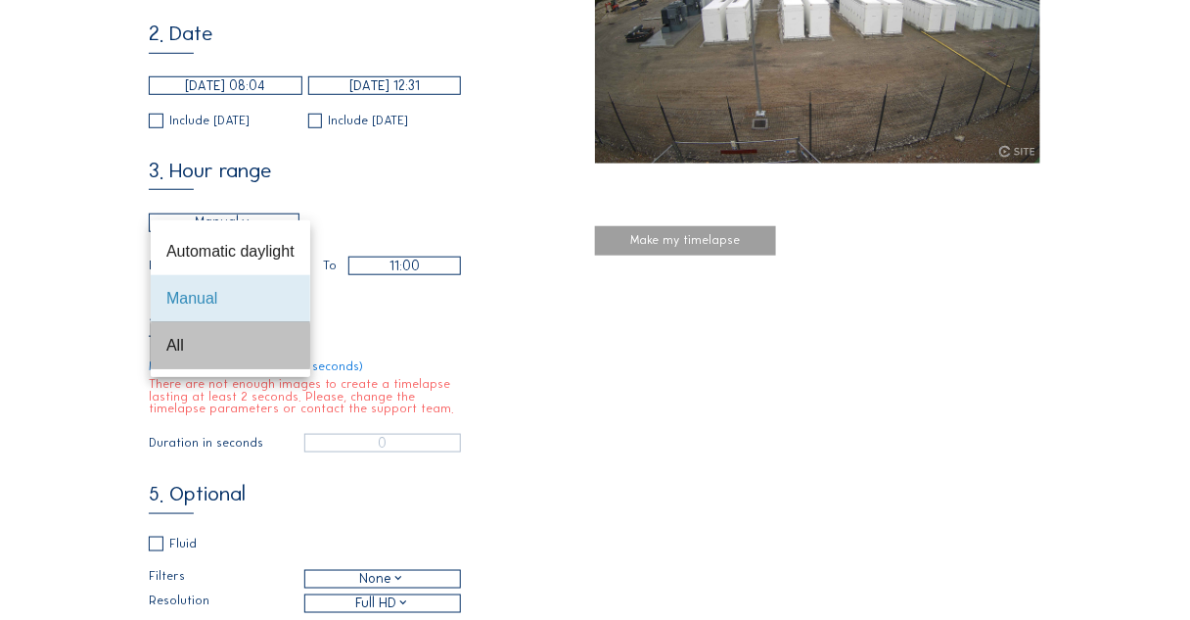
click at [195, 343] on div "All" at bounding box center [230, 345] width 128 height 19
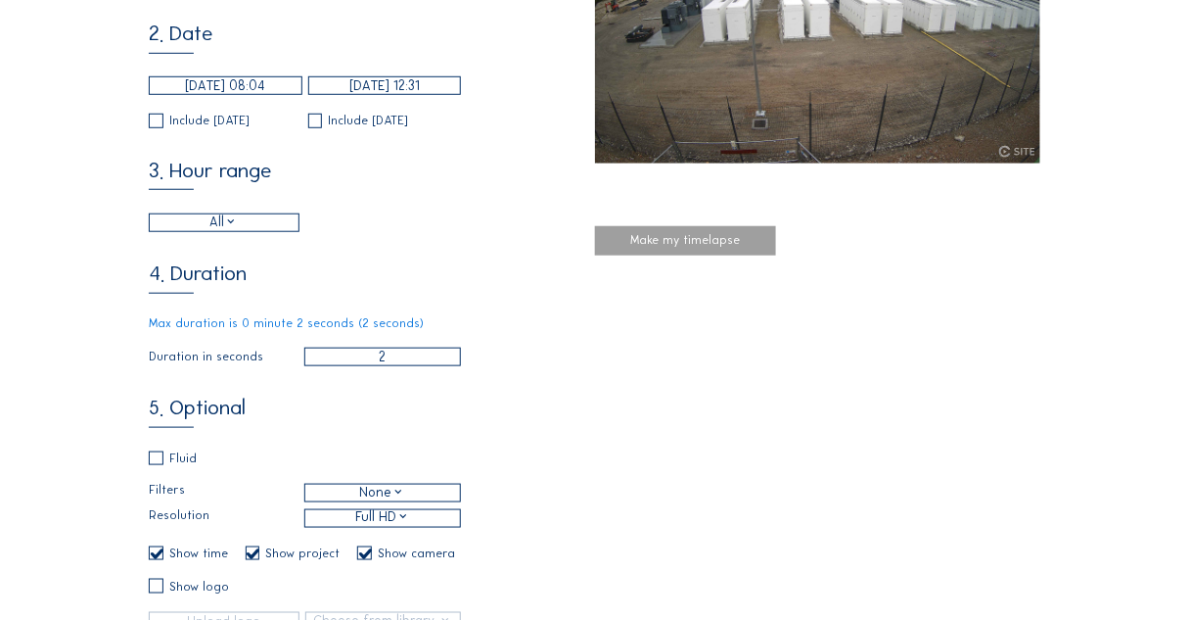
drag, startPoint x: 390, startPoint y: 361, endPoint x: 347, endPoint y: 363, distance: 43.1
click at [347, 363] on input "2" at bounding box center [383, 356] width 158 height 19
click at [36, 362] on div "Cameras Timelapses My C-Site Daily Weekly Monthly Start to present Make your ow…" at bounding box center [595, 466] width 1190 height 1558
click at [193, 91] on input "[DATE] 08:04" at bounding box center [226, 85] width 154 height 19
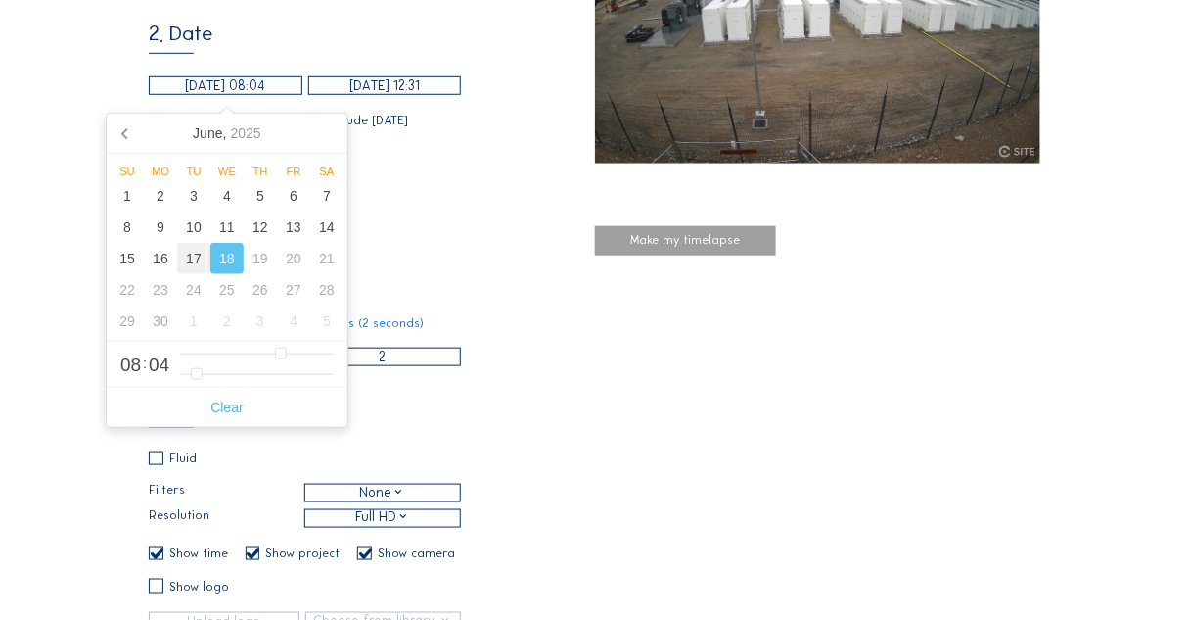
click at [195, 256] on div "17" at bounding box center [193, 258] width 33 height 31
click at [70, 201] on div "Cameras Timelapses My C-Site Daily Weekly Monthly Start to present Make your ow…" at bounding box center [595, 466] width 1190 height 1558
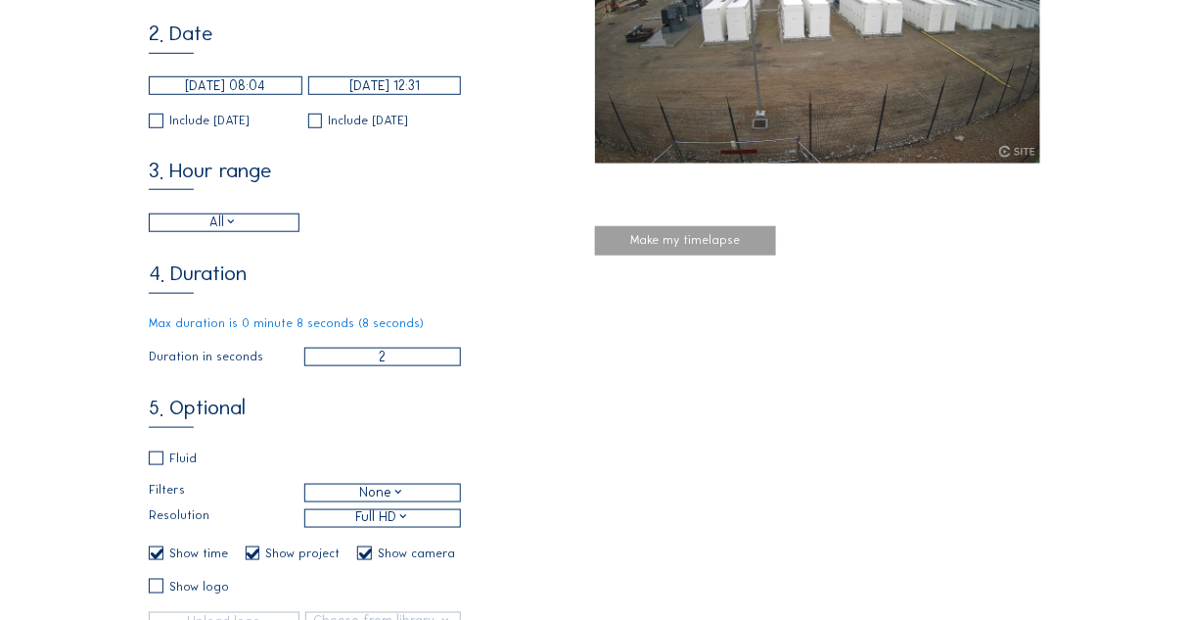
click at [369, 363] on input "2" at bounding box center [383, 356] width 158 height 19
click at [88, 297] on div "Cameras Timelapses My C-Site Daily Weekly Monthly Start to present Make your ow…" at bounding box center [595, 466] width 1190 height 1558
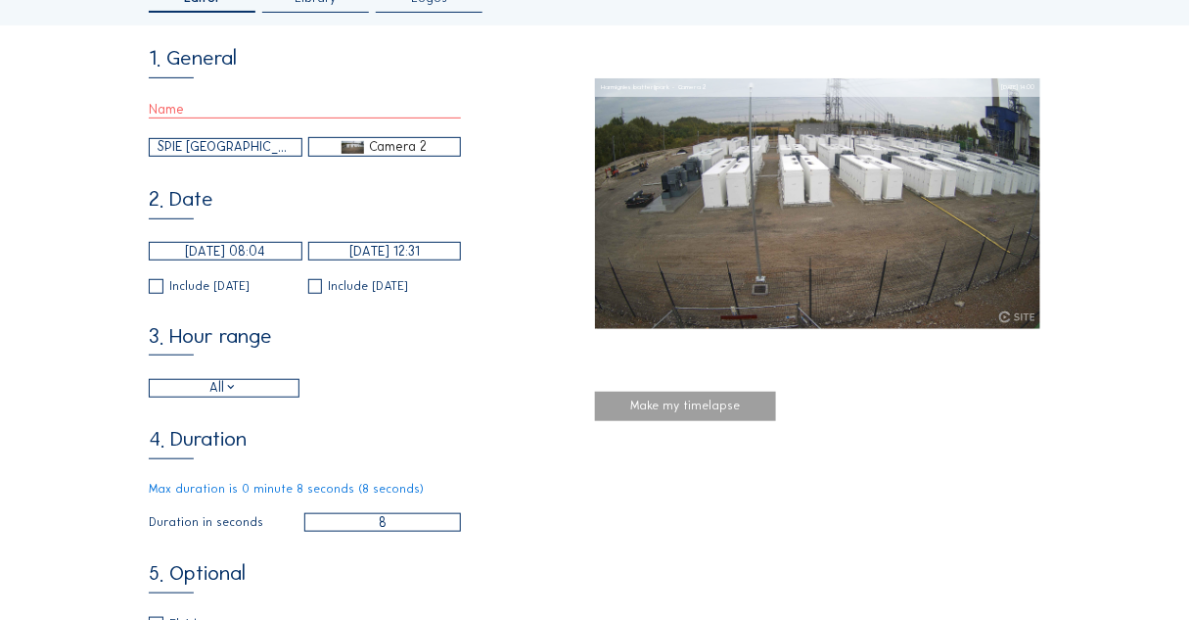
scroll to position [0, 0]
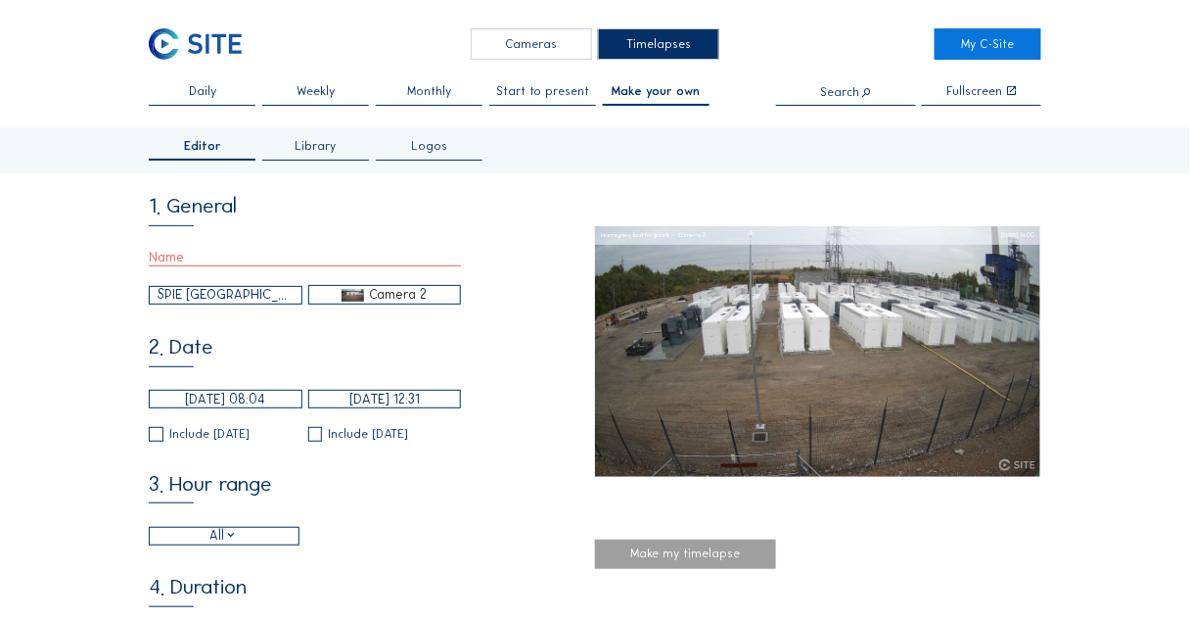
click at [163, 258] on input "text" at bounding box center [305, 258] width 312 height 18
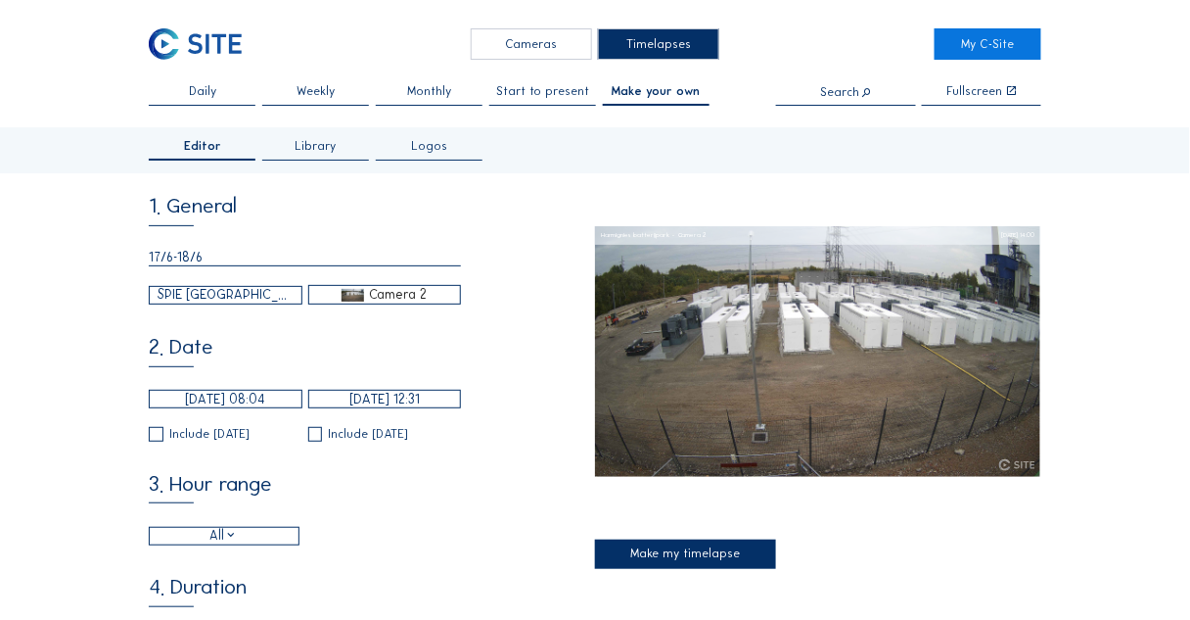
click at [321, 141] on span "Library" at bounding box center [316, 146] width 41 height 12
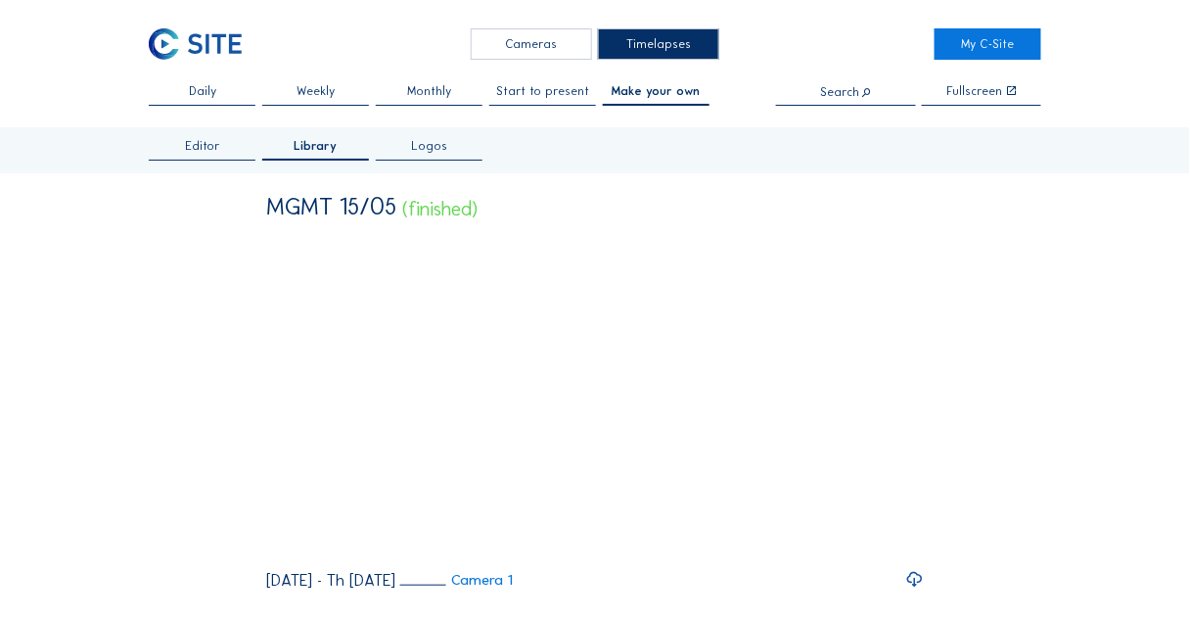
click at [194, 144] on span "Editor" at bounding box center [202, 146] width 35 height 12
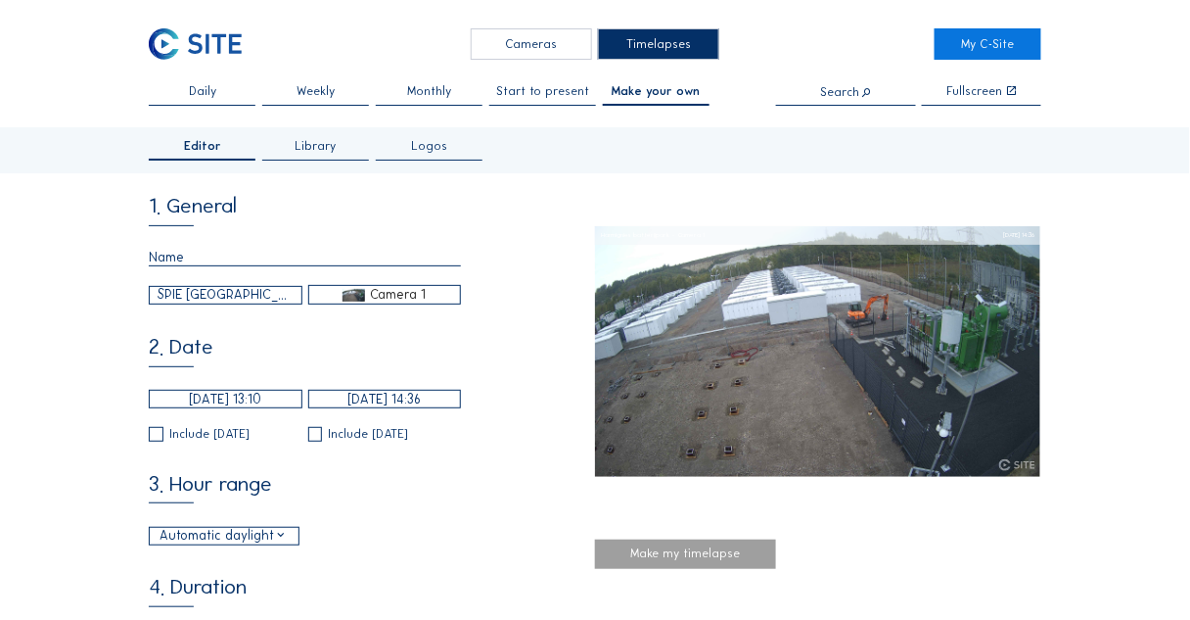
click at [169, 257] on input "text" at bounding box center [305, 258] width 312 height 18
click at [346, 299] on img at bounding box center [354, 295] width 23 height 13
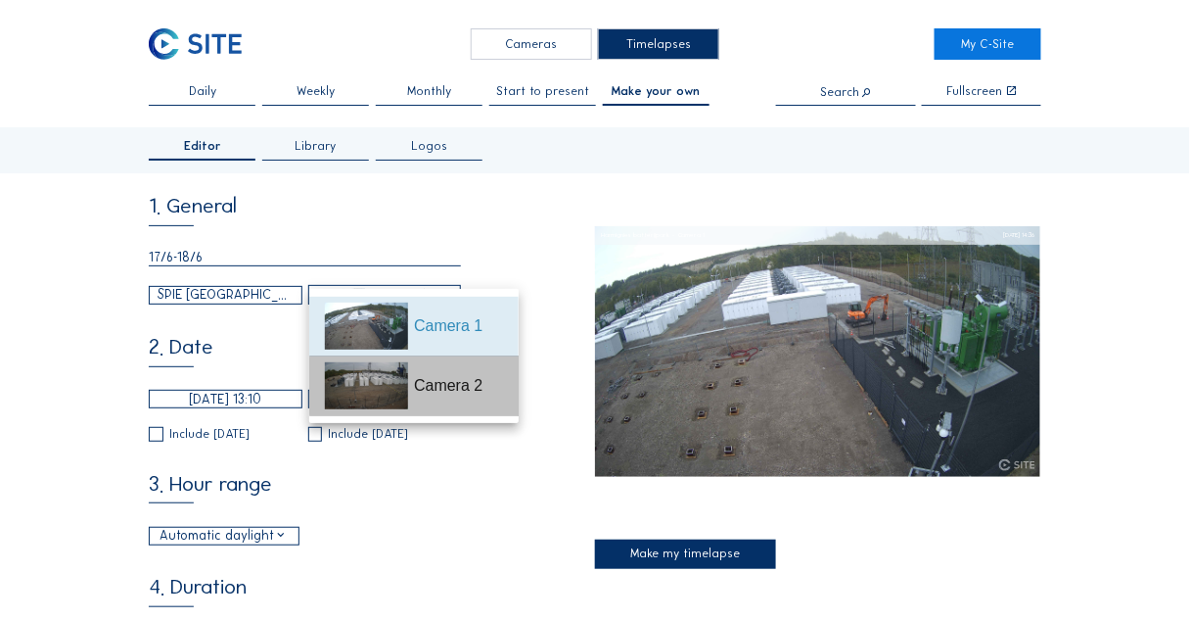
click at [388, 367] on img at bounding box center [366, 385] width 83 height 47
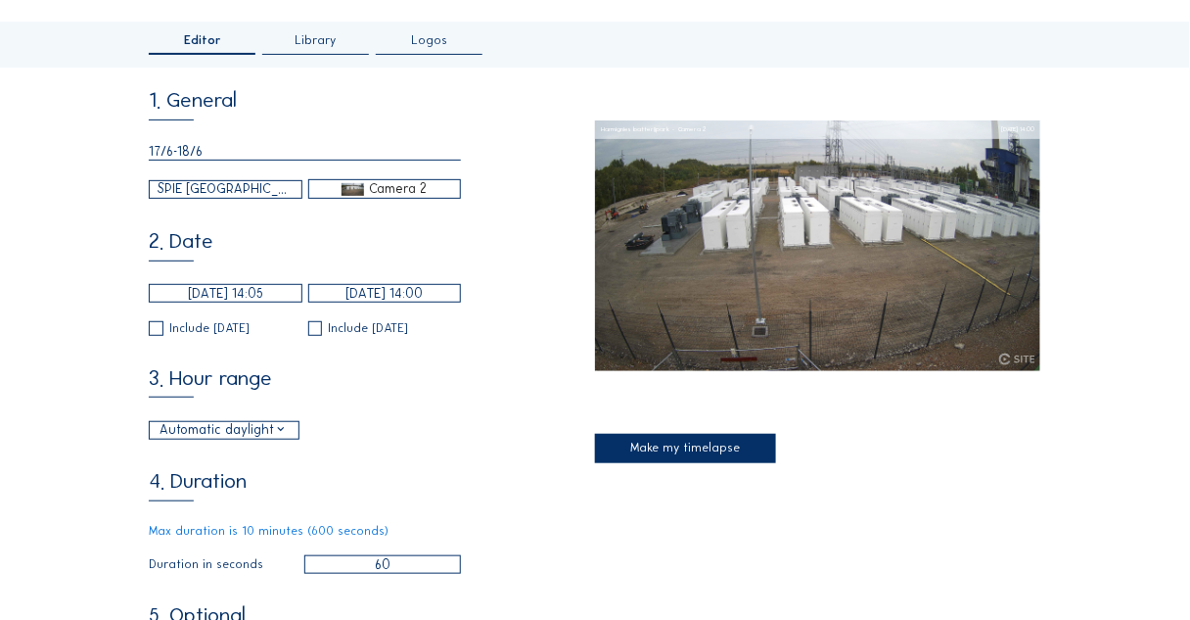
scroll to position [157, 0]
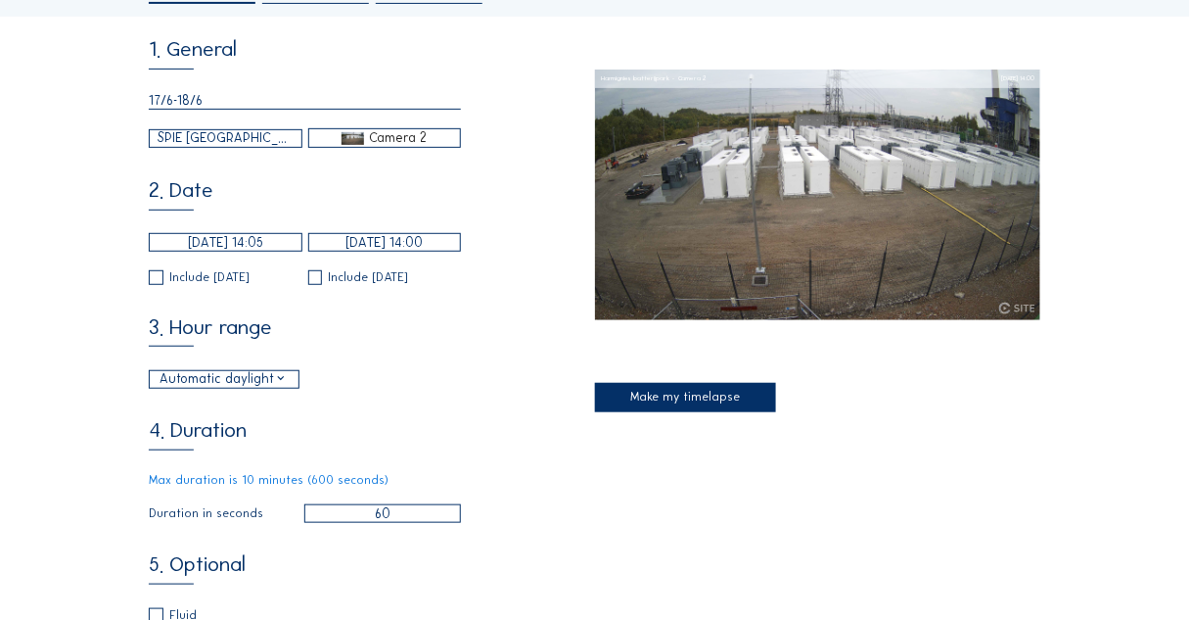
click at [207, 248] on input "[DATE] 14:05" at bounding box center [226, 242] width 154 height 19
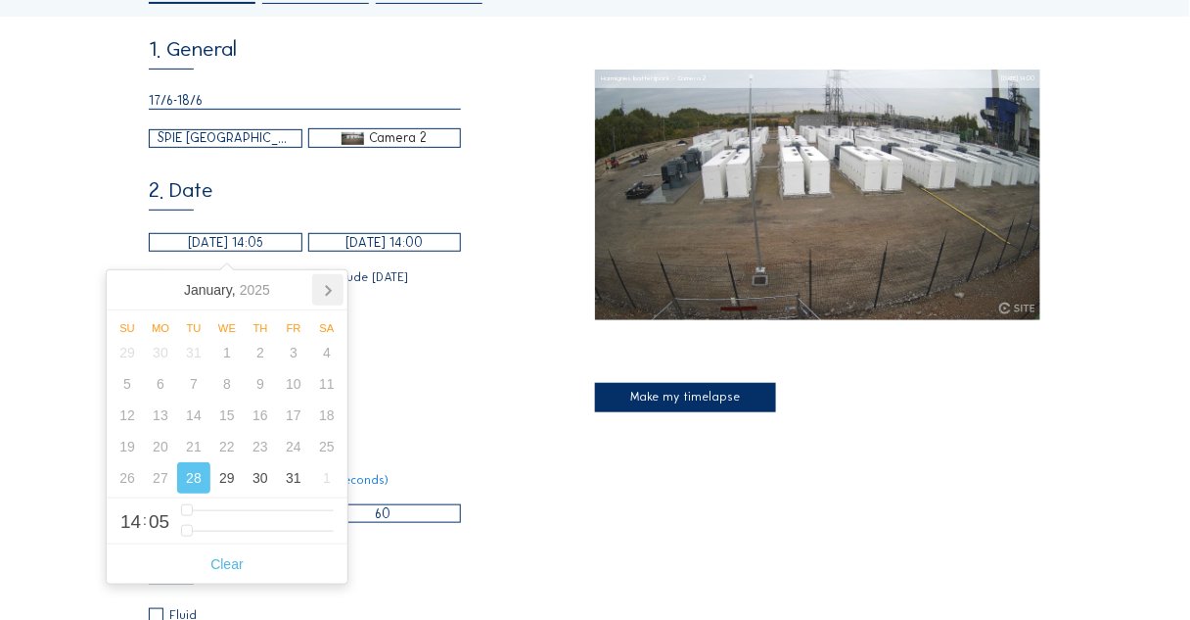
click at [331, 293] on icon at bounding box center [327, 289] width 31 height 31
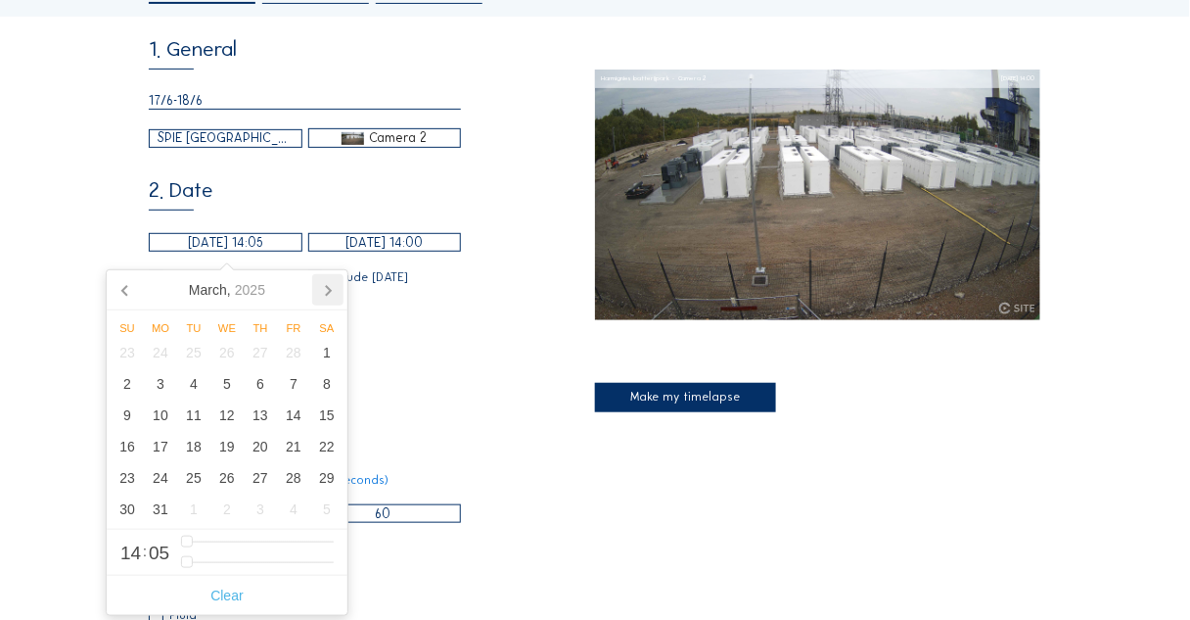
click at [331, 293] on icon at bounding box center [327, 289] width 31 height 31
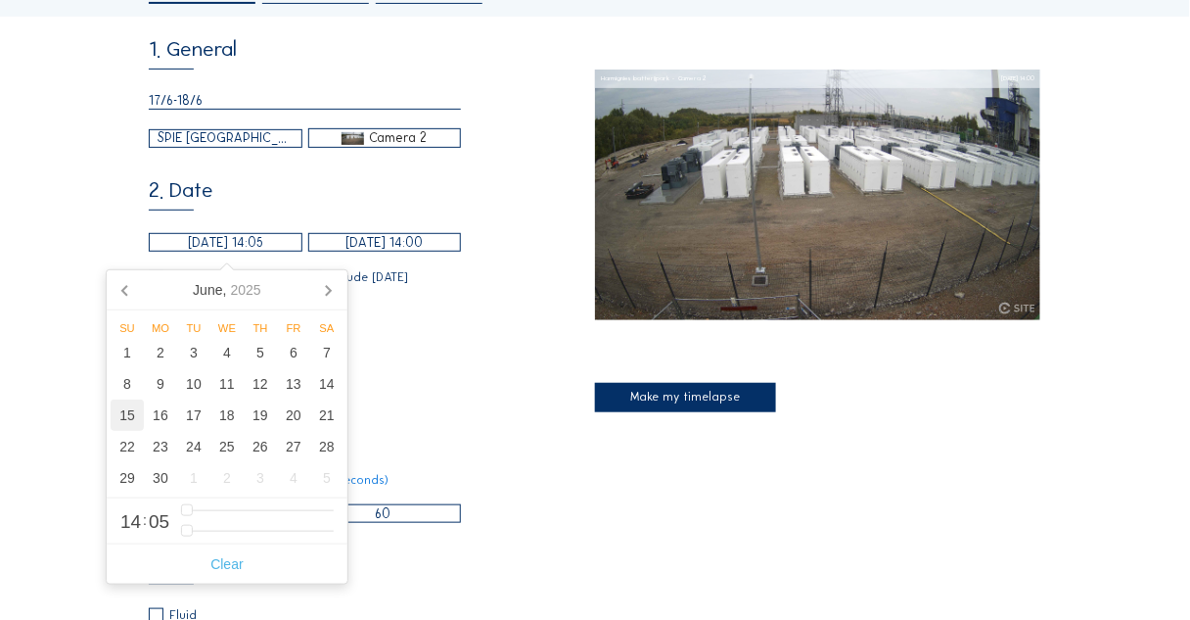
click at [124, 413] on div "15" at bounding box center [127, 414] width 33 height 31
click at [351, 245] on input "[DATE] 14:00" at bounding box center [385, 242] width 154 height 19
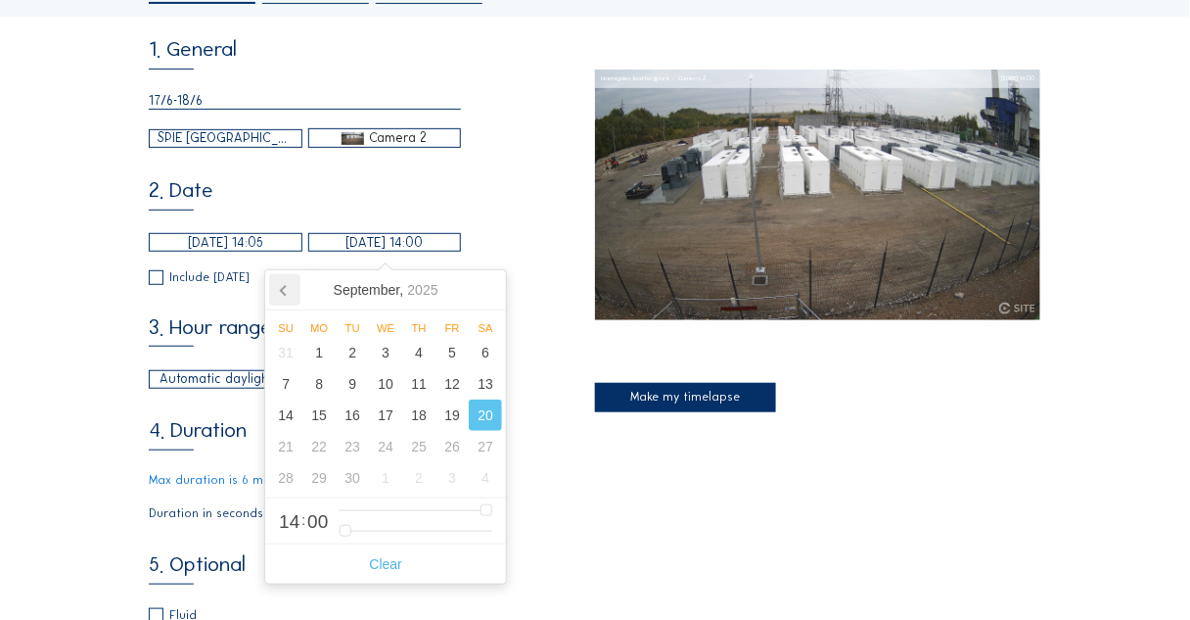
click at [272, 284] on icon at bounding box center [284, 289] width 31 height 31
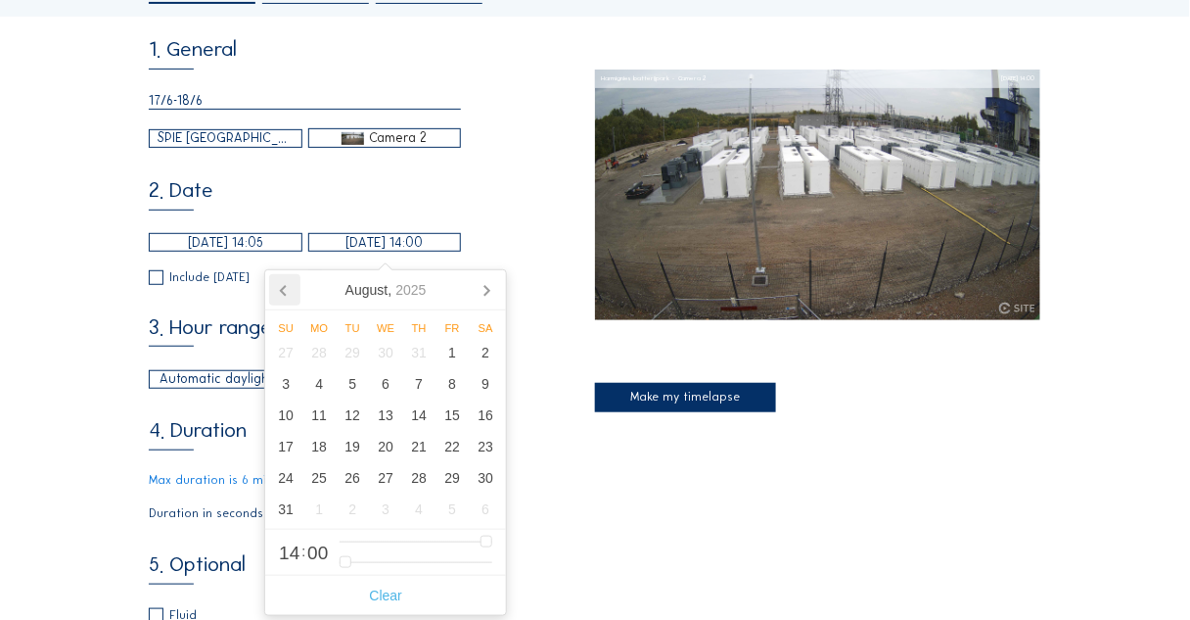
click at [278, 286] on icon at bounding box center [284, 289] width 31 height 31
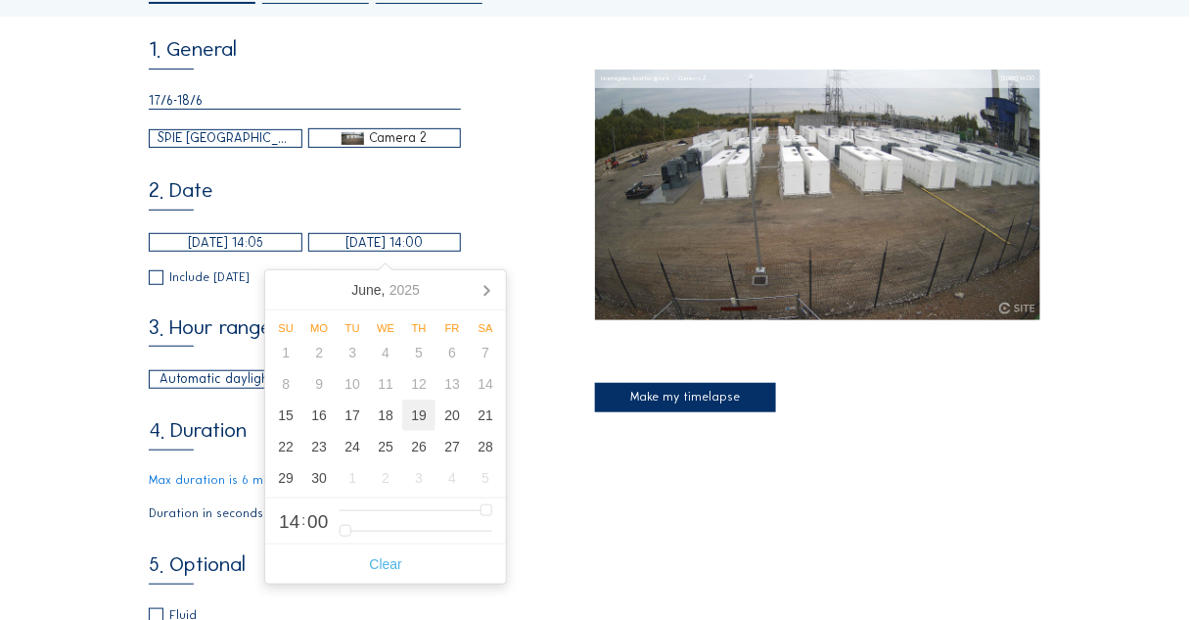
click at [421, 417] on div "19" at bounding box center [418, 414] width 33 height 31
click at [87, 293] on div "Cameras Timelapses My C-Site Daily Weekly Monthly Start to present Make your ow…" at bounding box center [595, 622] width 1190 height 1558
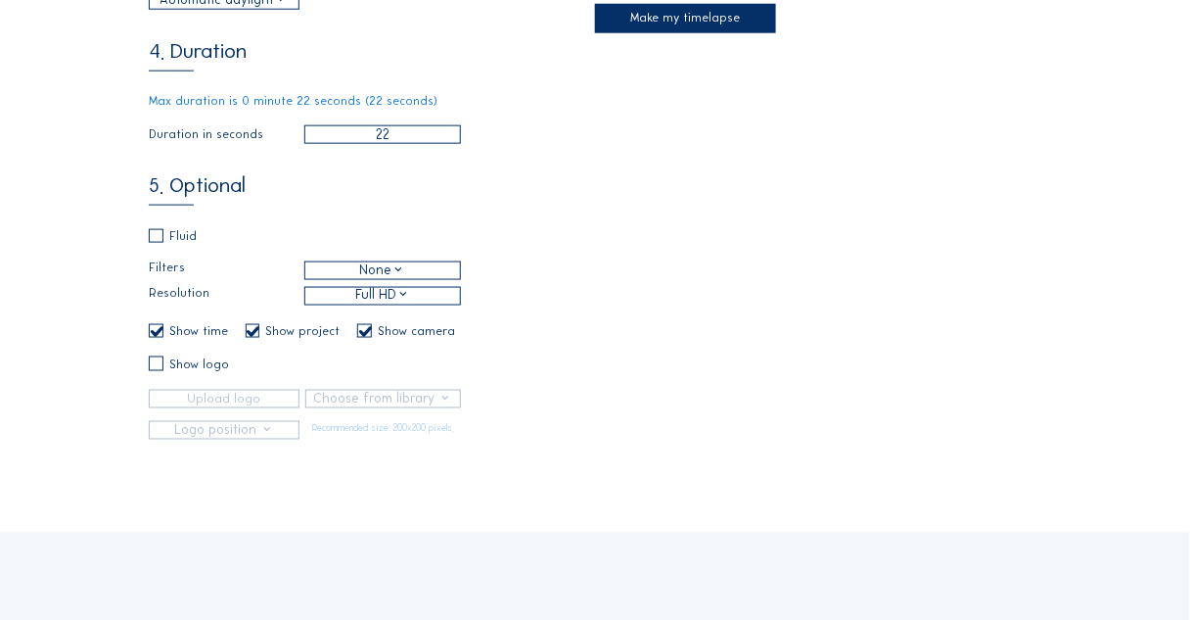
scroll to position [392, 0]
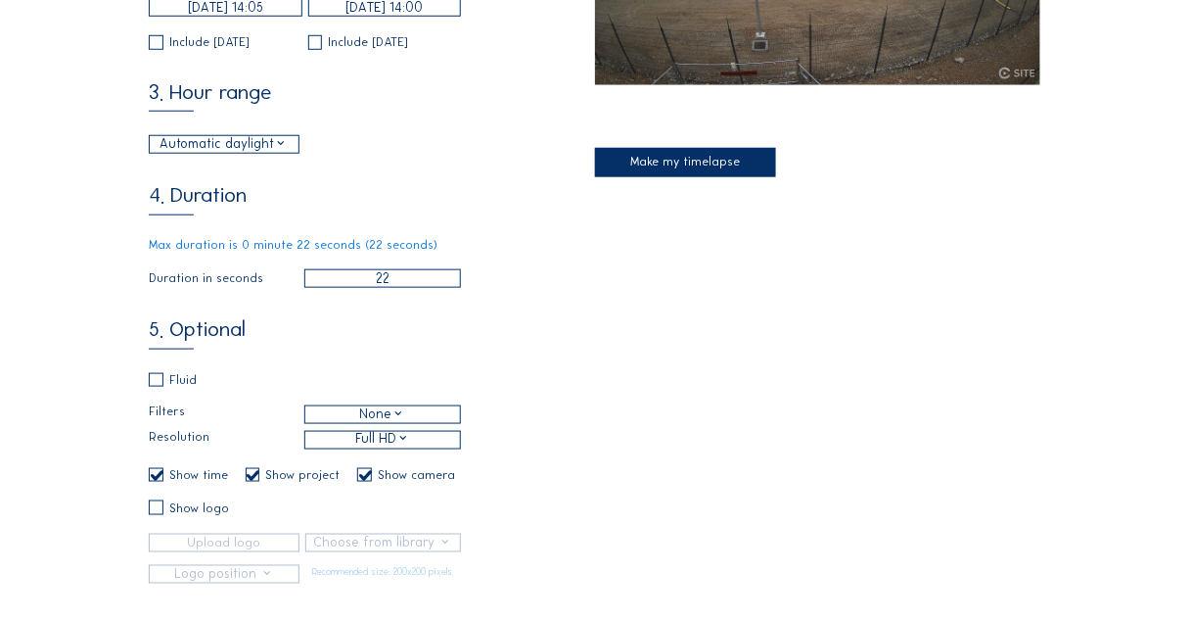
click at [649, 161] on div "Make my timelapse" at bounding box center [685, 162] width 181 height 29
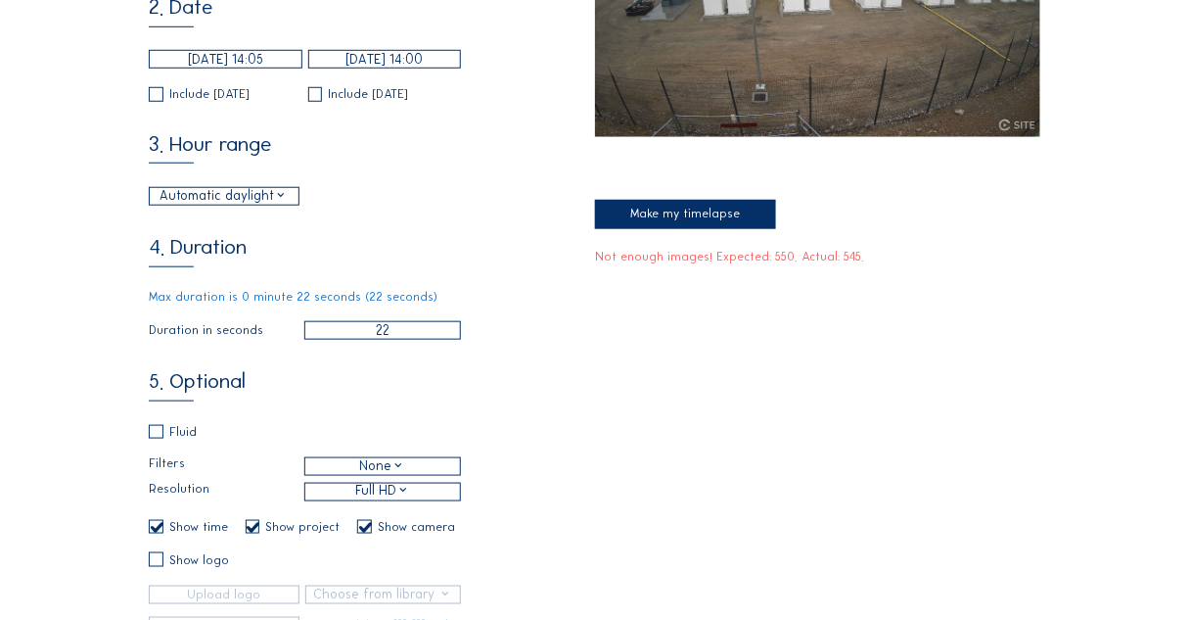
scroll to position [313, 0]
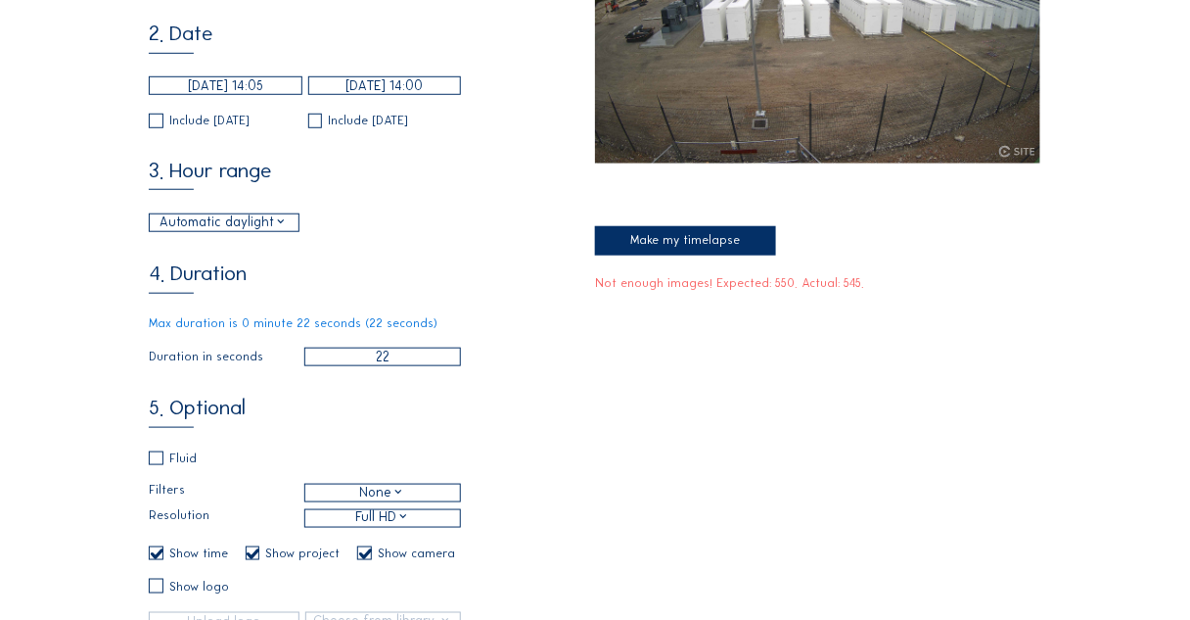
click at [222, 82] on input "[DATE] 14:05" at bounding box center [226, 85] width 154 height 19
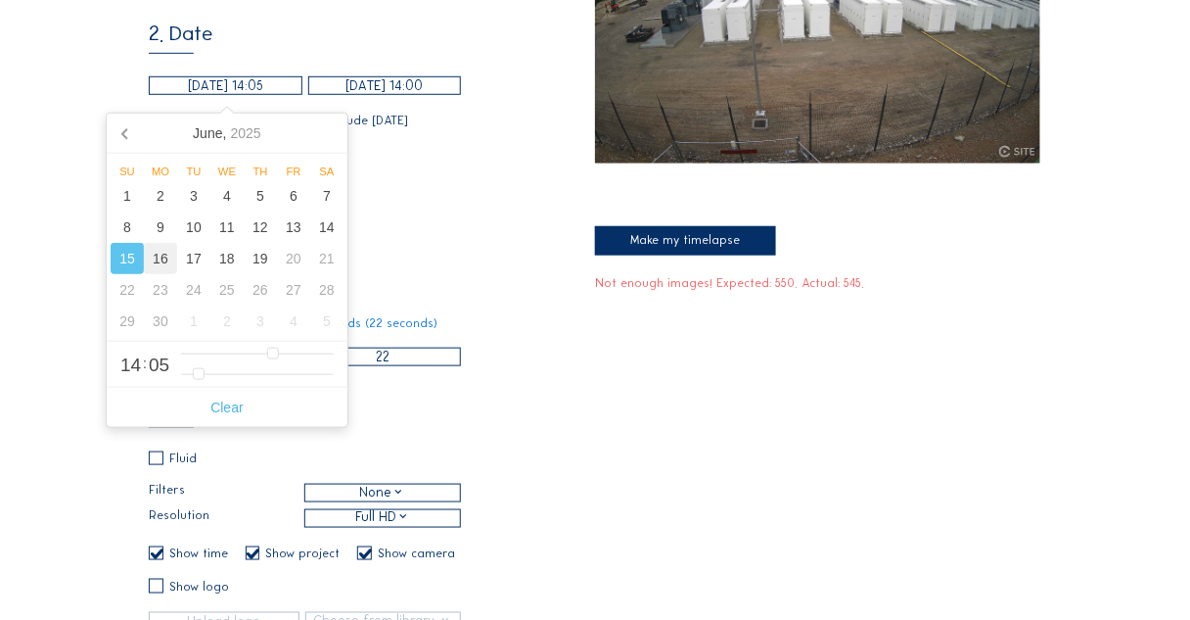
click at [164, 255] on div "16" at bounding box center [160, 258] width 33 height 31
click at [488, 203] on div "3. Hour range Automatic daylight 06:00 From 18:00 To" at bounding box center [372, 196] width 446 height 72
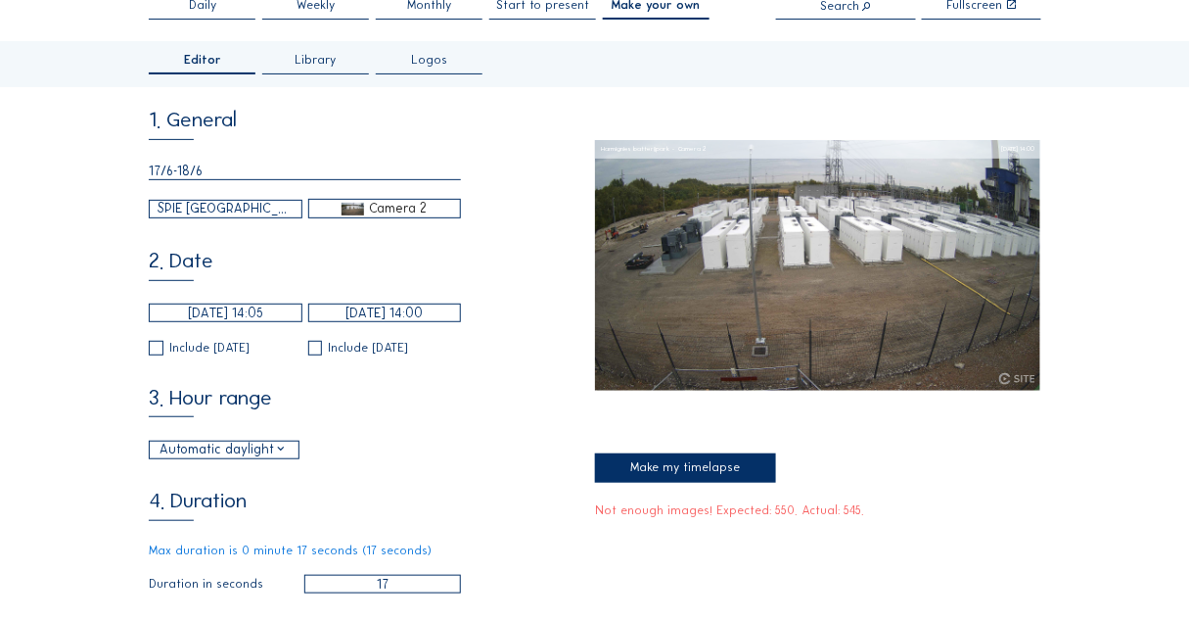
scroll to position [78, 0]
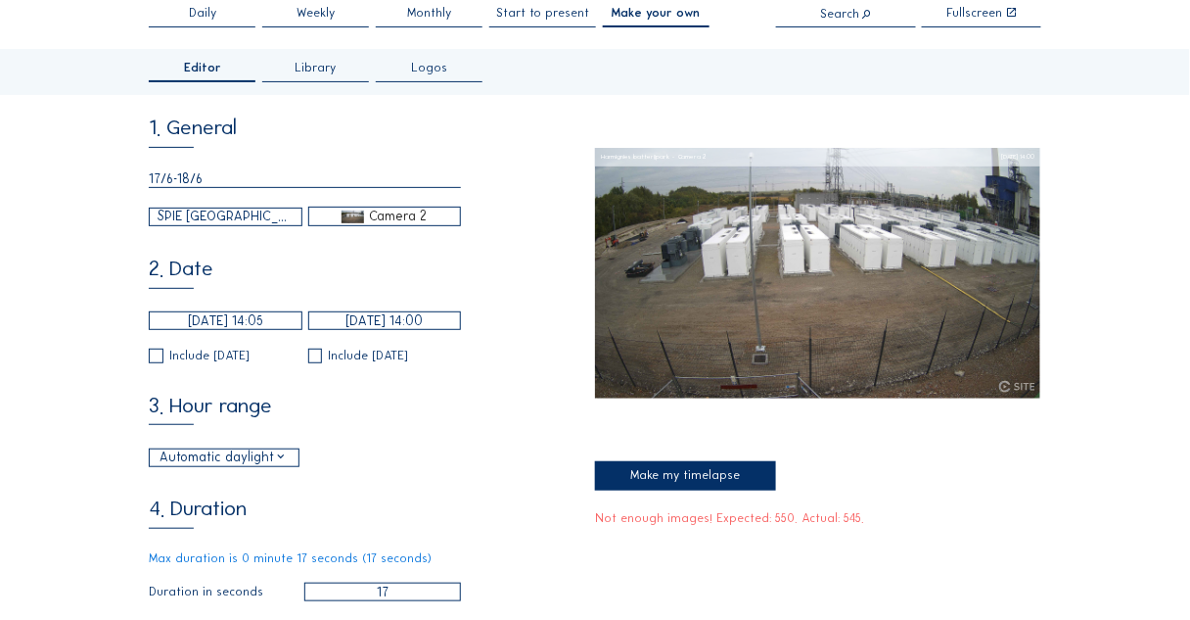
drag, startPoint x: 175, startPoint y: 184, endPoint x: 121, endPoint y: 183, distance: 53.8
drag, startPoint x: 177, startPoint y: 180, endPoint x: 132, endPoint y: 180, distance: 45.0
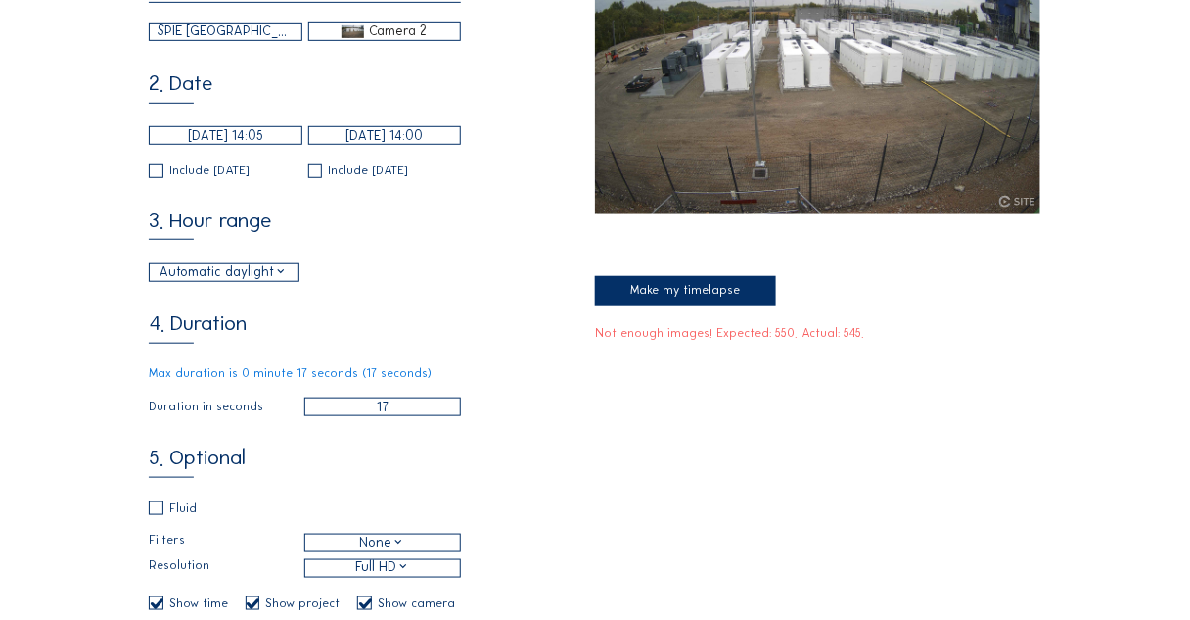
scroll to position [313, 0]
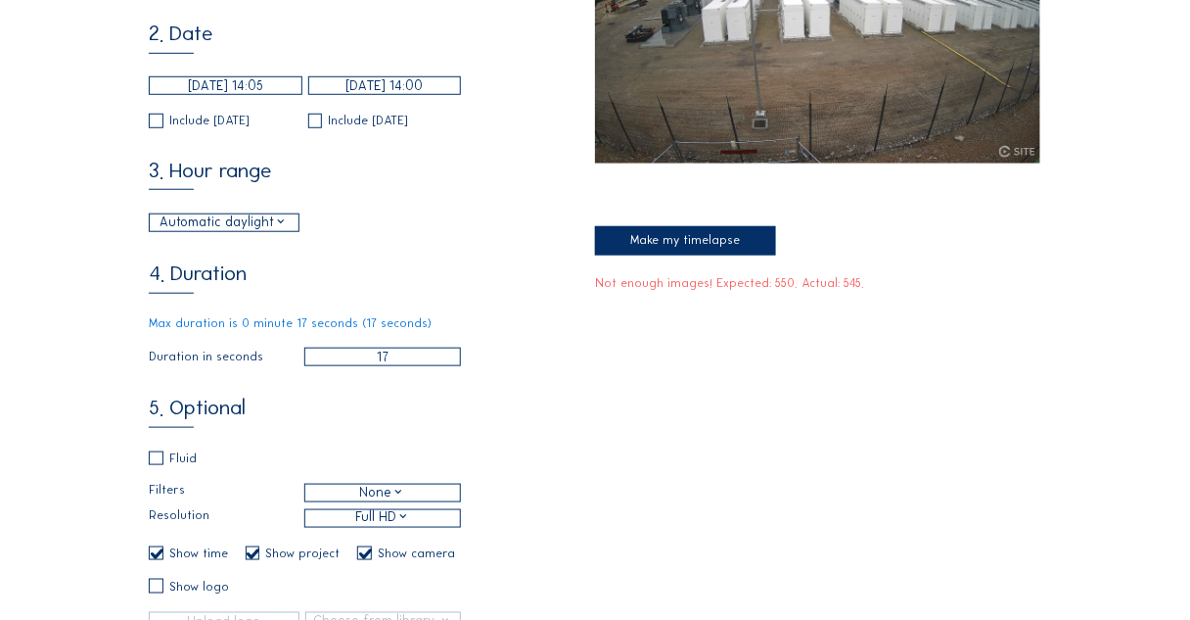
click at [157, 127] on input "checkbox" at bounding box center [155, 121] width 13 height 13
click at [313, 127] on input "checkbox" at bounding box center [314, 121] width 13 height 13
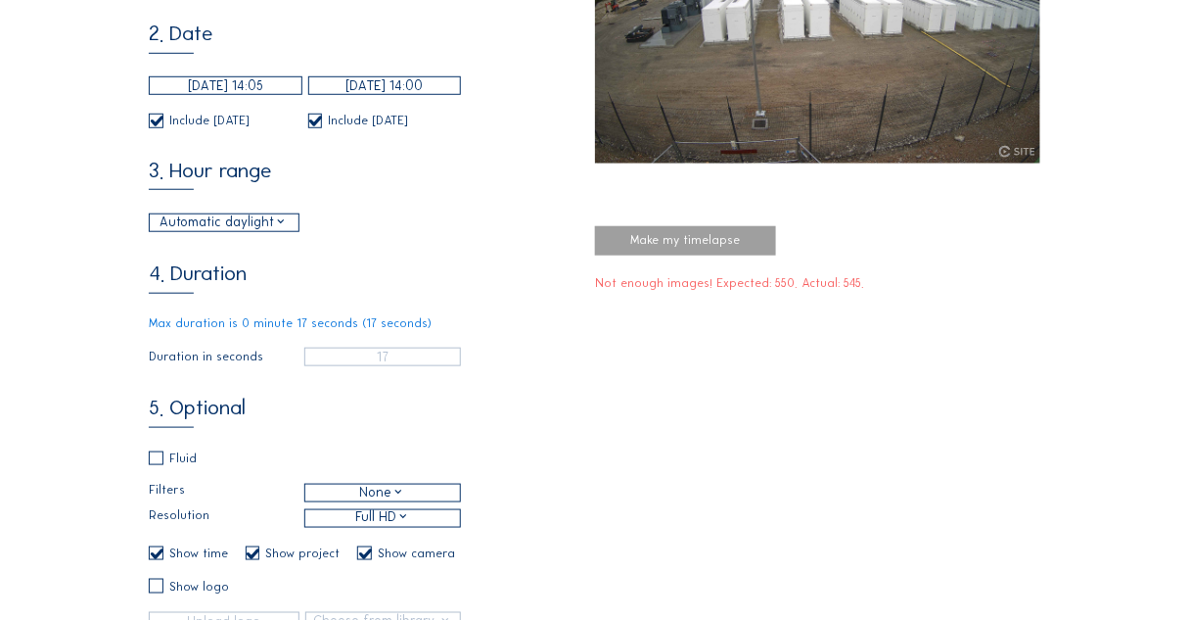
click at [311, 127] on input "checkbox" at bounding box center [314, 121] width 13 height 13
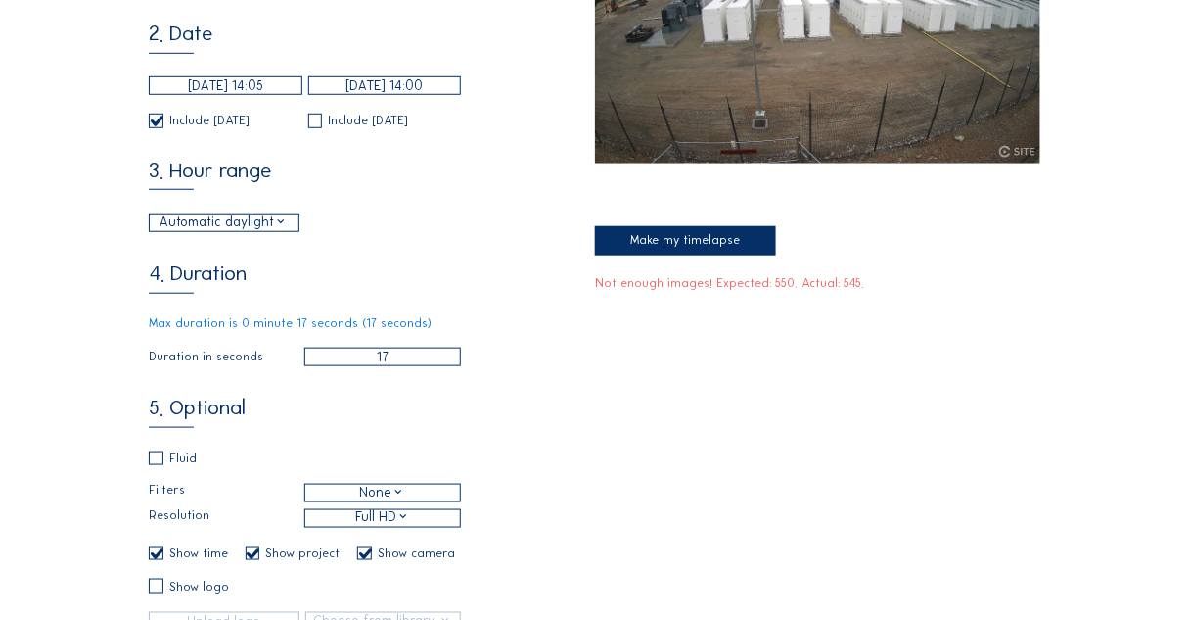
click at [154, 127] on input "checkbox" at bounding box center [155, 121] width 13 height 13
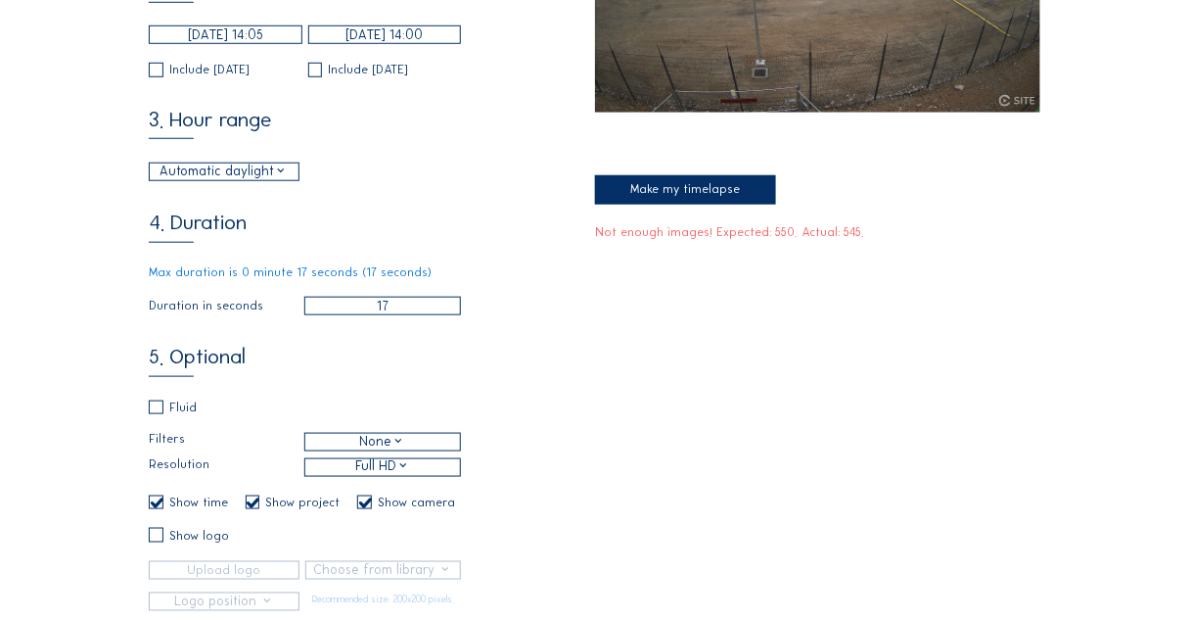
scroll to position [392, 0]
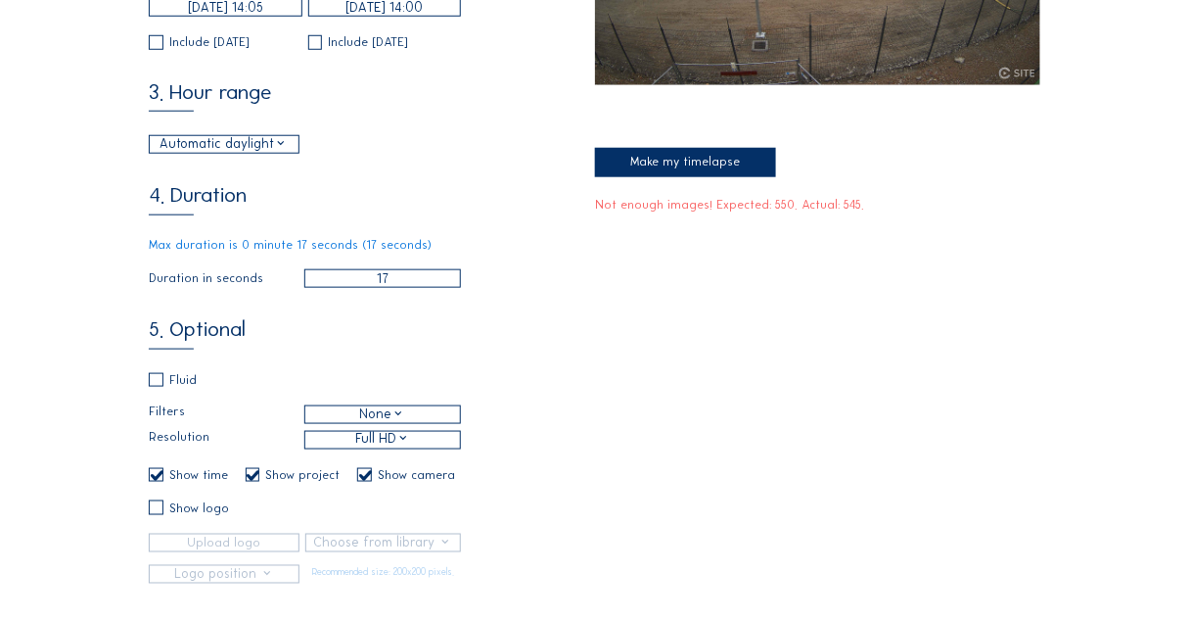
click at [277, 145] on div "Automatic daylight" at bounding box center [224, 144] width 128 height 20
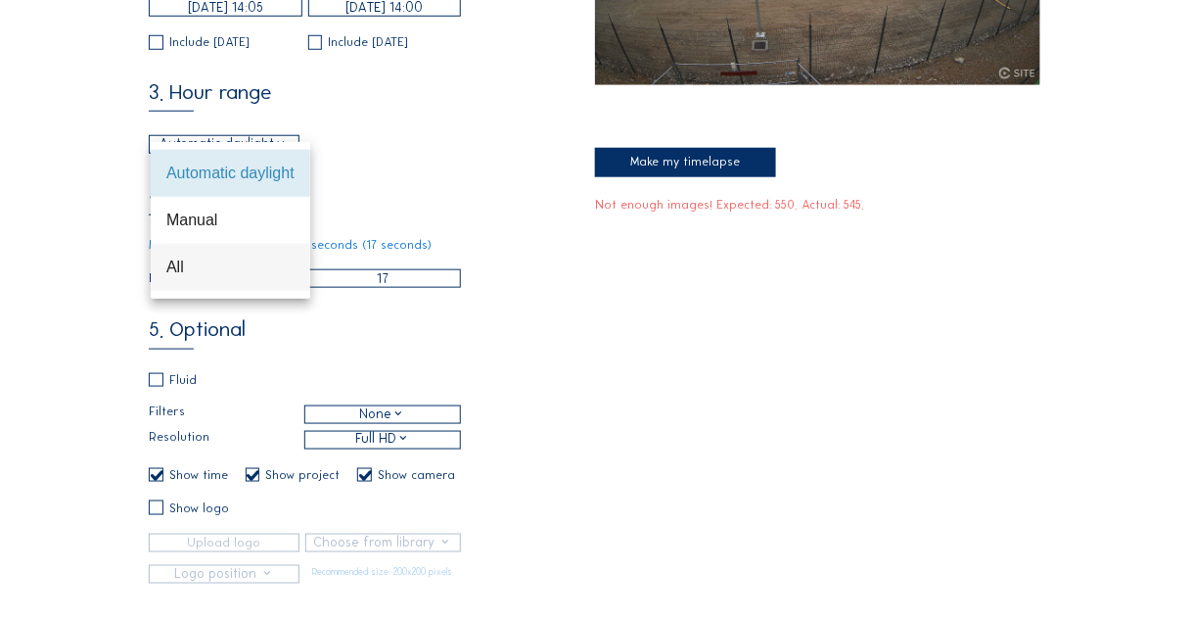
click at [200, 265] on div "All" at bounding box center [230, 266] width 128 height 19
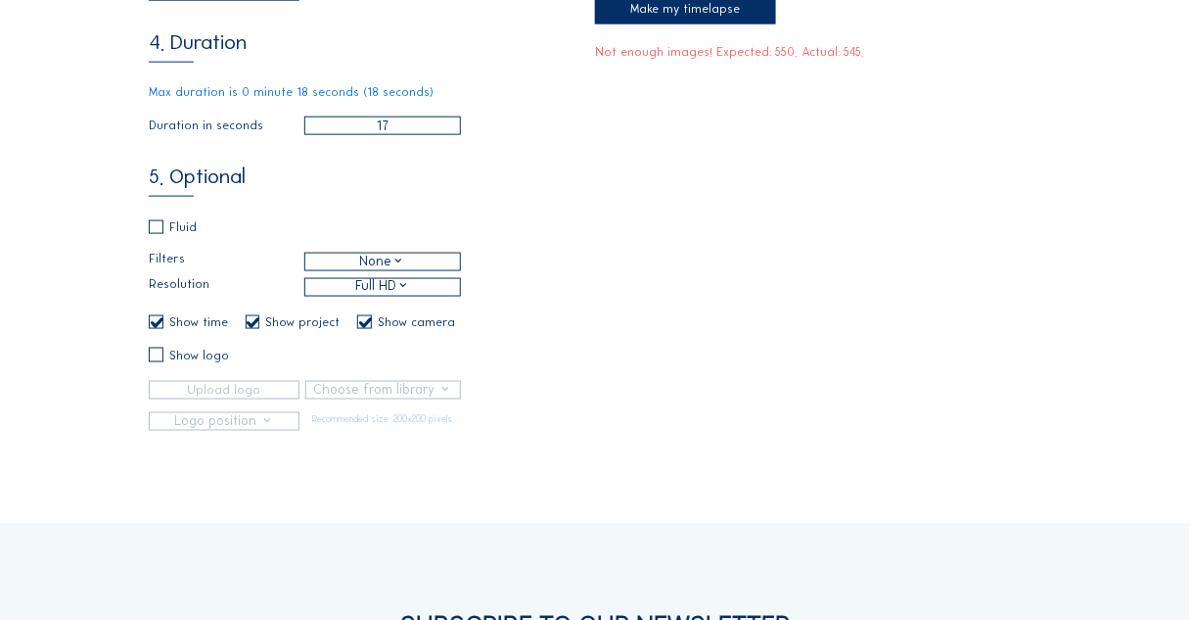
scroll to position [548, 0]
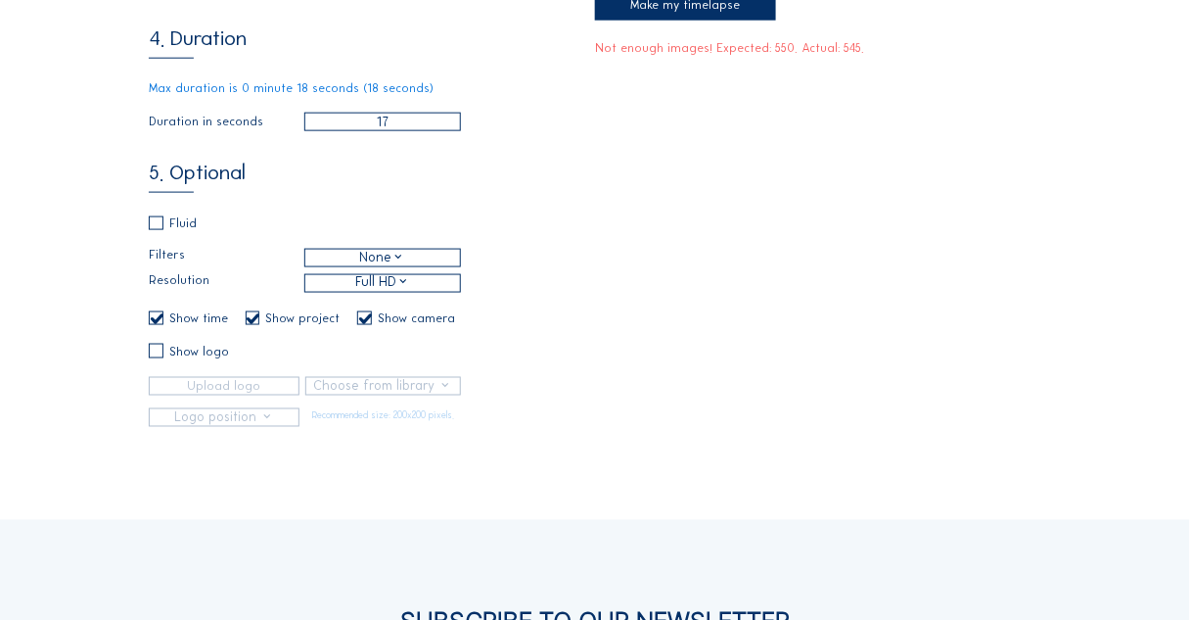
click at [154, 229] on input "checkbox" at bounding box center [155, 222] width 13 height 13
click at [367, 268] on div "None" at bounding box center [382, 259] width 46 height 20
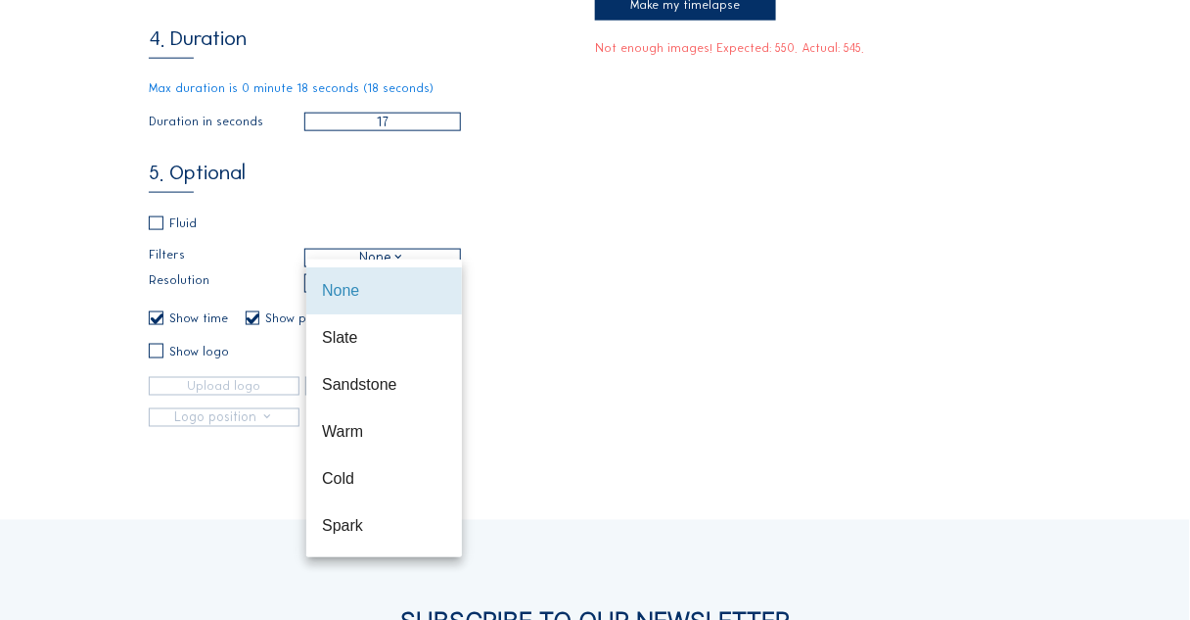
click at [72, 241] on div "Cameras Timelapses My C-Site Daily Weekly Monthly Start to present Make your ow…" at bounding box center [595, 231] width 1190 height 1558
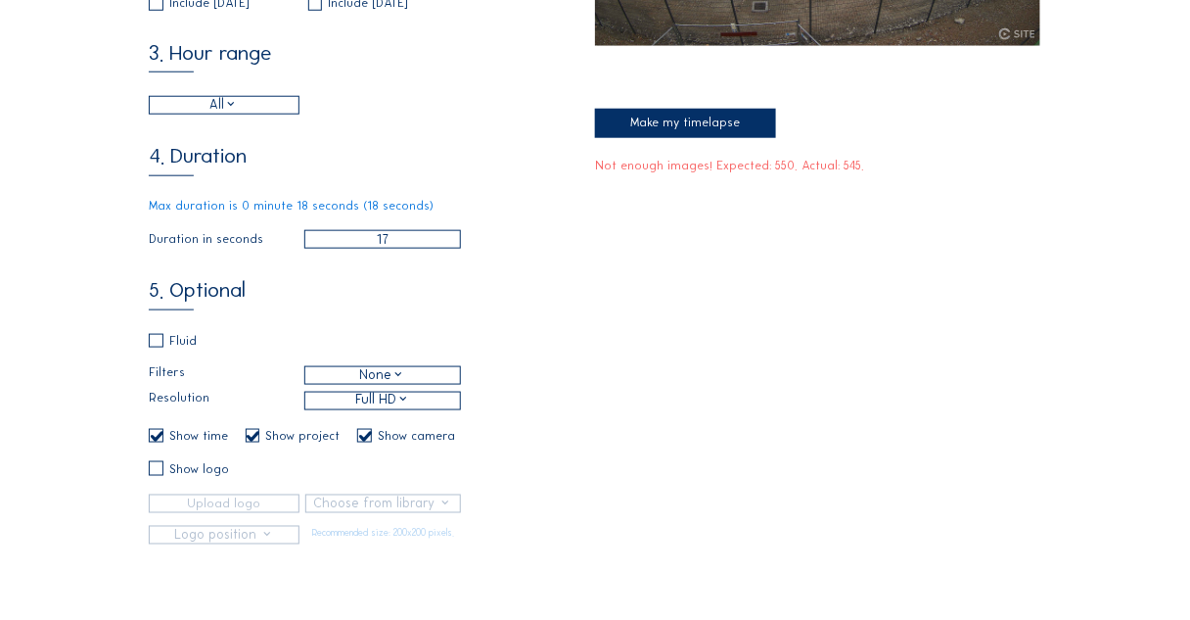
scroll to position [392, 0]
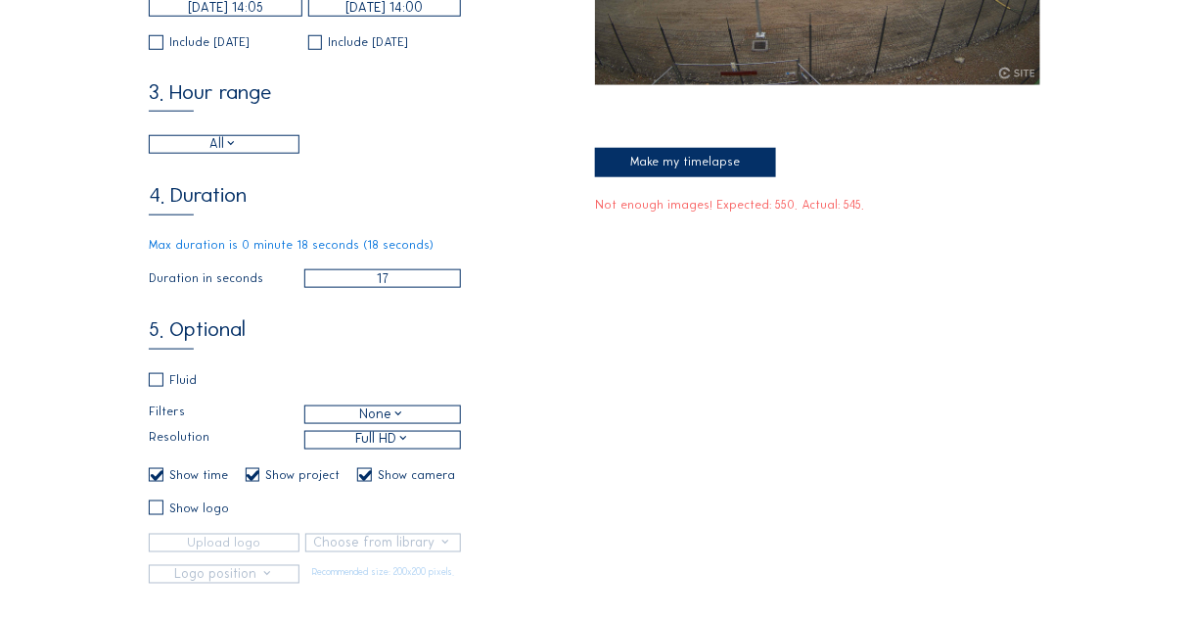
click at [632, 162] on div "Make my timelapse" at bounding box center [685, 162] width 181 height 29
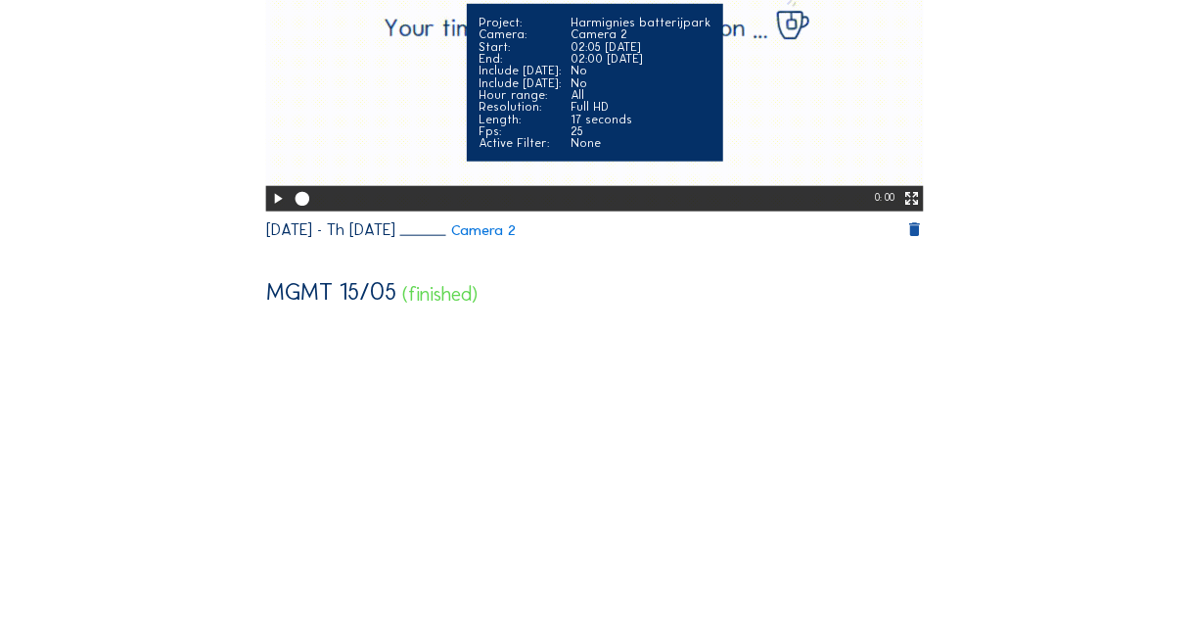
scroll to position [0, 0]
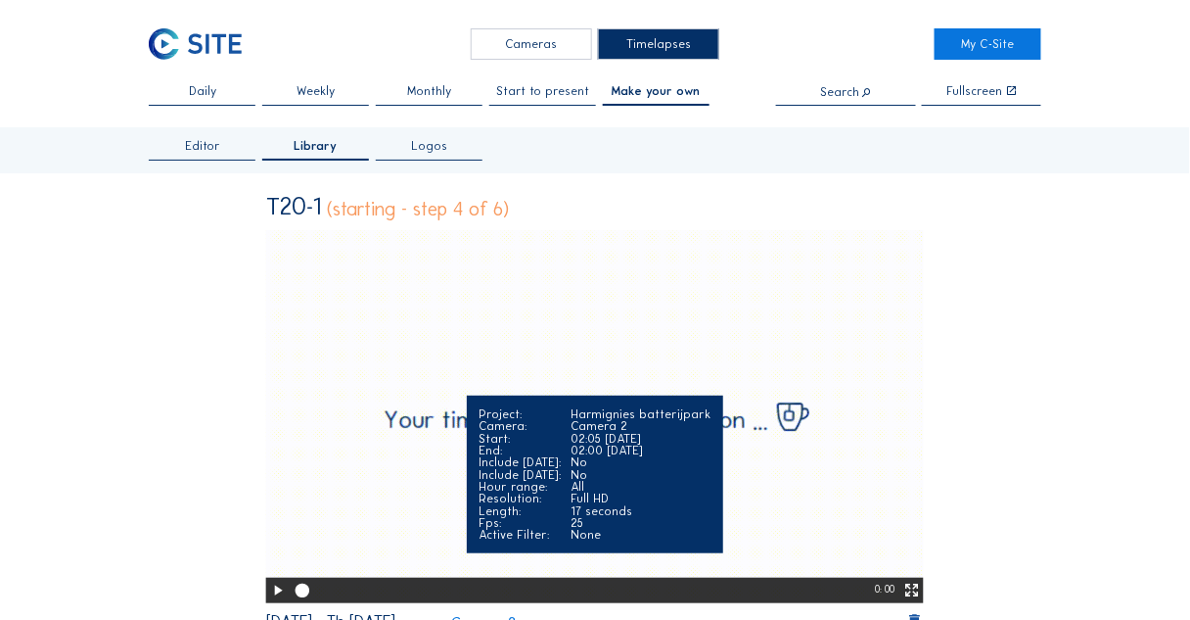
click at [273, 591] on icon at bounding box center [278, 590] width 17 height 21
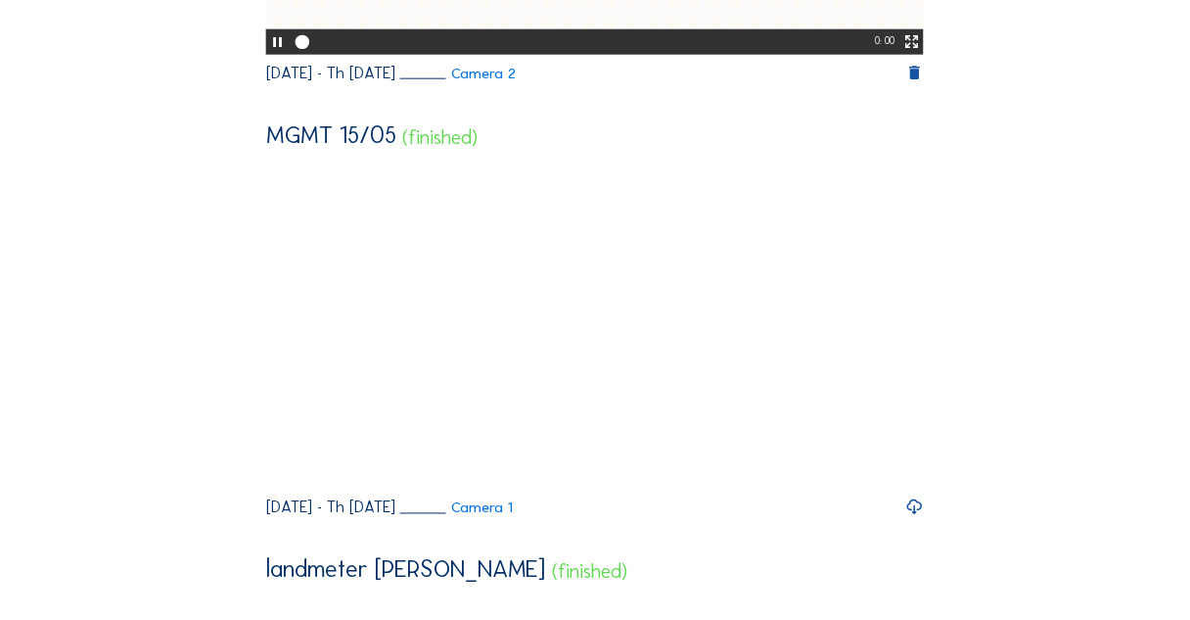
scroll to position [626, 0]
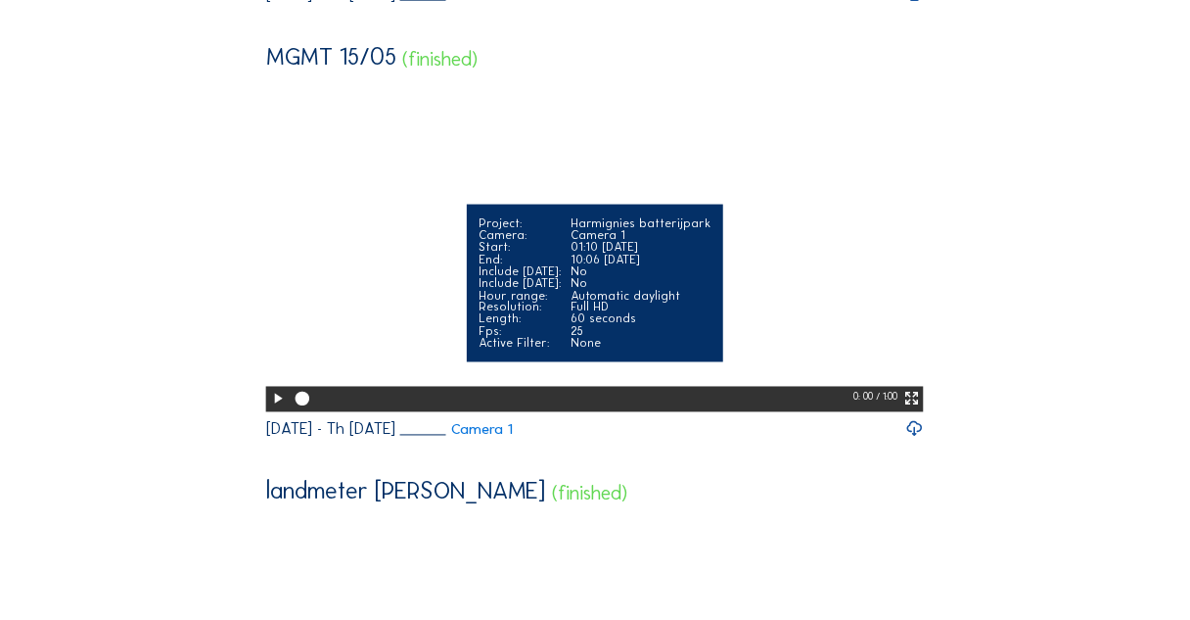
click at [271, 410] on icon at bounding box center [278, 400] width 17 height 21
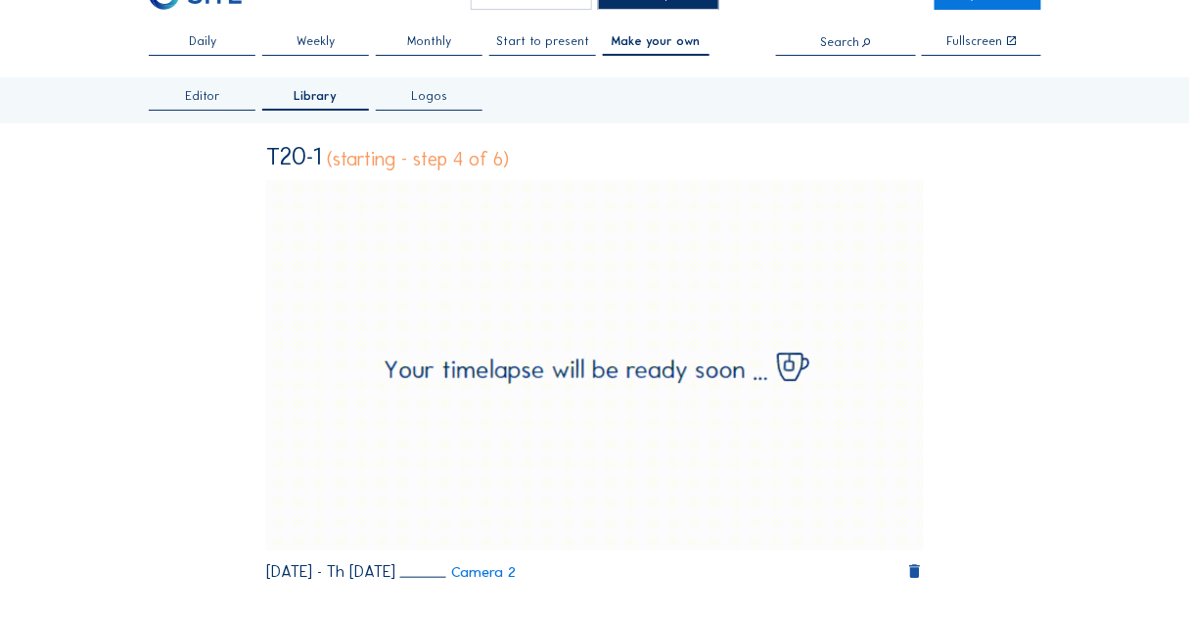
scroll to position [0, 0]
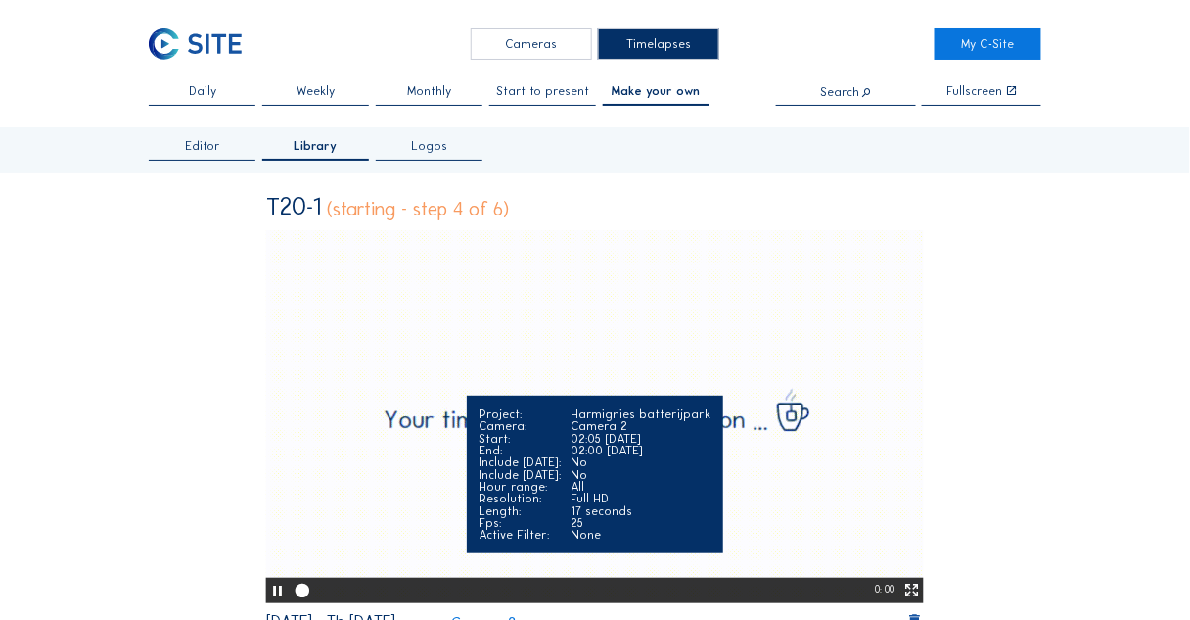
click at [430, 386] on video "Your browser does not support the video tag." at bounding box center [595, 415] width 658 height 370
click at [276, 591] on icon at bounding box center [278, 590] width 17 height 21
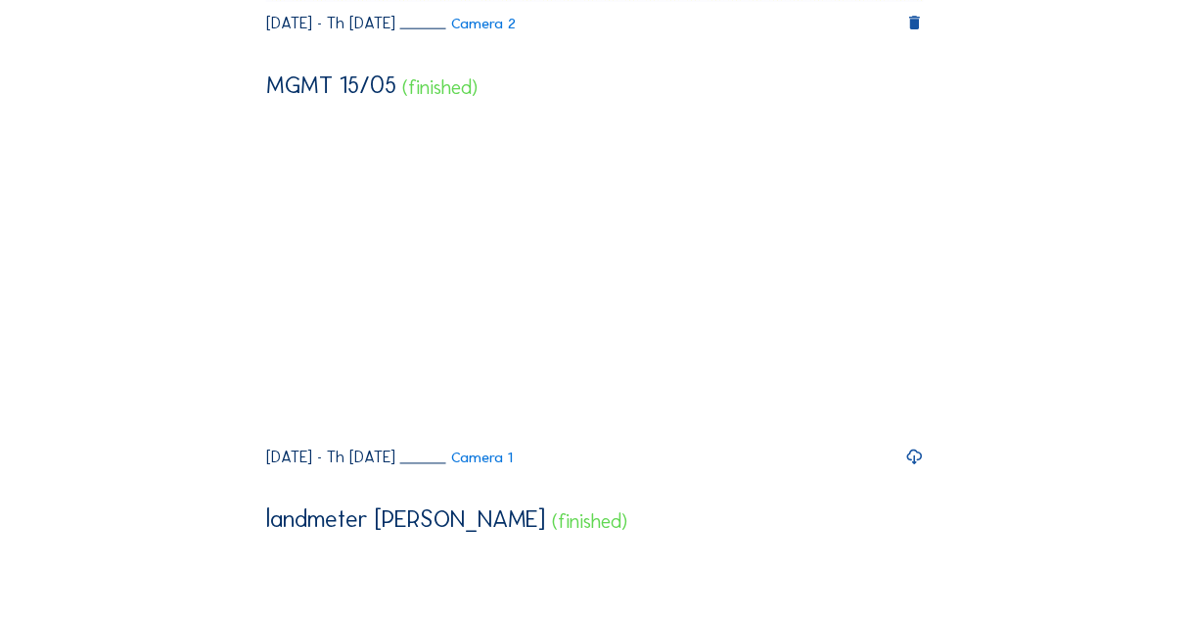
scroll to position [626, 0]
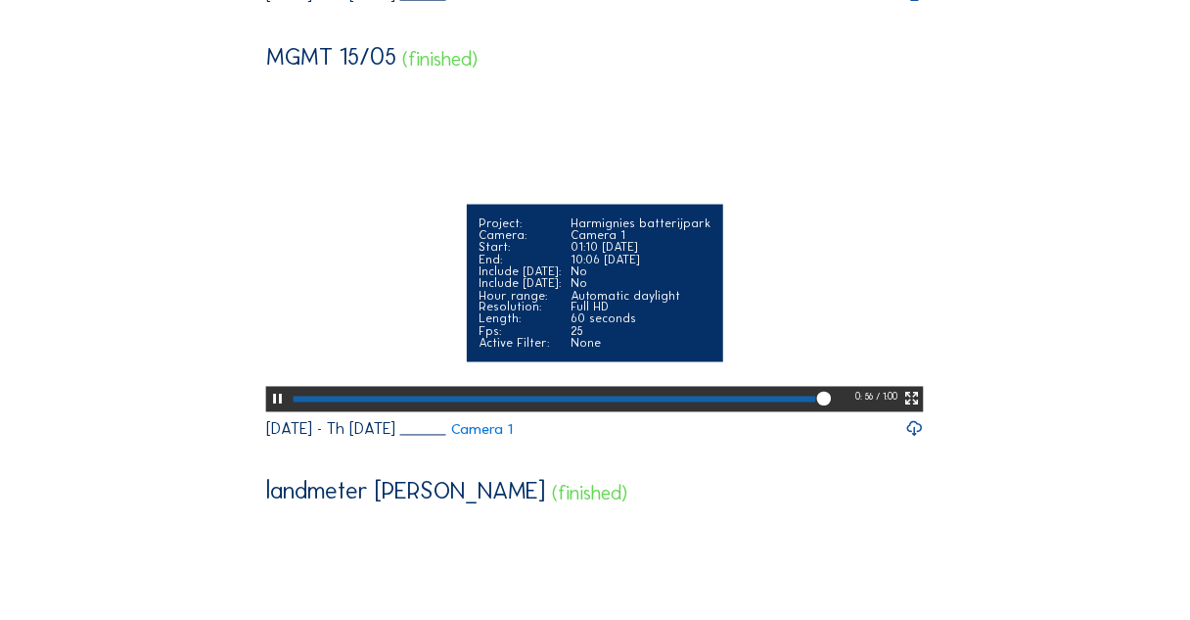
click at [271, 410] on icon at bounding box center [278, 400] width 17 height 21
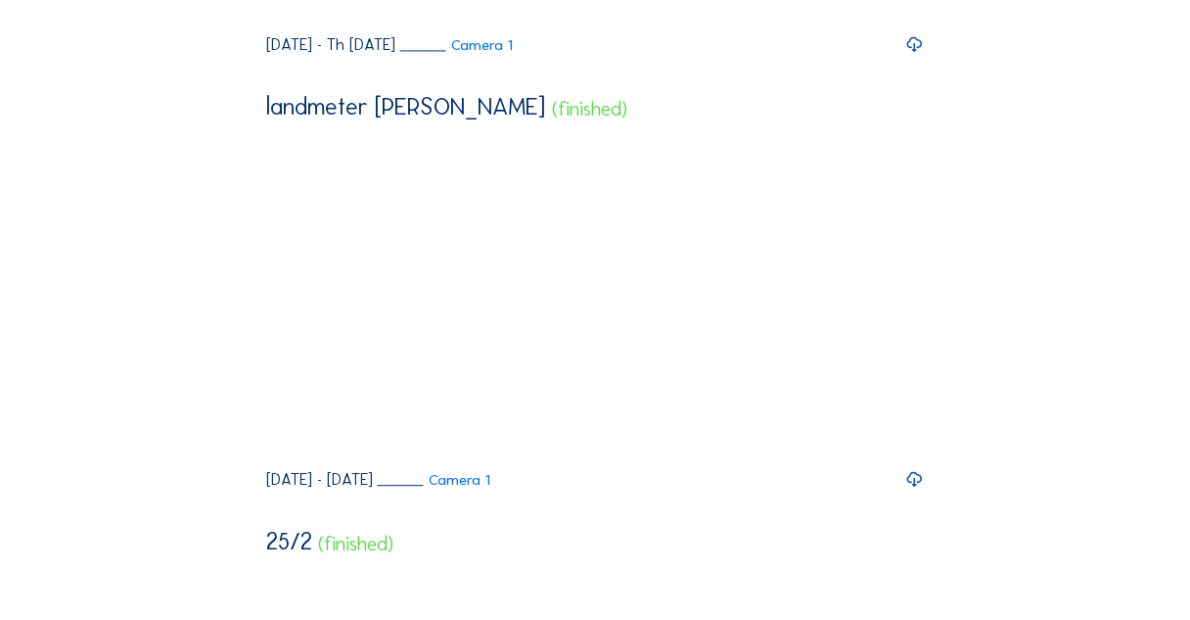
scroll to position [1096, 0]
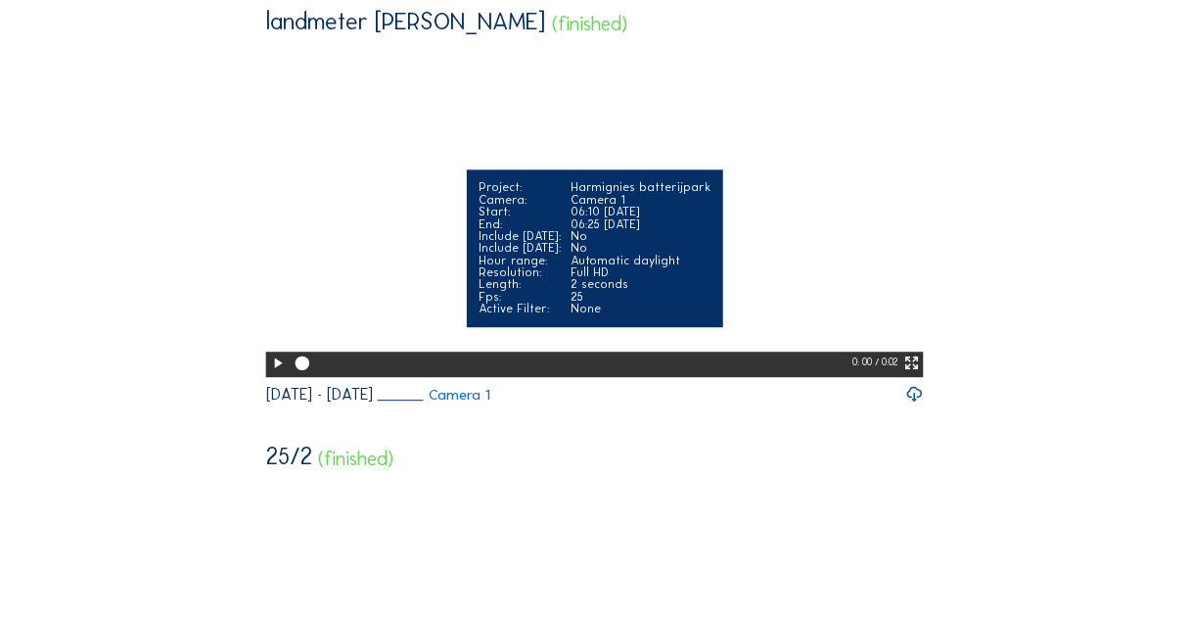
click at [272, 374] on icon at bounding box center [278, 363] width 17 height 21
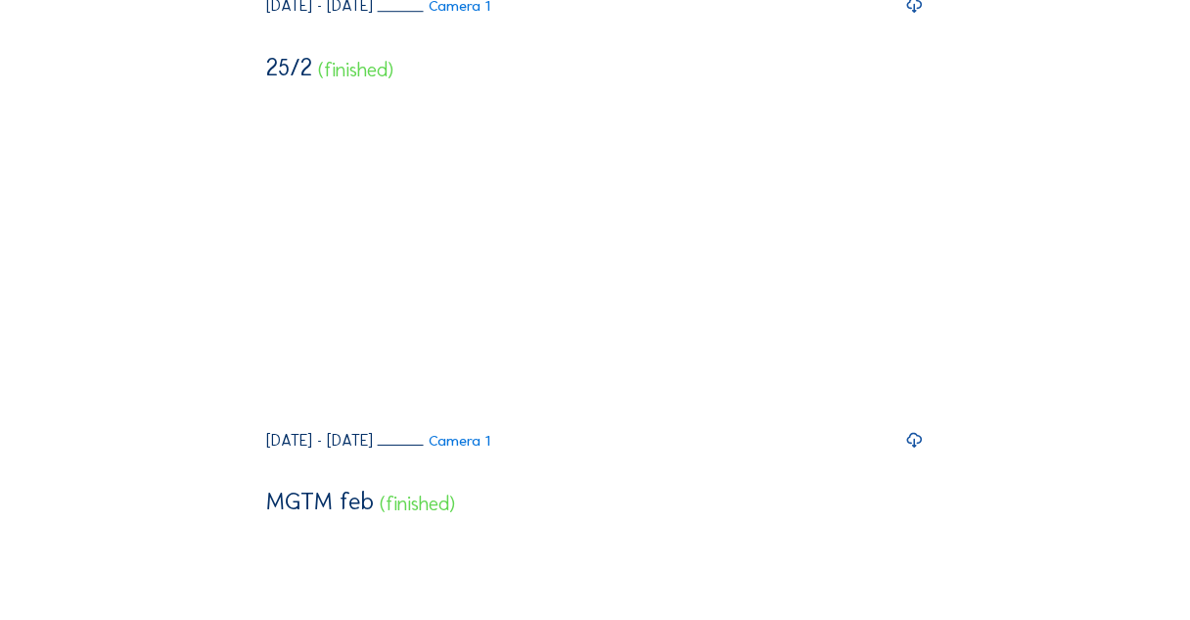
scroll to position [1488, 0]
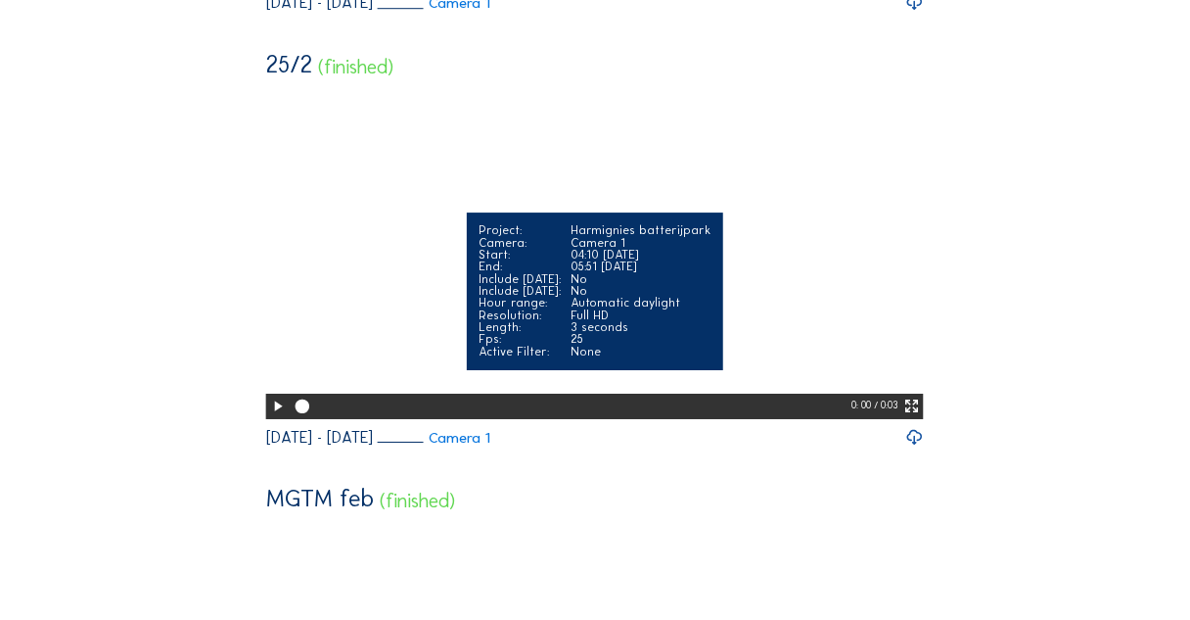
click at [270, 417] on icon at bounding box center [278, 406] width 17 height 21
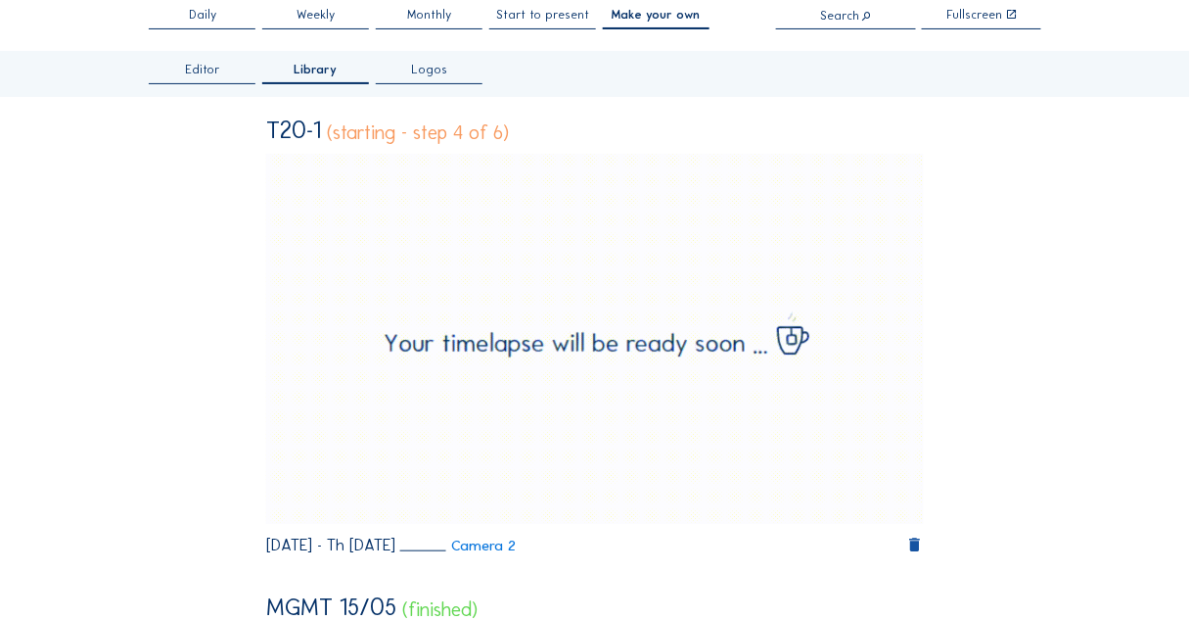
scroll to position [0, 0]
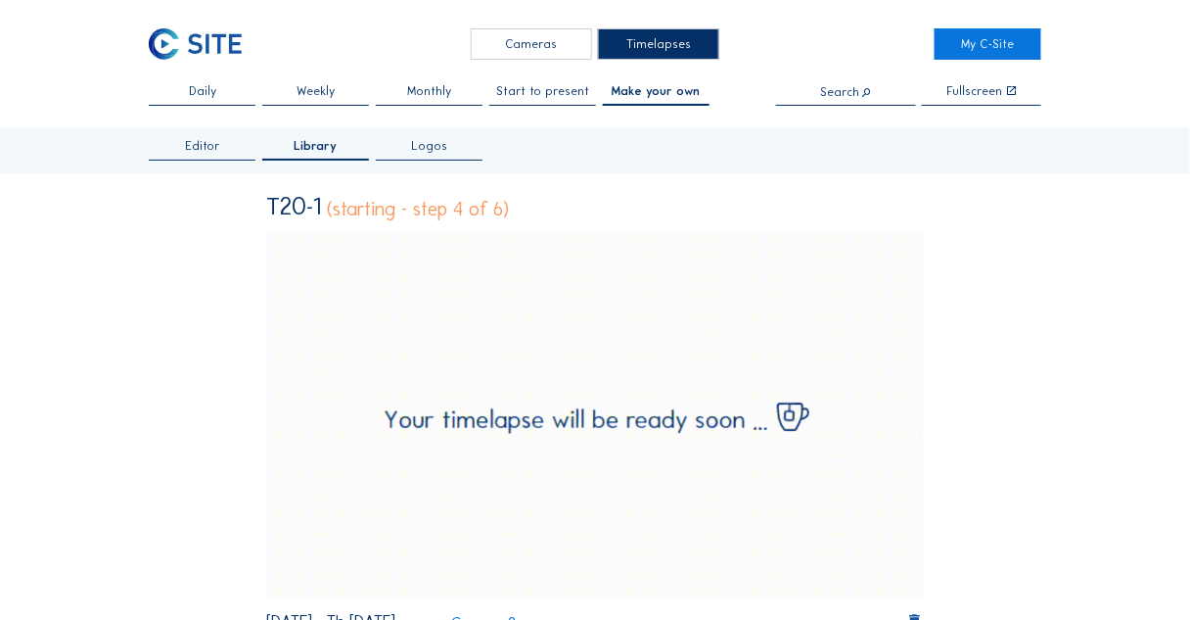
click at [423, 147] on span "Logos" at bounding box center [429, 146] width 36 height 12
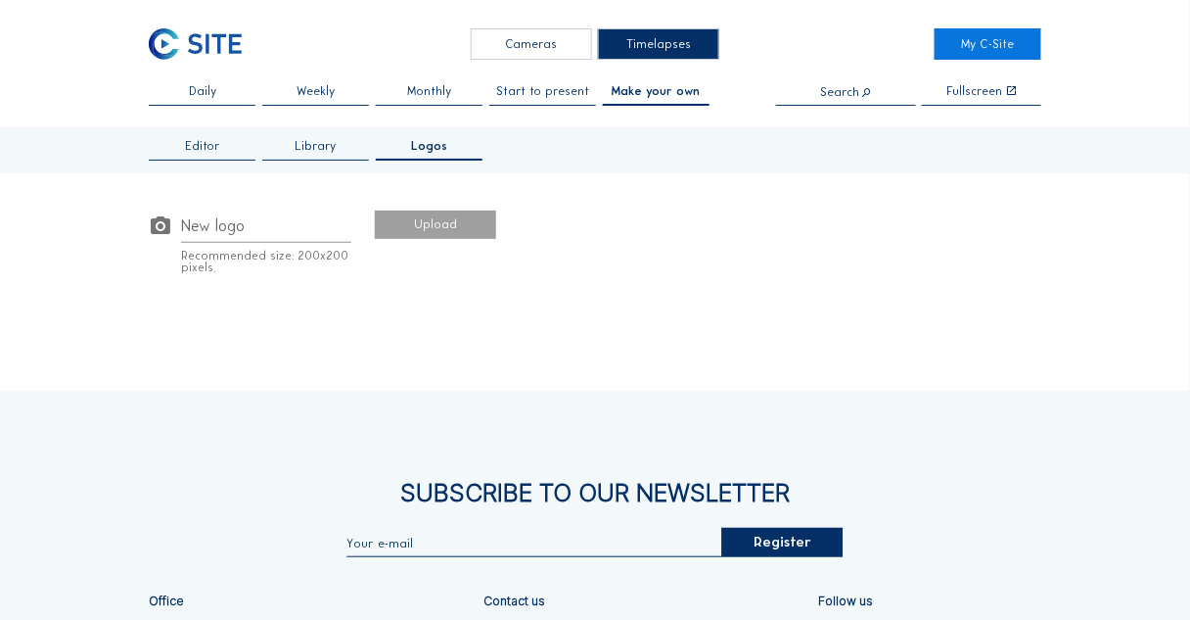
click at [313, 144] on span "Library" at bounding box center [316, 146] width 41 height 12
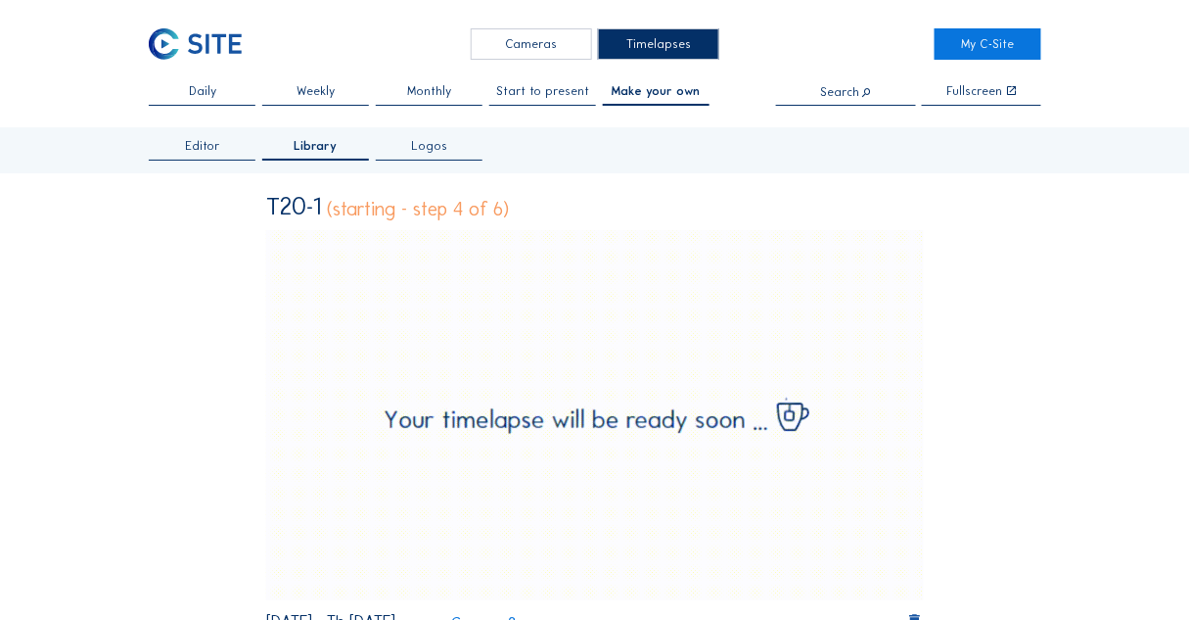
click at [206, 143] on span "Editor" at bounding box center [202, 146] width 35 height 12
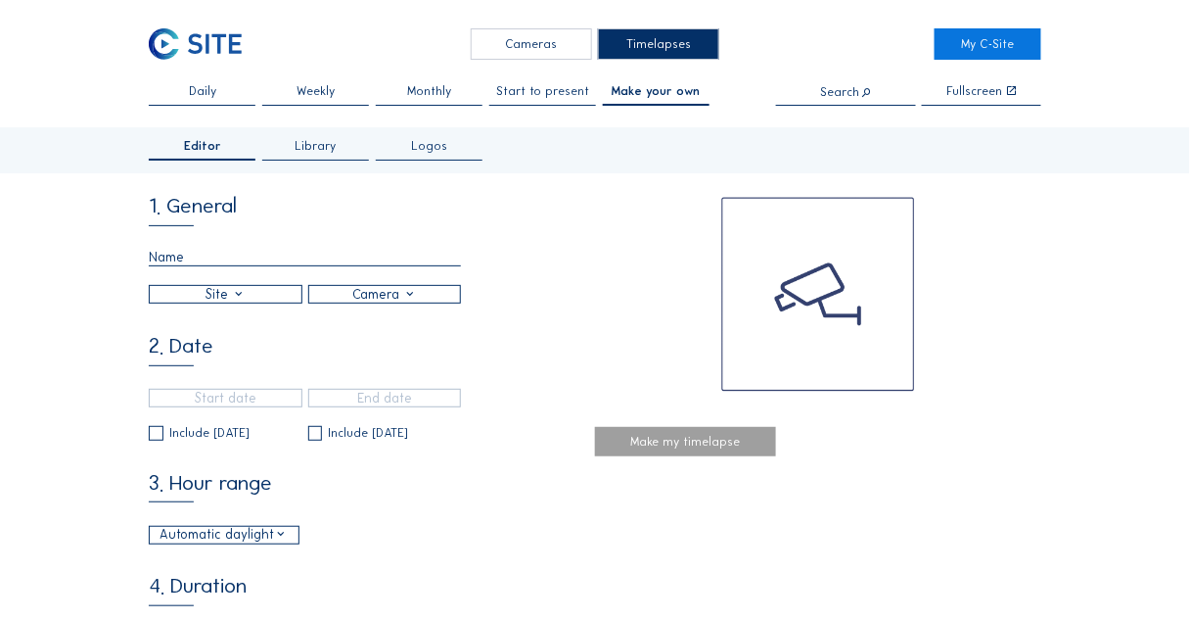
click at [332, 143] on span "Library" at bounding box center [316, 146] width 41 height 12
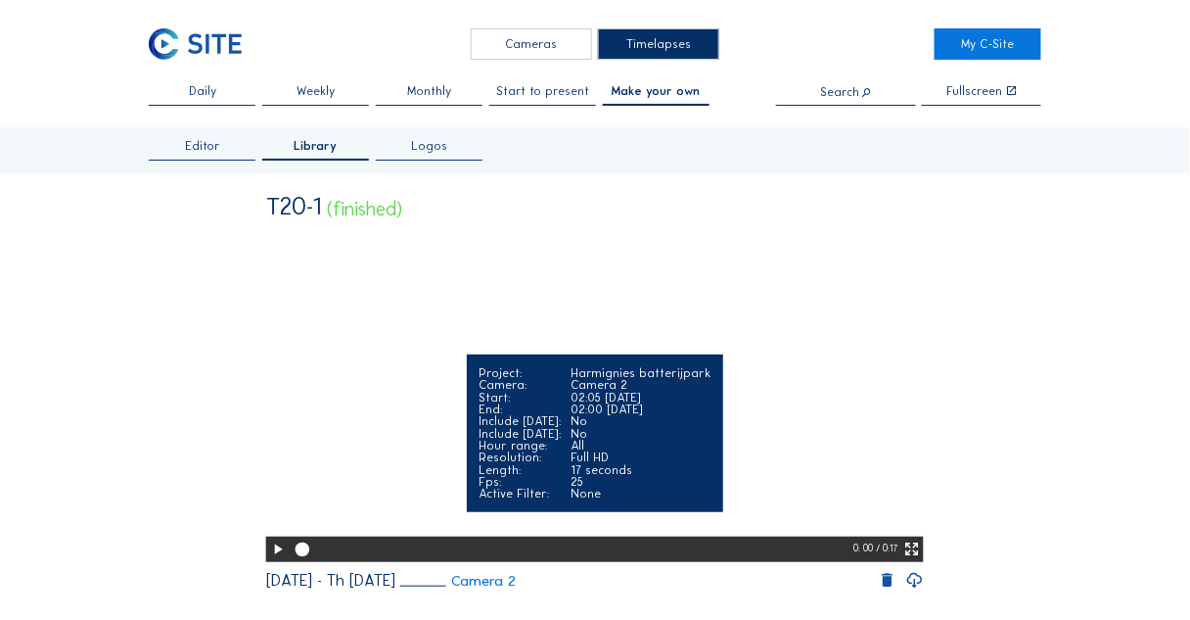
click at [913, 560] on icon at bounding box center [911, 549] width 17 height 21
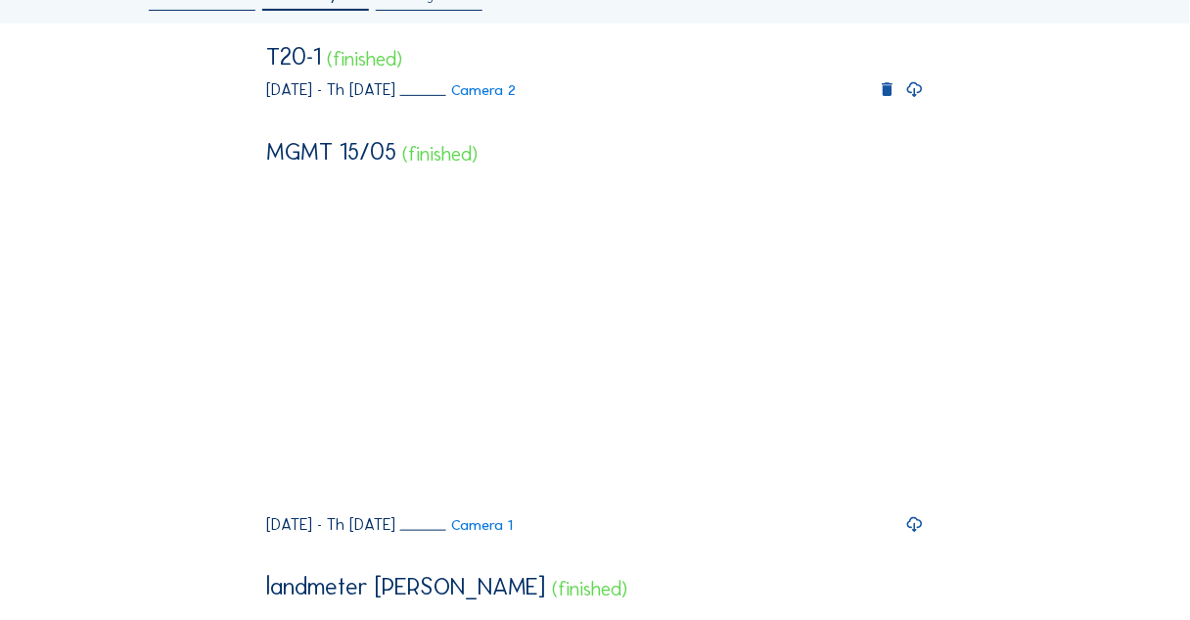
scroll to position [157, 0]
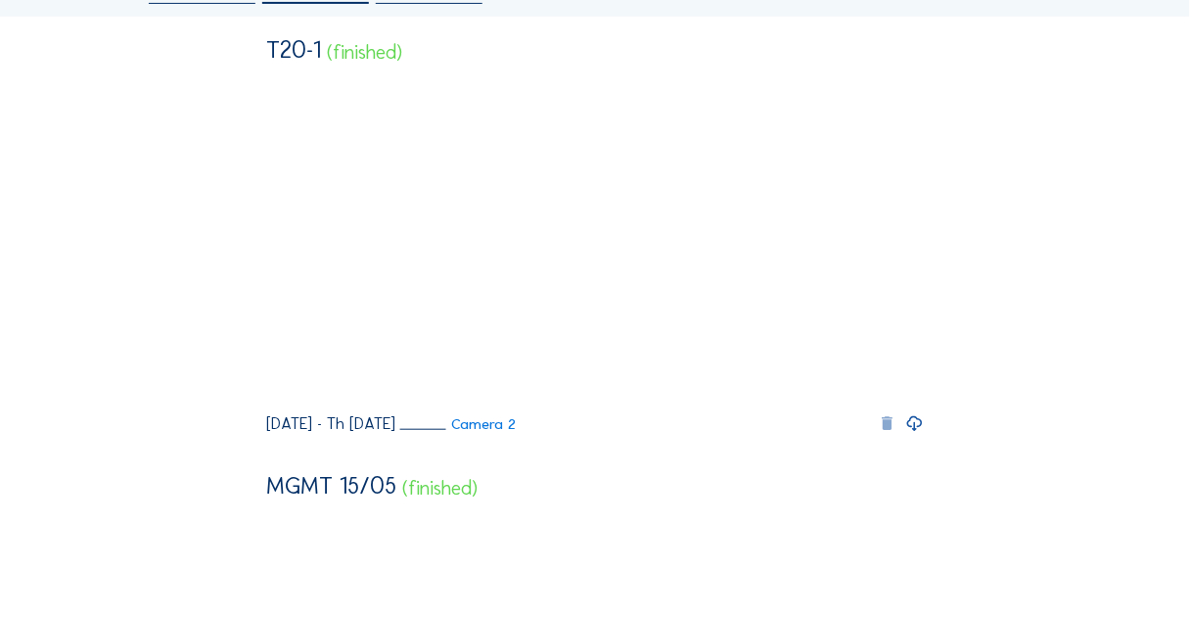
click at [890, 434] on icon at bounding box center [887, 424] width 19 height 20
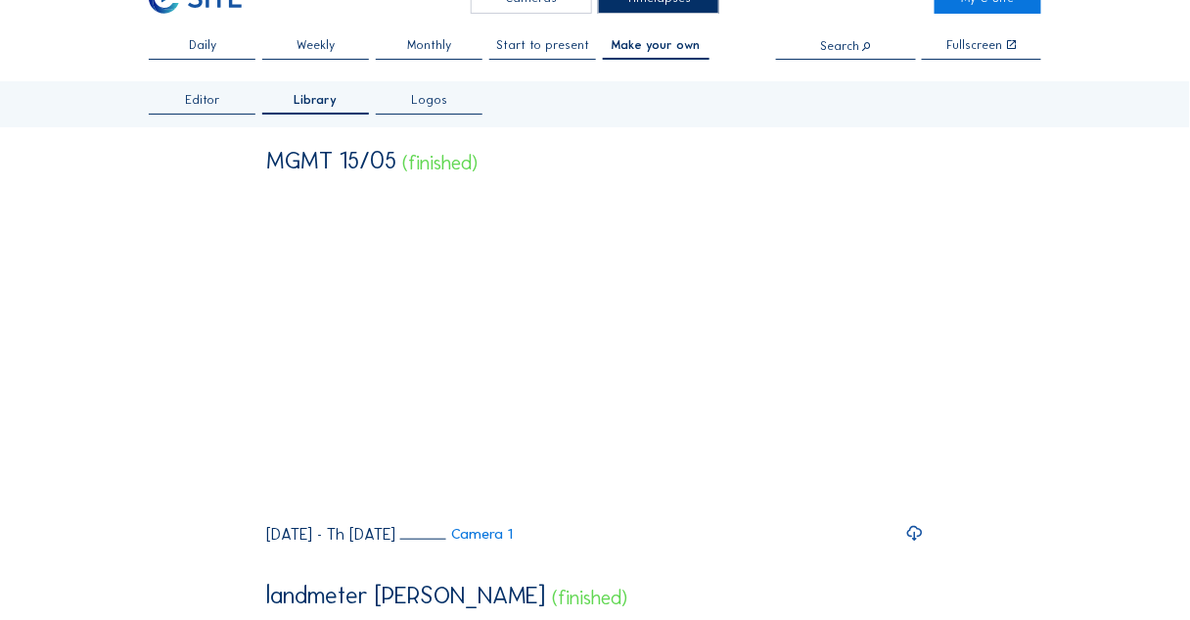
scroll to position [0, 0]
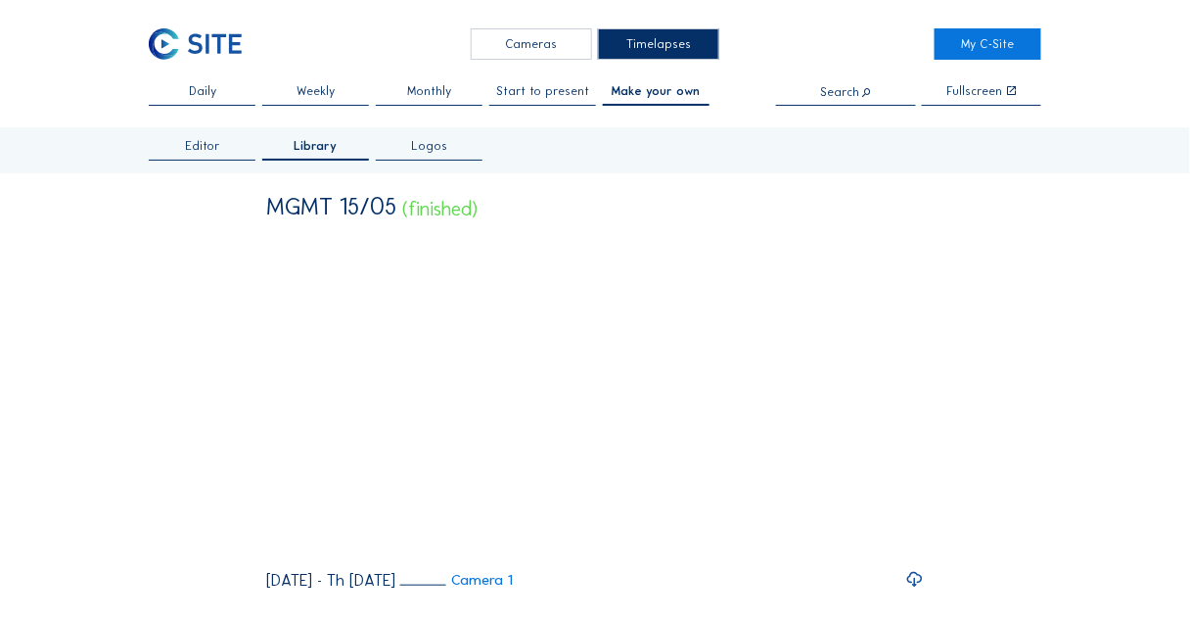
click at [205, 143] on span "Editor" at bounding box center [202, 146] width 35 height 12
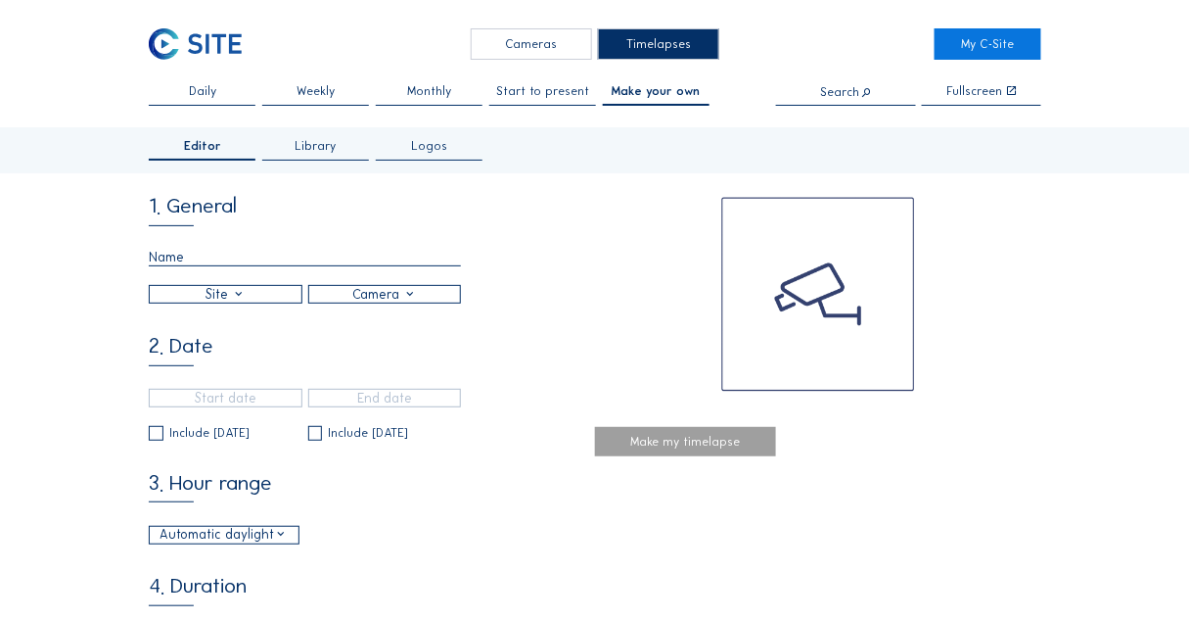
click at [176, 256] on input "text" at bounding box center [305, 258] width 312 height 18
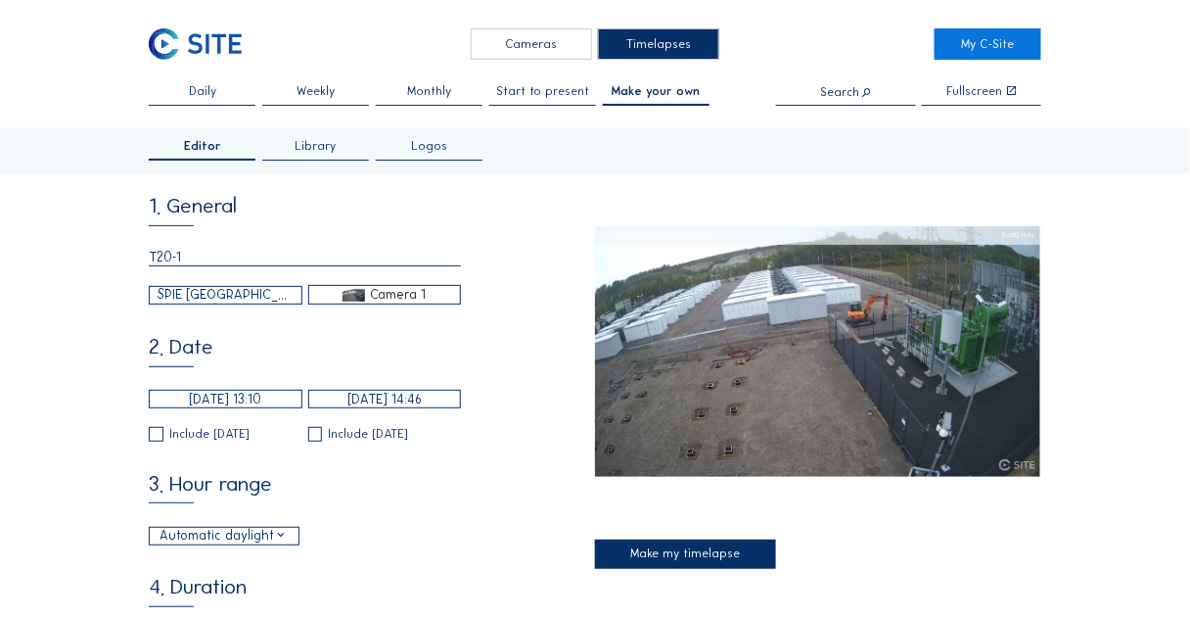
click at [347, 301] on img at bounding box center [354, 295] width 23 height 13
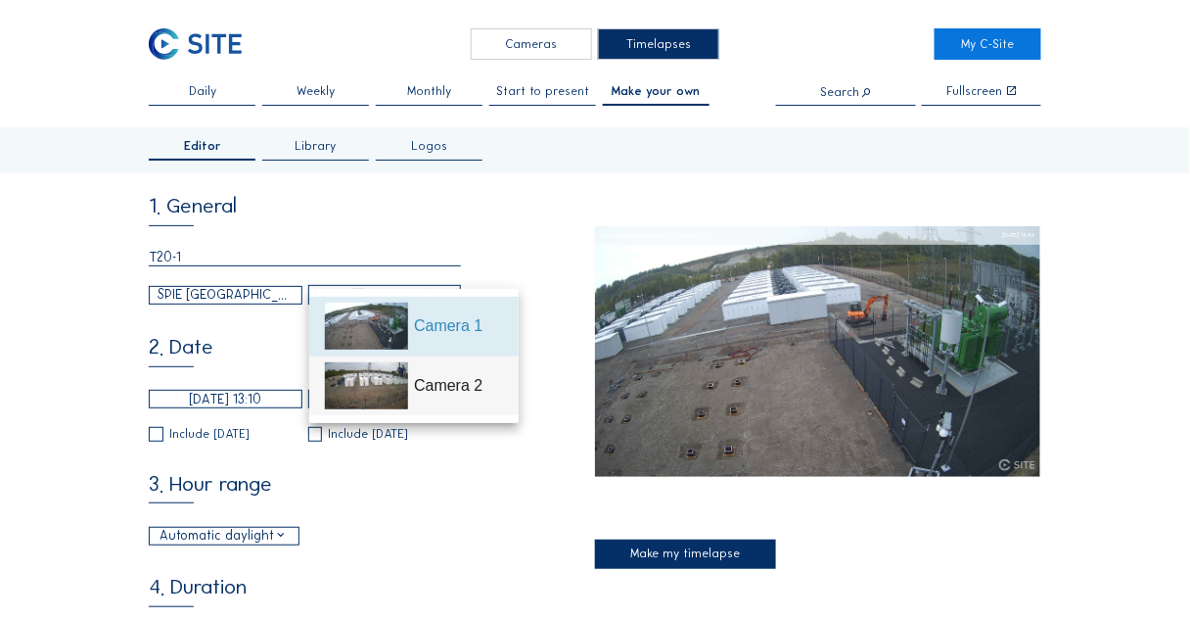
click at [392, 379] on img at bounding box center [366, 385] width 83 height 47
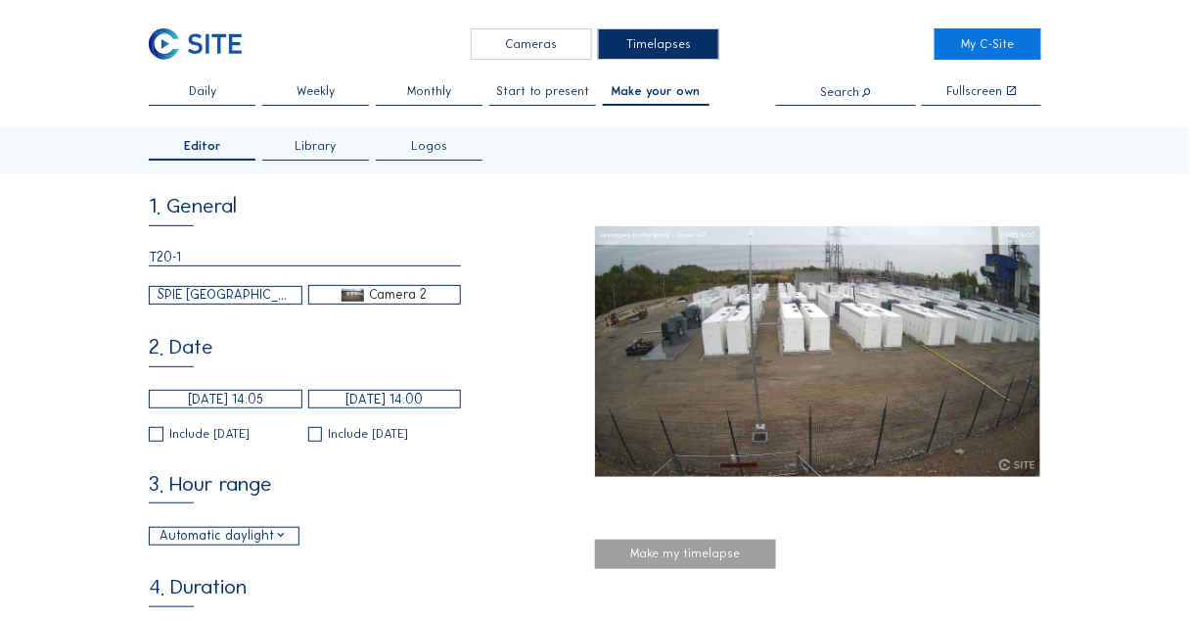
click at [224, 406] on input "[DATE] 14:05" at bounding box center [226, 399] width 154 height 19
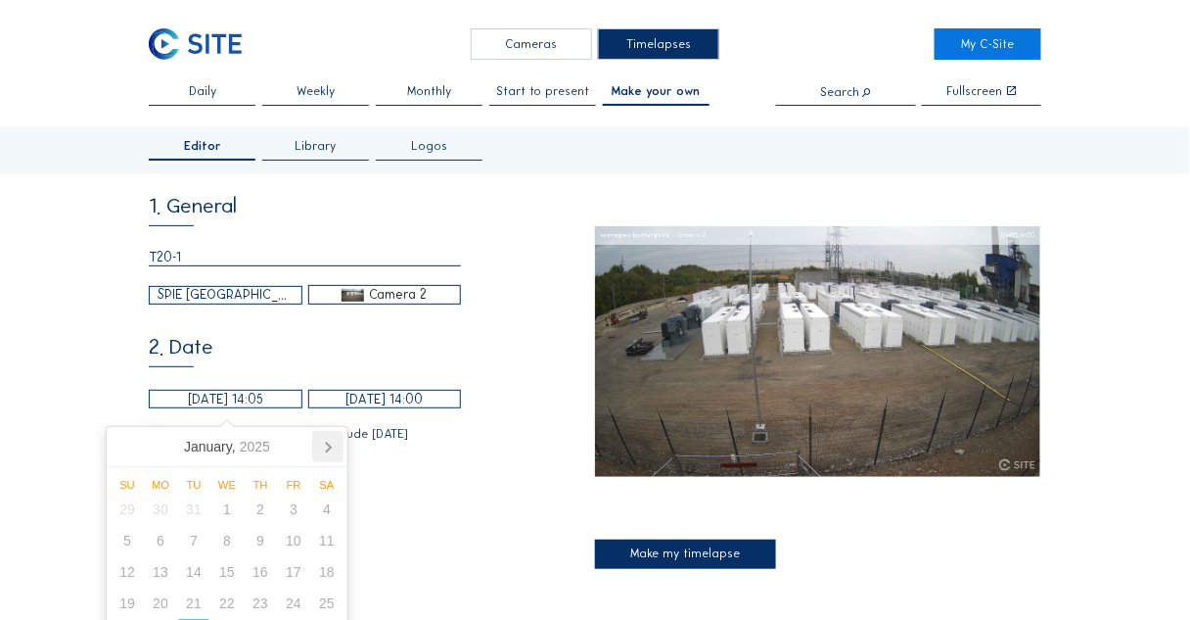
click at [329, 448] on icon at bounding box center [328, 447] width 5 height 10
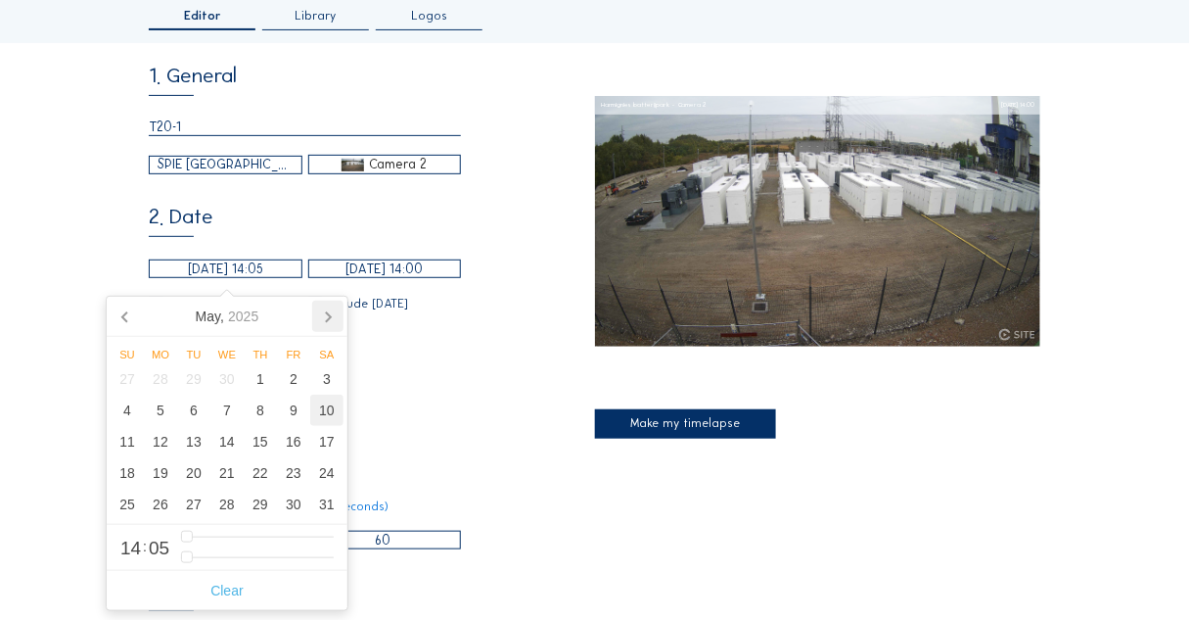
scroll to position [157, 0]
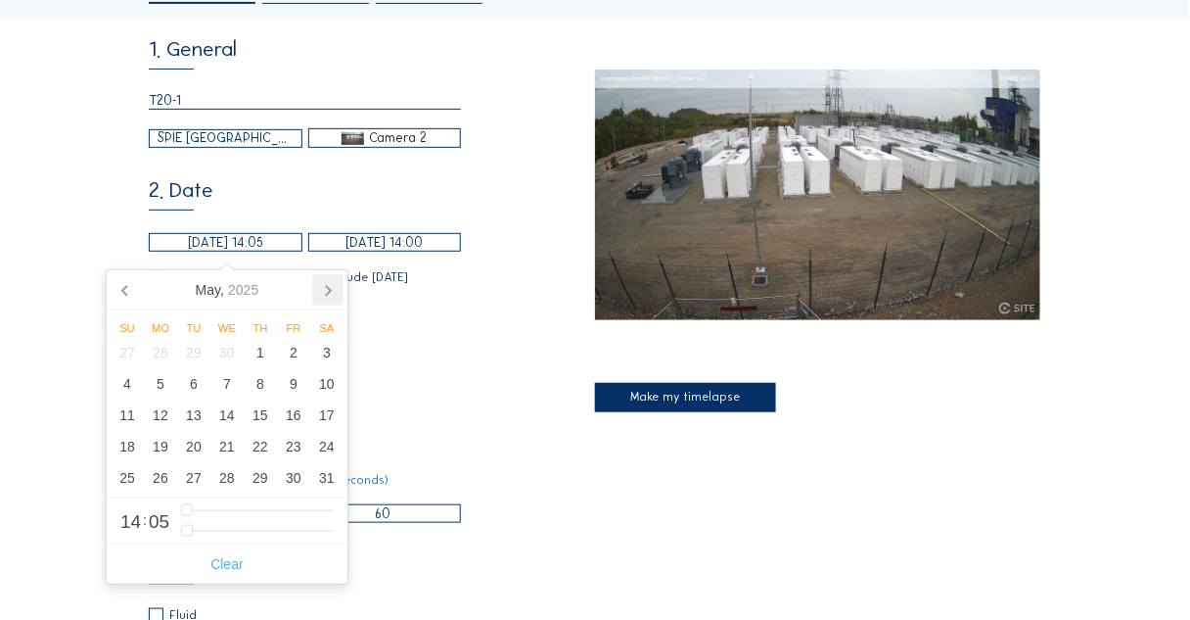
click at [325, 290] on icon at bounding box center [327, 289] width 31 height 31
click at [233, 415] on div "18" at bounding box center [226, 414] width 33 height 31
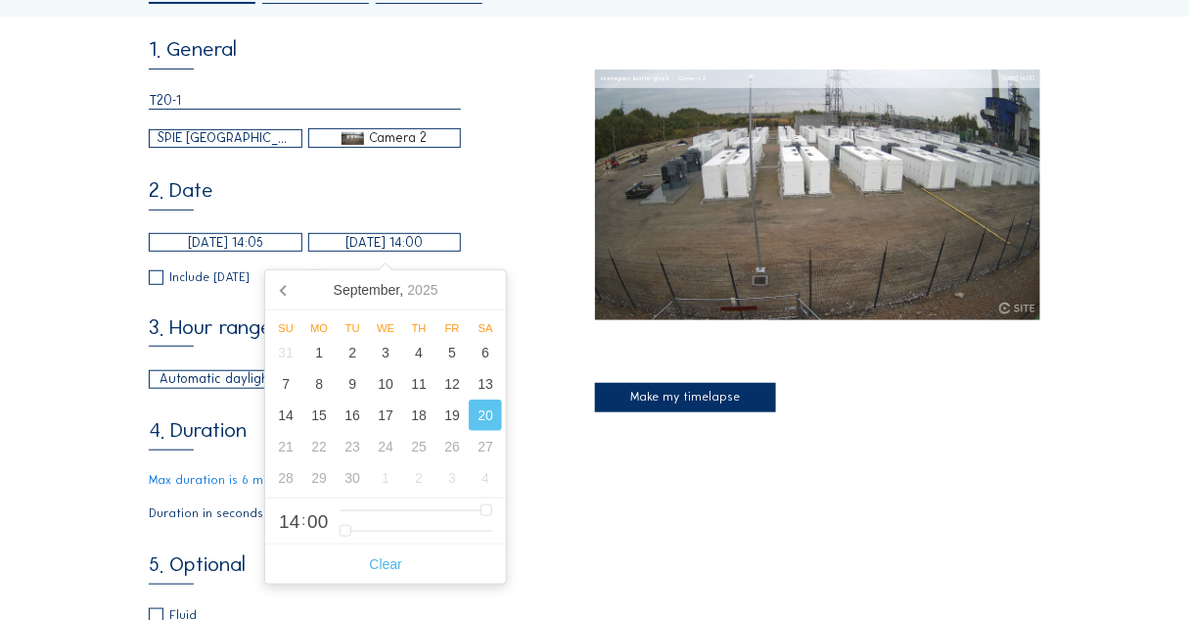
click at [393, 249] on input "[DATE] 14:00" at bounding box center [385, 242] width 154 height 19
click at [279, 288] on icon at bounding box center [284, 289] width 31 height 31
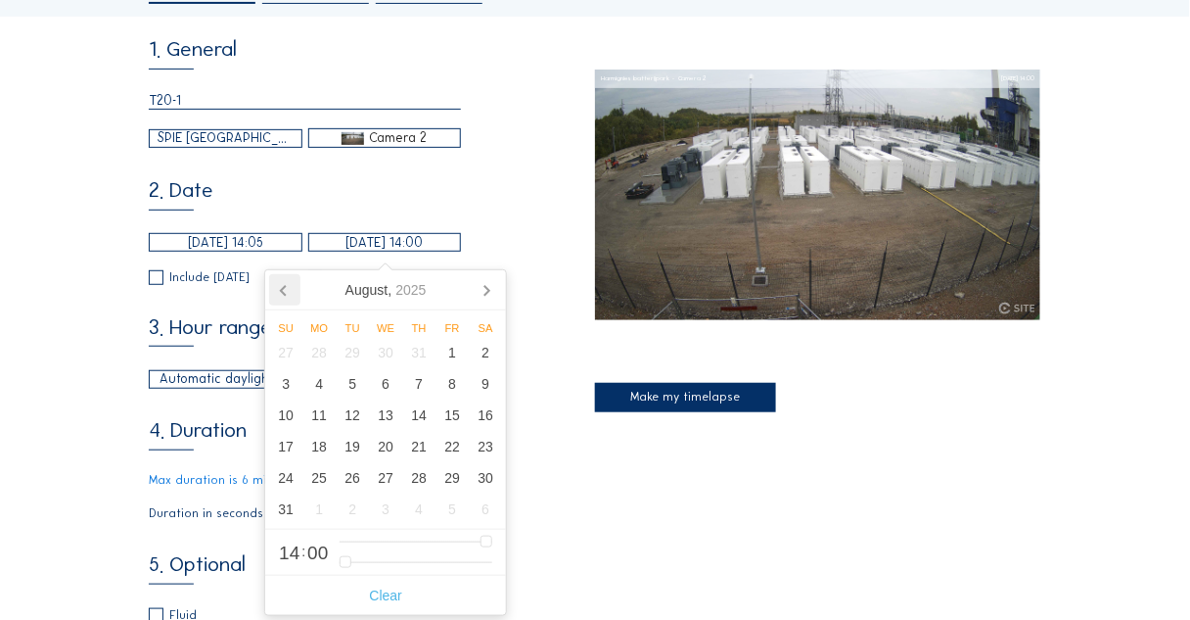
click at [279, 288] on icon at bounding box center [284, 289] width 31 height 31
click at [280, 288] on icon at bounding box center [284, 289] width 31 height 31
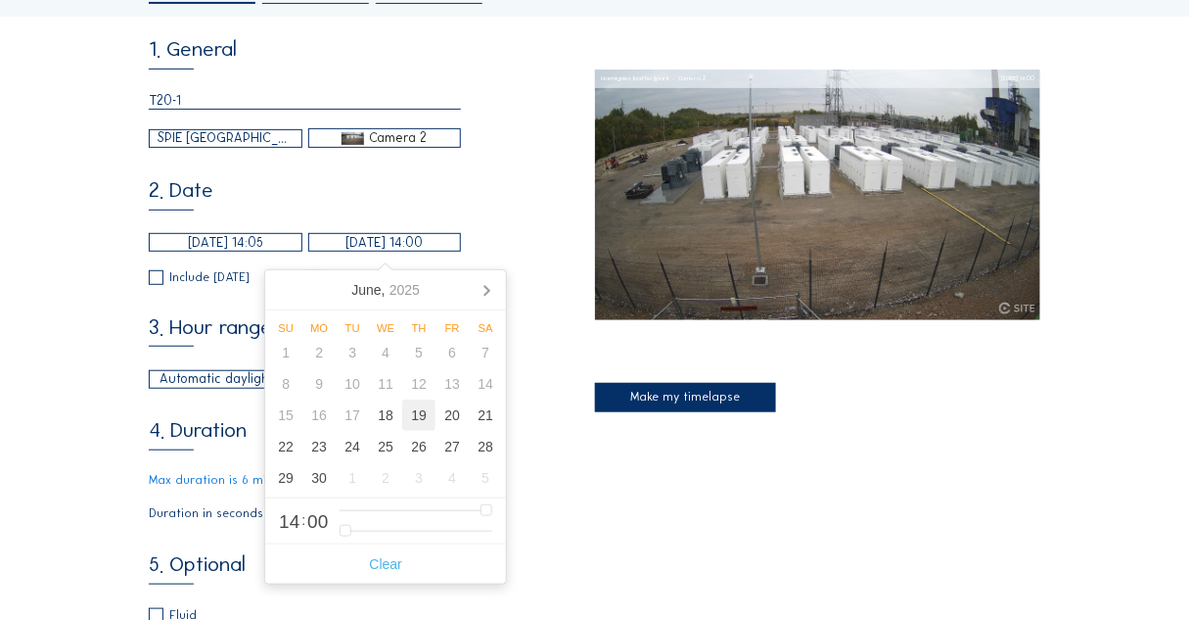
click at [415, 415] on div "19" at bounding box center [418, 414] width 33 height 31
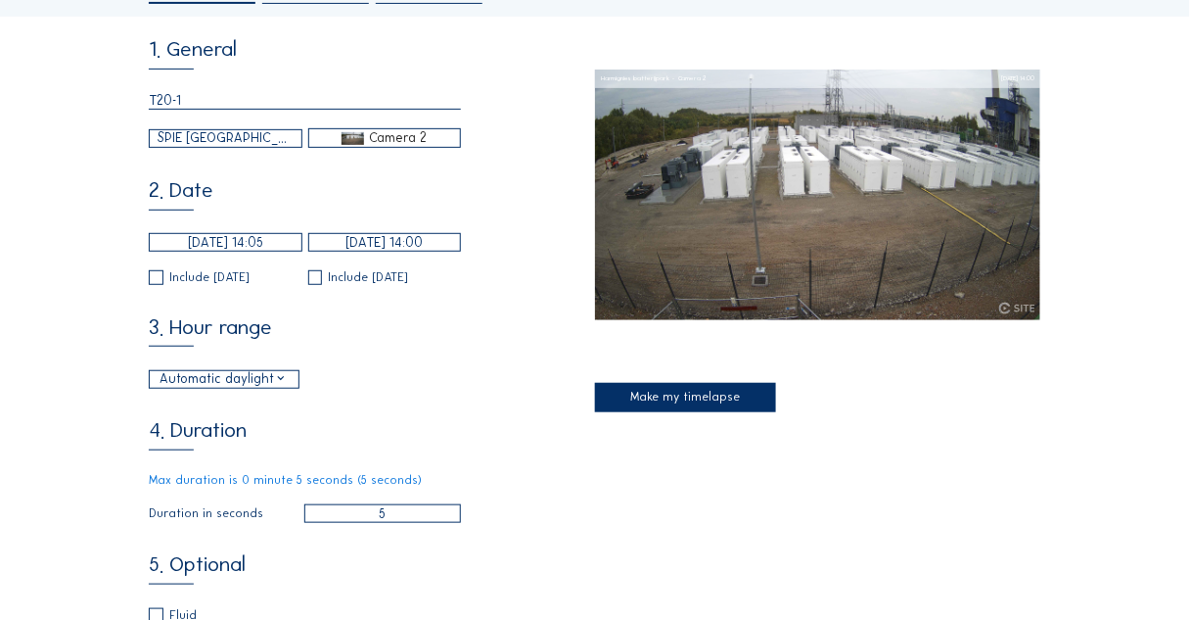
click at [101, 295] on div "Cameras Timelapses My C-Site Daily Weekly Monthly Start to present Make your ow…" at bounding box center [595, 622] width 1190 height 1558
click at [339, 251] on input "[DATE] 14:00" at bounding box center [385, 242] width 154 height 19
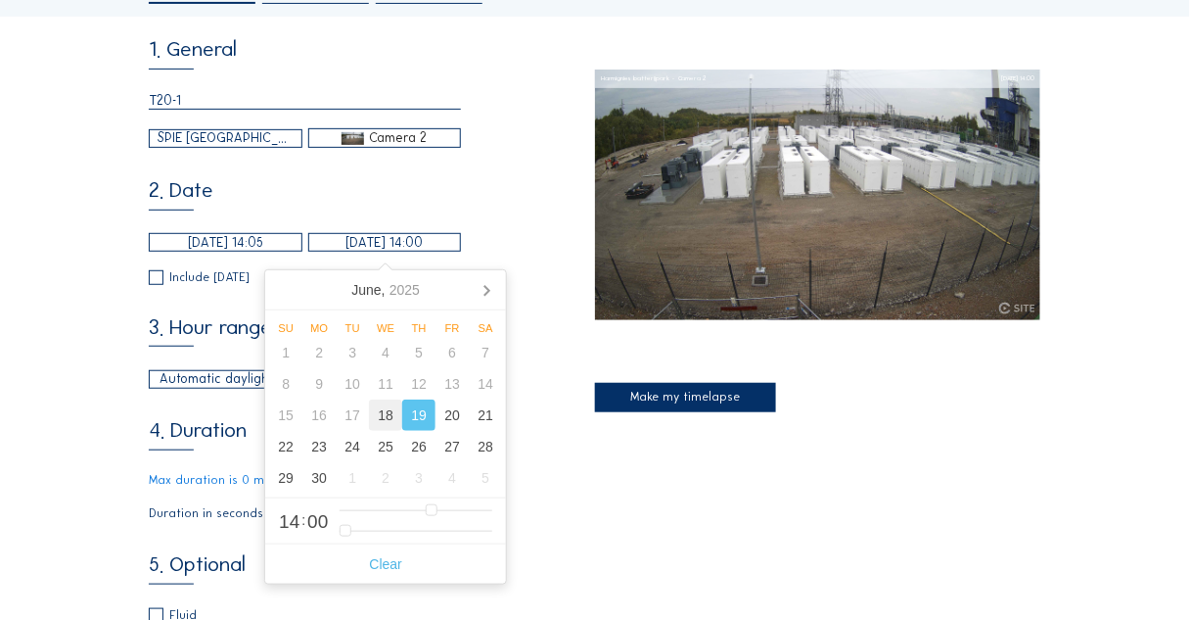
click at [386, 412] on div "18" at bounding box center [385, 414] width 33 height 31
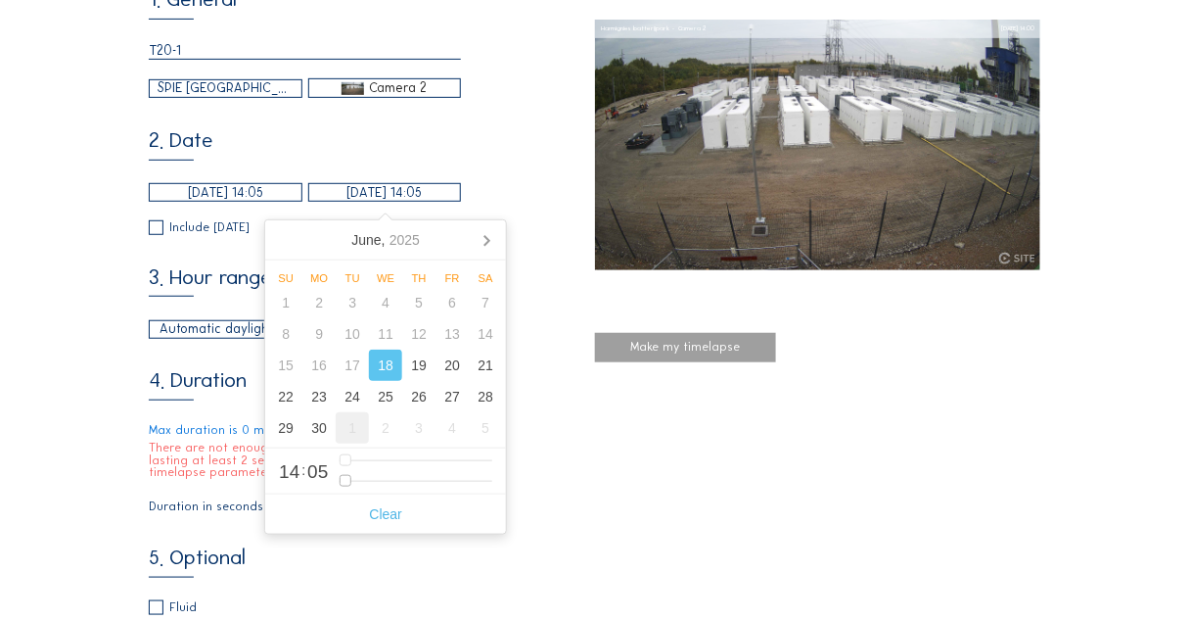
scroll to position [235, 0]
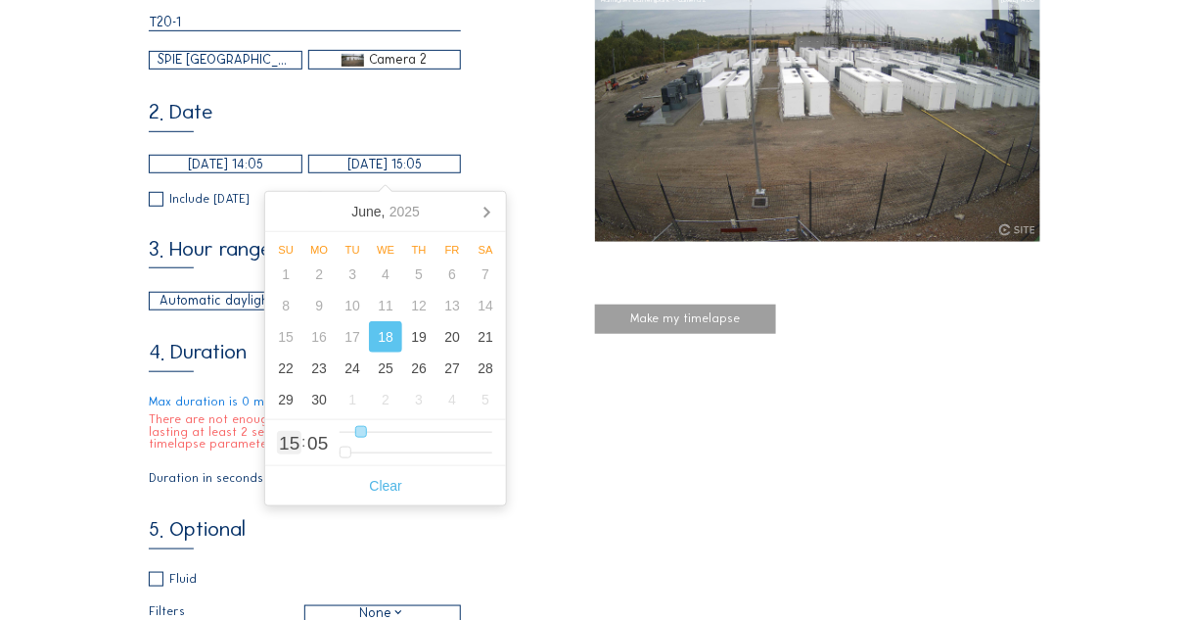
drag, startPoint x: 345, startPoint y: 435, endPoint x: 361, endPoint y: 436, distance: 16.7
click at [361, 436] on input "range" at bounding box center [416, 432] width 153 height 17
click at [258, 171] on input "[DATE] 14:05" at bounding box center [226, 164] width 154 height 19
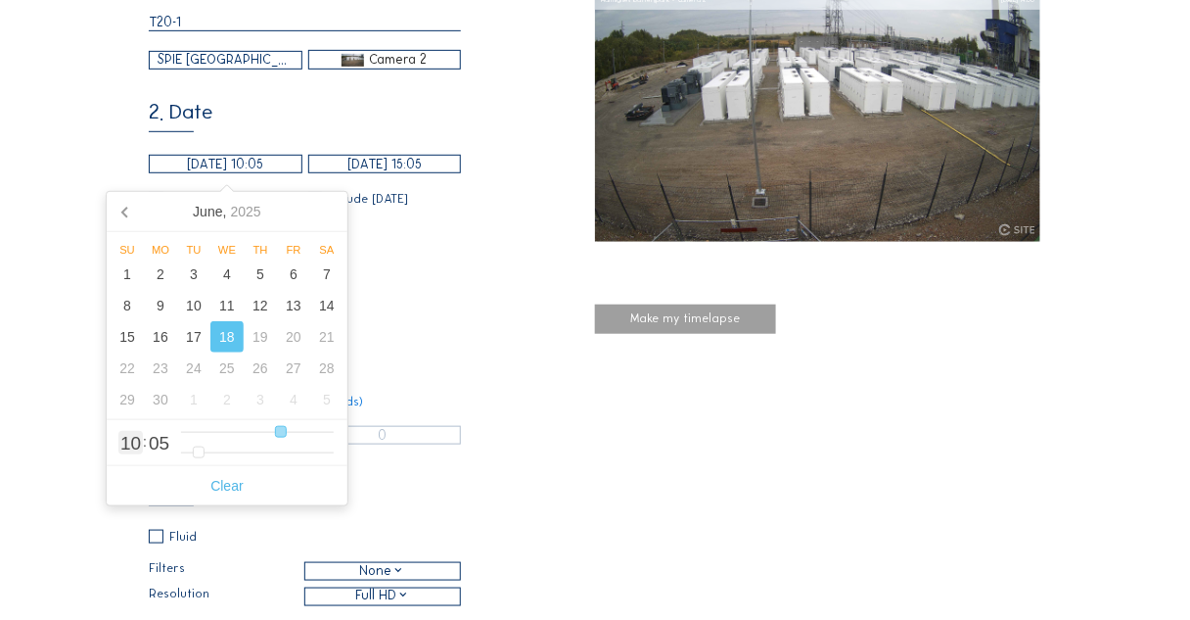
drag, startPoint x: 314, startPoint y: 426, endPoint x: 276, endPoint y: 426, distance: 38.2
click at [276, 426] on input "range" at bounding box center [257, 432] width 153 height 17
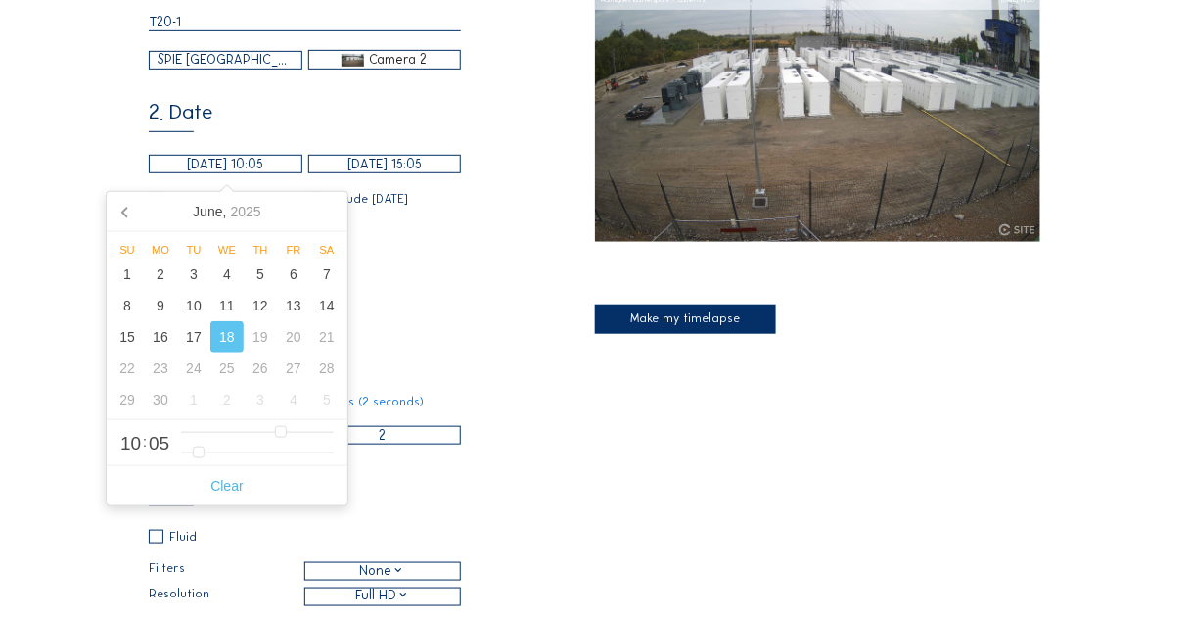
click at [401, 270] on div "3. Hour range Automatic daylight 06:00 From 18:00 To" at bounding box center [372, 274] width 446 height 72
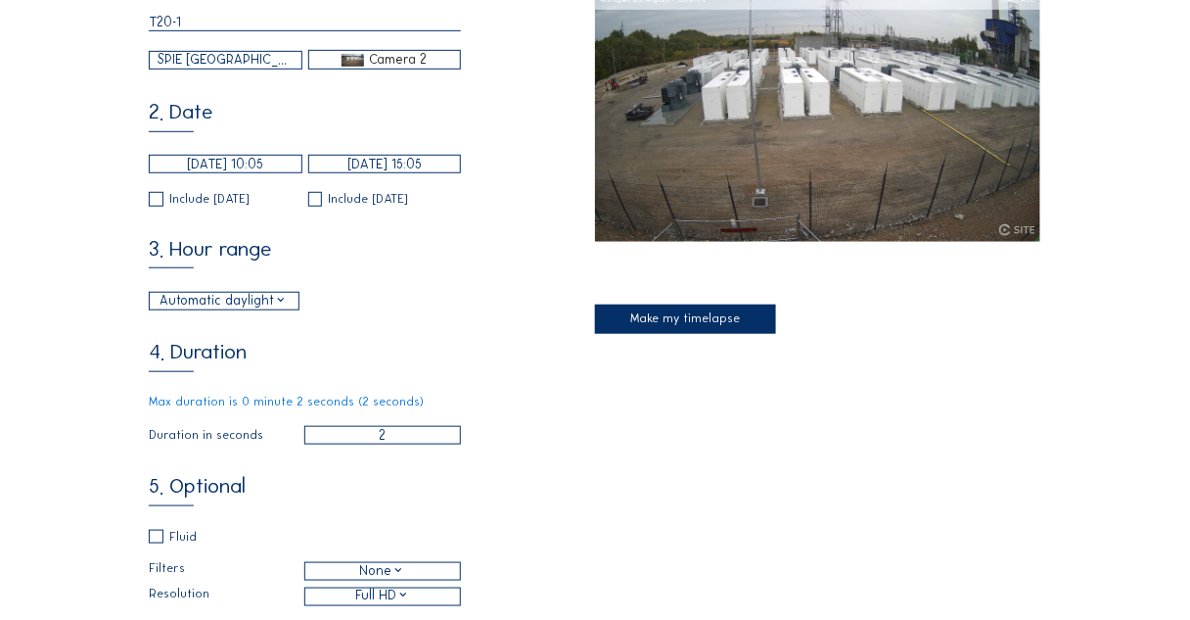
click at [678, 316] on div "Make my timelapse" at bounding box center [685, 318] width 181 height 29
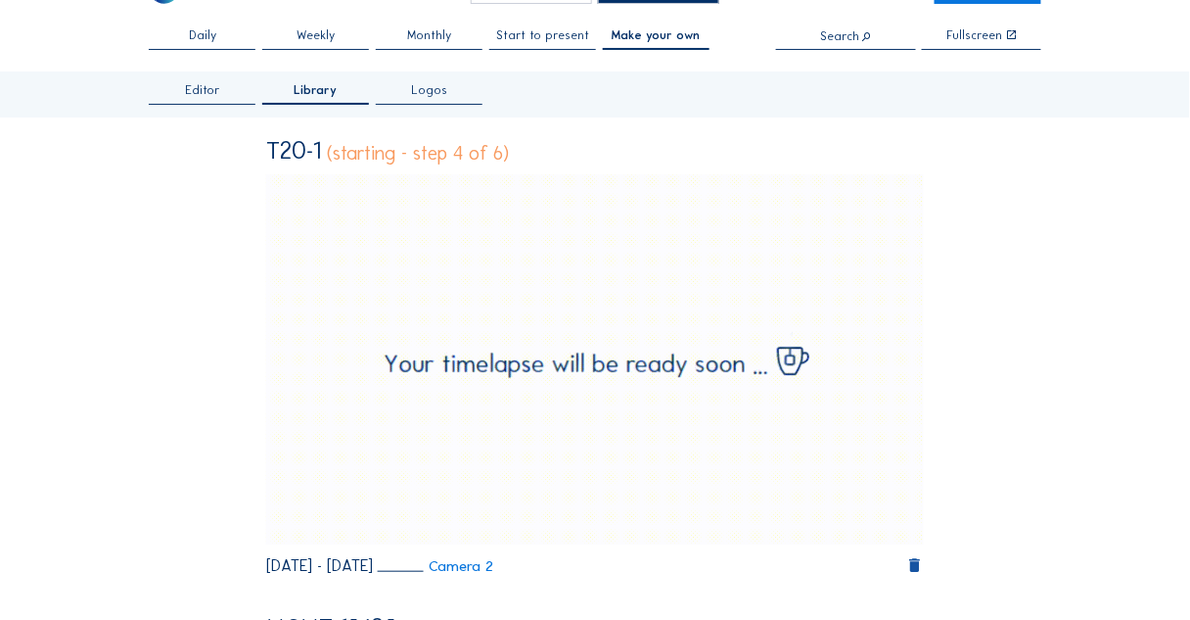
scroll to position [0, 0]
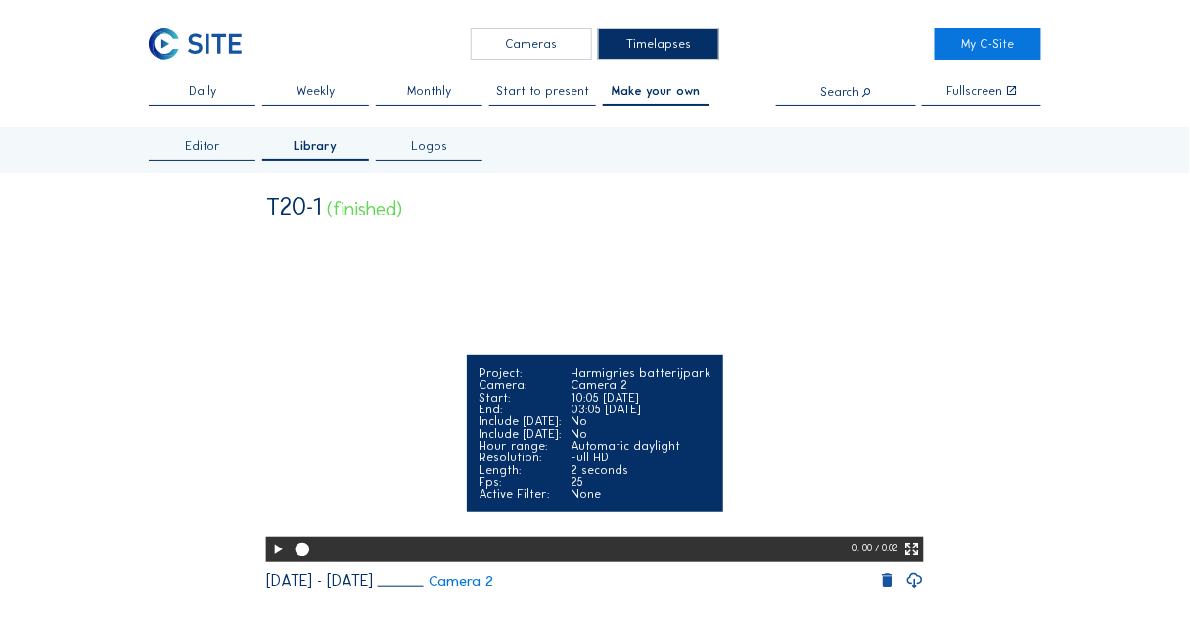
click at [273, 560] on icon at bounding box center [278, 549] width 17 height 21
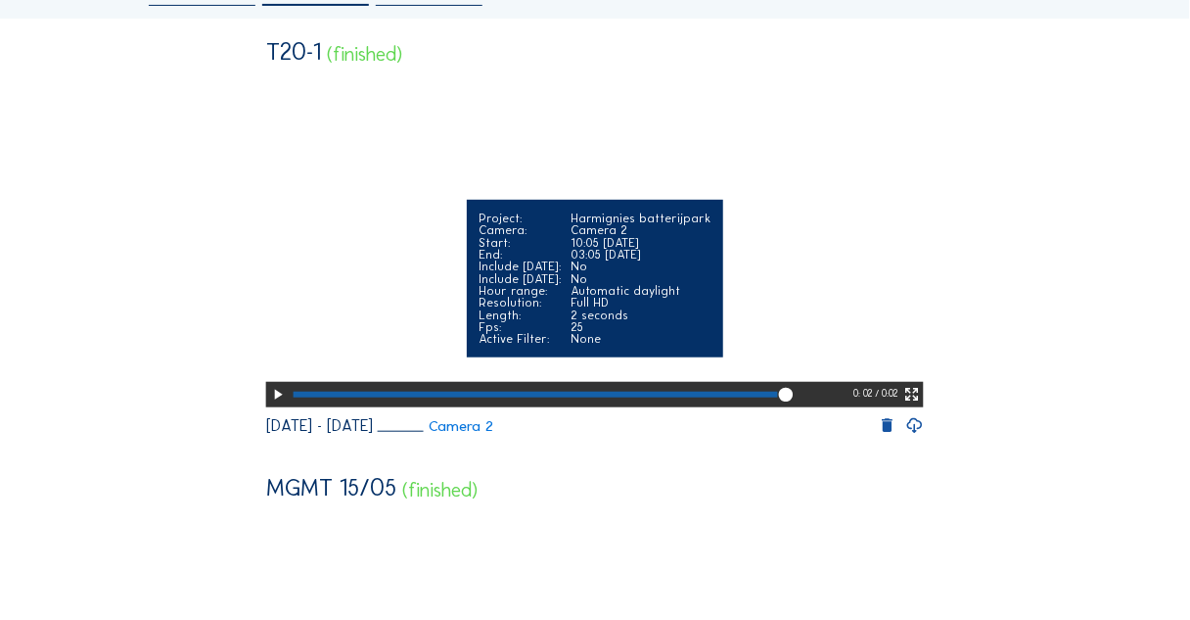
scroll to position [157, 0]
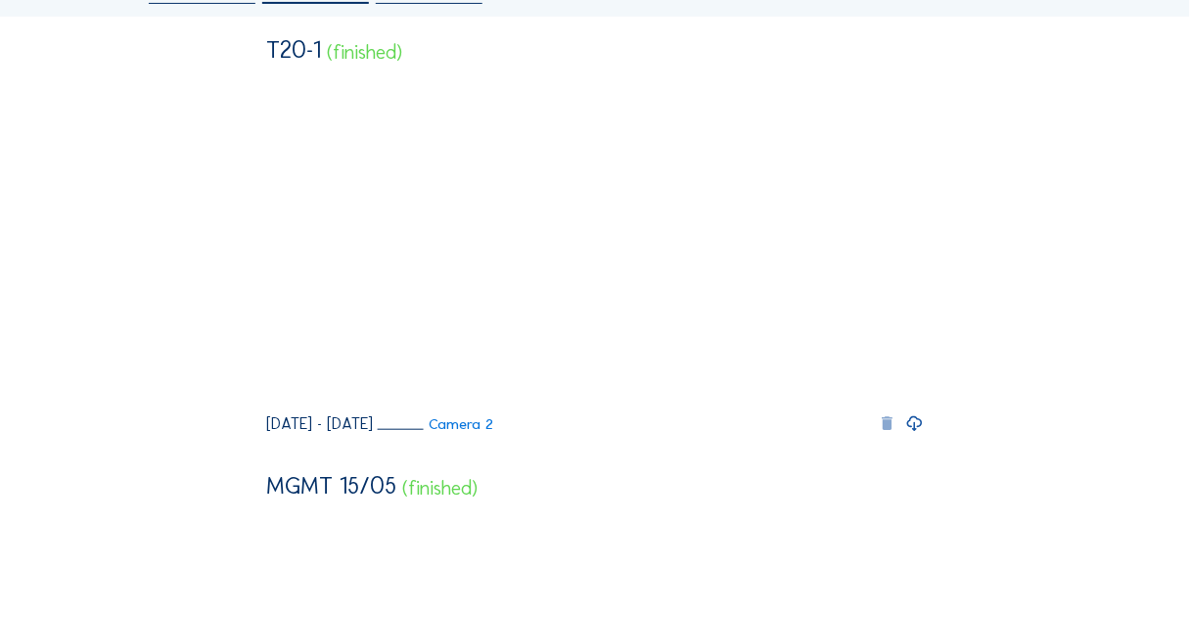
click at [889, 434] on icon at bounding box center [887, 424] width 19 height 20
